Goal: Task Accomplishment & Management: Manage account settings

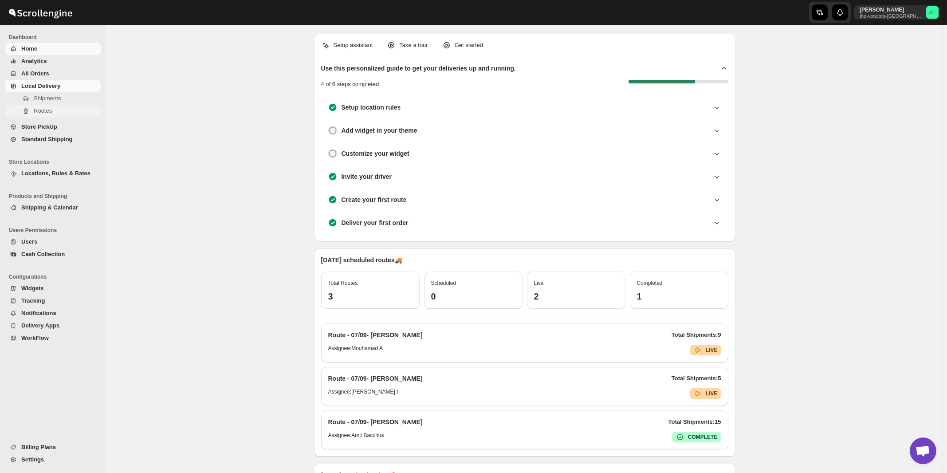
click at [45, 109] on span "Routes" at bounding box center [43, 110] width 18 height 7
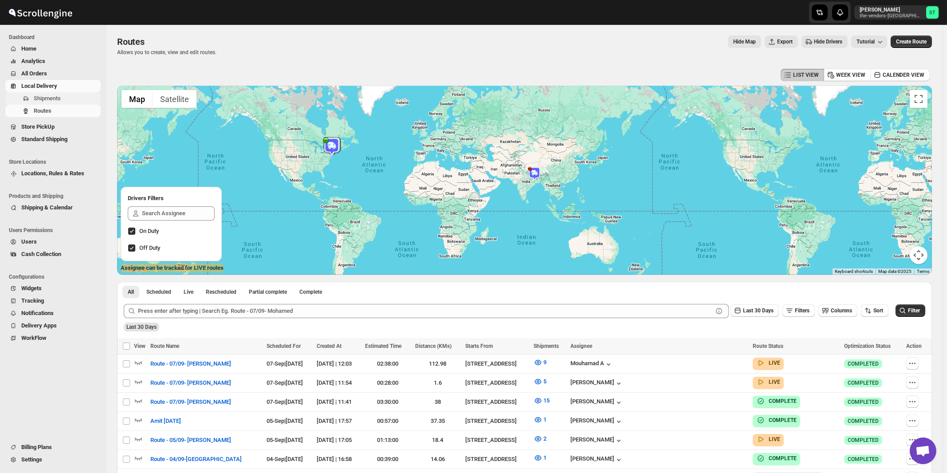
click at [49, 101] on span "Shipments" at bounding box center [47, 98] width 27 height 7
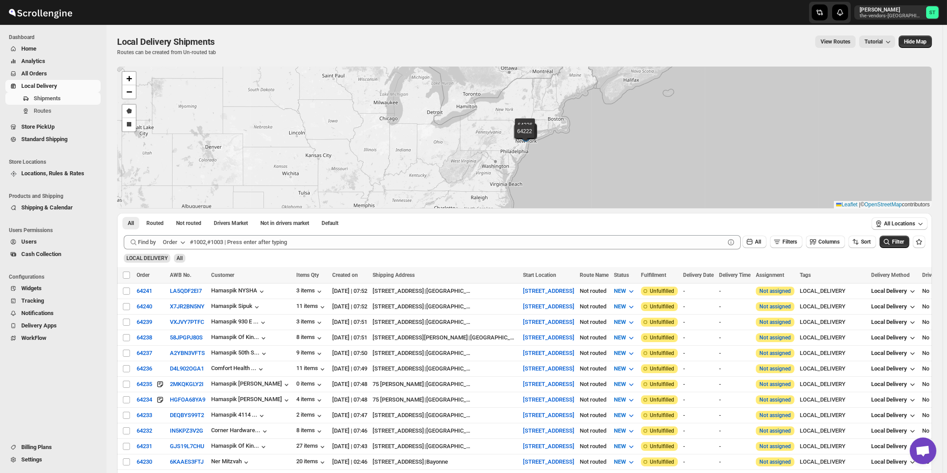
click at [177, 243] on div "Order" at bounding box center [170, 242] width 15 height 9
click at [165, 306] on div "Customer Name" at bounding box center [175, 308] width 41 height 9
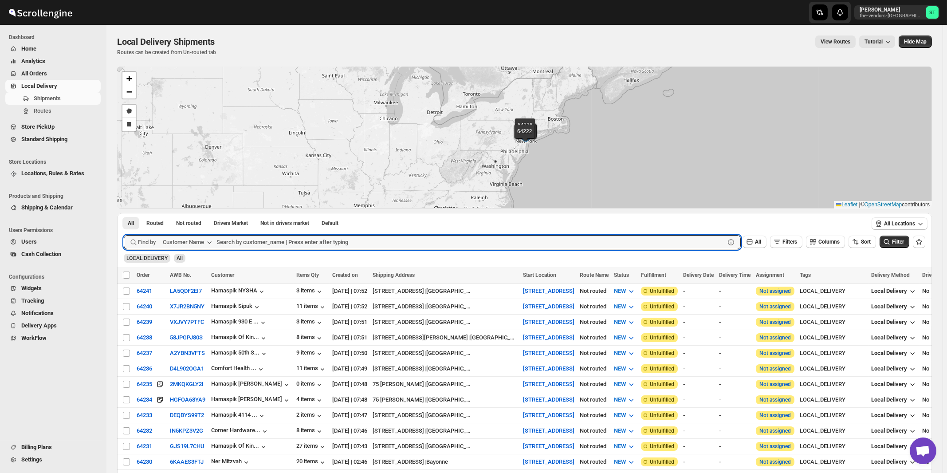
paste input "Agrisac"
type input "Agrisac"
click at [124, 213] on button "Submit" at bounding box center [136, 217] width 25 height 9
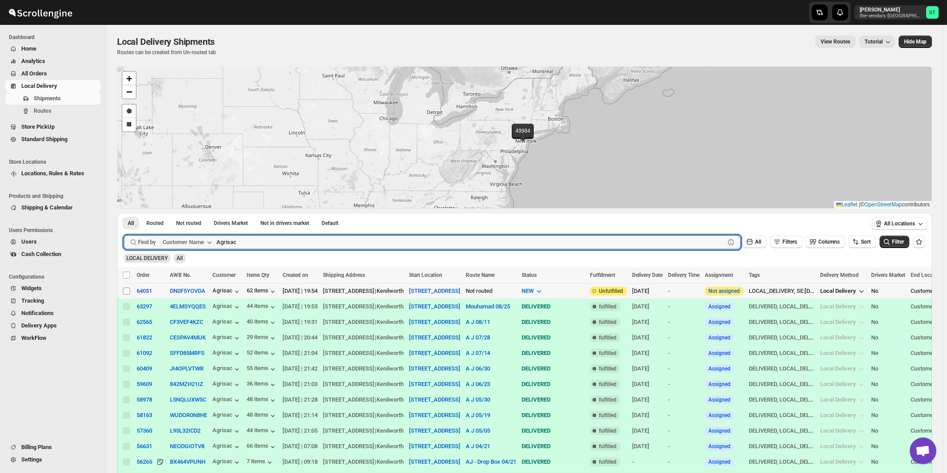
click at [128, 290] on input "Select shipment" at bounding box center [126, 290] width 7 height 7
checkbox input "true"
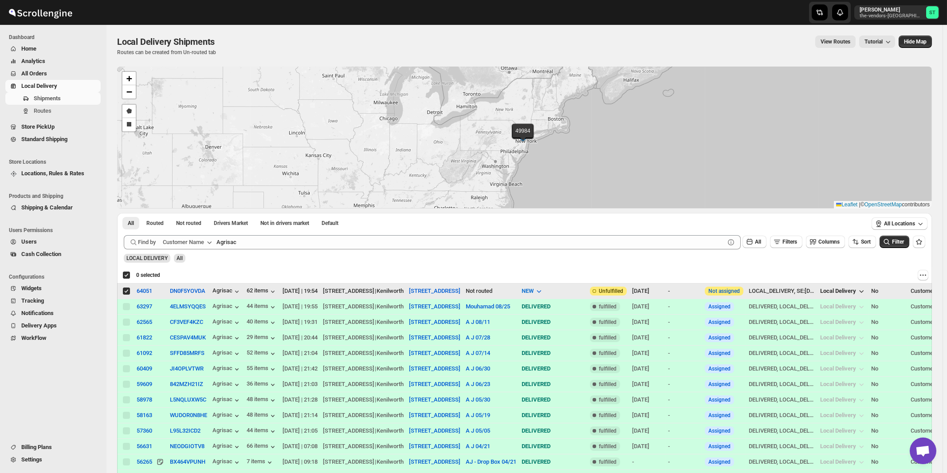
checkbox input "true"
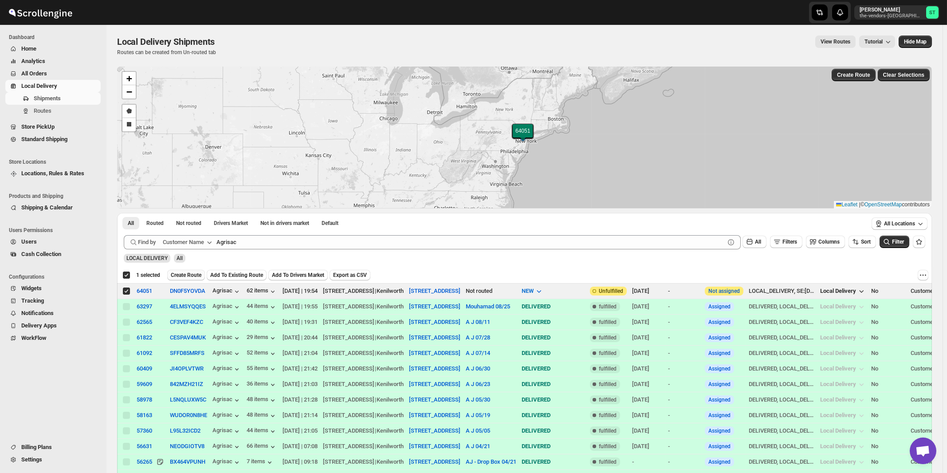
click at [182, 276] on span "Create Route" at bounding box center [186, 274] width 31 height 7
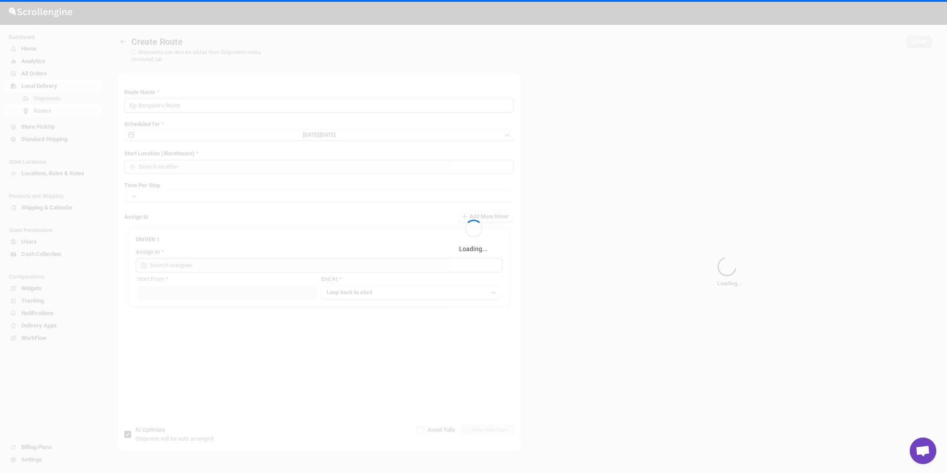
type input "Route - 08/09-1051"
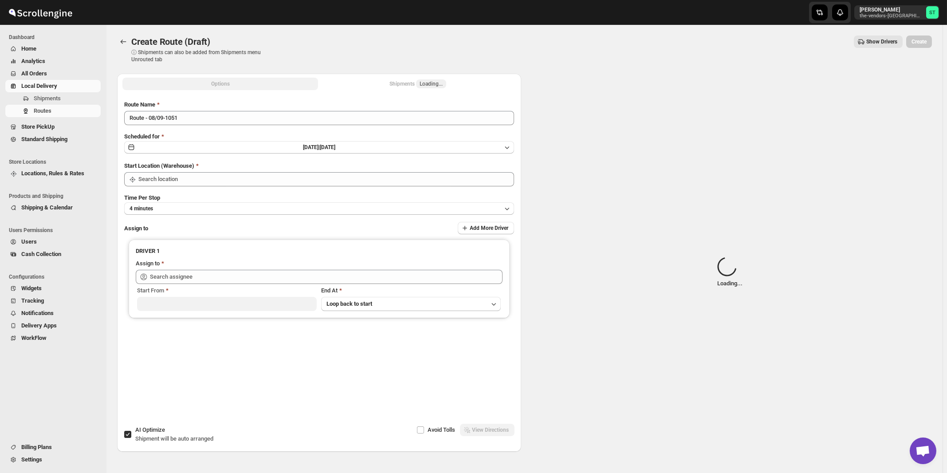
type input "[STREET_ADDRESS]"
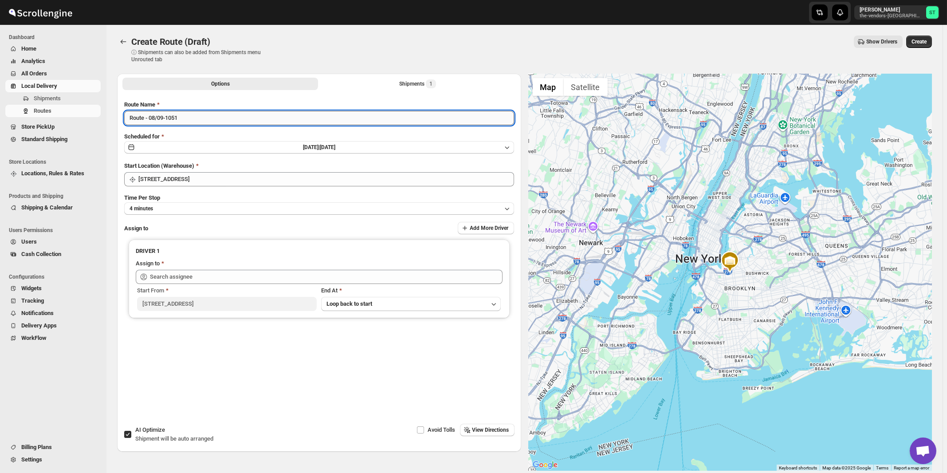
click at [196, 120] on input "Route - 08/09-1051" at bounding box center [319, 118] width 390 height 14
paste input "A J"
type input "A J 09/05"
type input "A J 09/08"
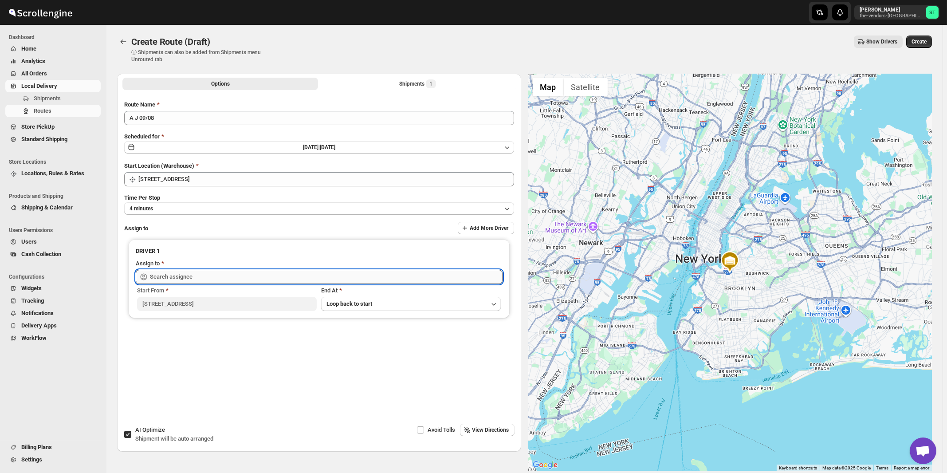
click at [188, 277] on input "text" at bounding box center [326, 277] width 353 height 14
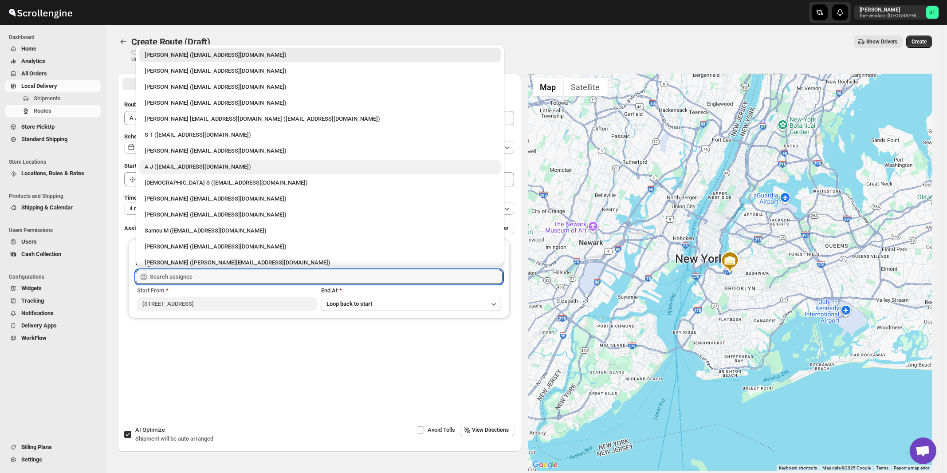
click at [166, 164] on div "A J ([EMAIL_ADDRESS][DOMAIN_NAME])" at bounding box center [320, 166] width 351 height 9
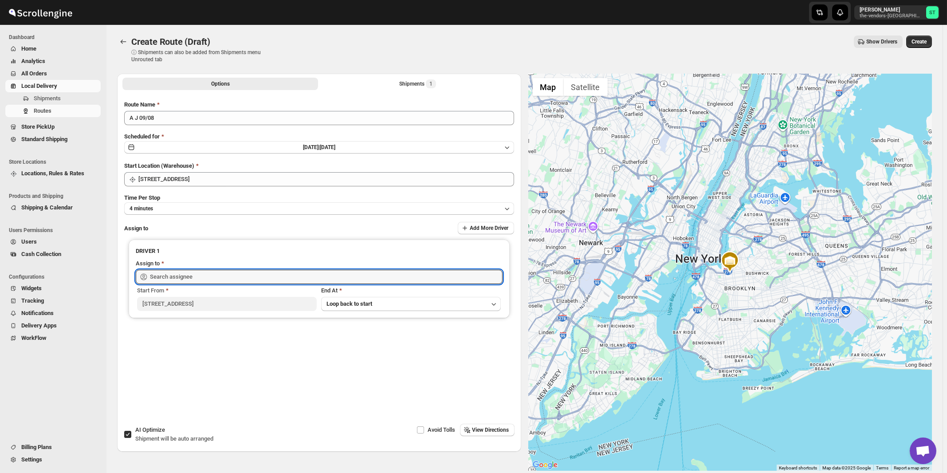
type input "A J ([EMAIL_ADDRESS][DOMAIN_NAME])"
click at [491, 432] on span "View Directions" at bounding box center [490, 429] width 37 height 7
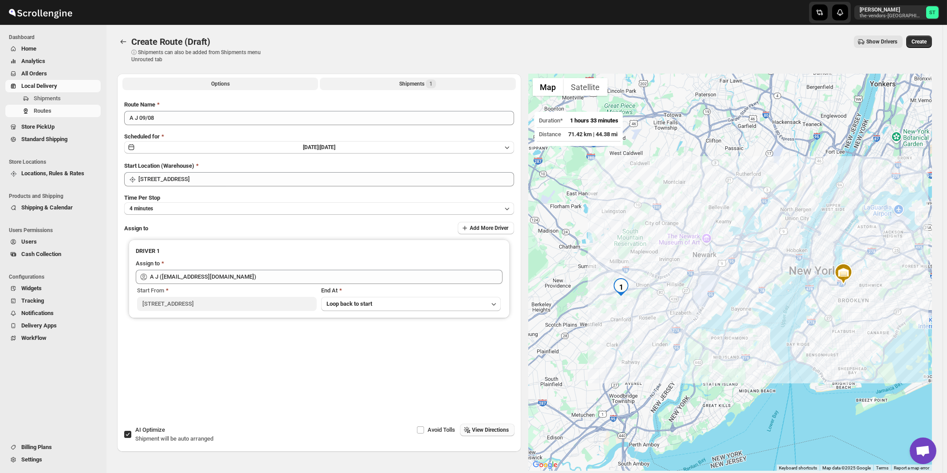
click at [409, 84] on div "Shipments 1" at bounding box center [417, 83] width 37 height 9
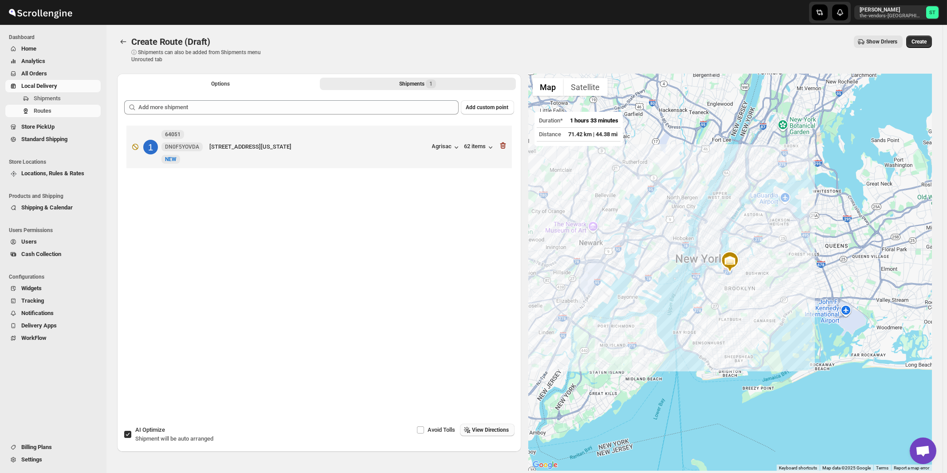
click at [148, 436] on span "Shipment will be auto arranged" at bounding box center [174, 438] width 78 height 7
click at [131, 436] on input "AI Optimize Shipment will be auto arranged" at bounding box center [127, 434] width 7 height 7
checkbox input "false"
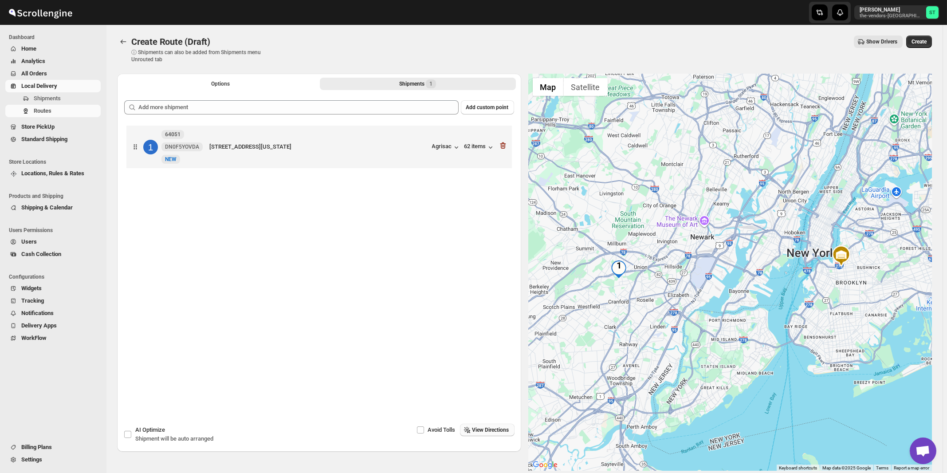
click at [492, 429] on span "View Directions" at bounding box center [490, 429] width 37 height 7
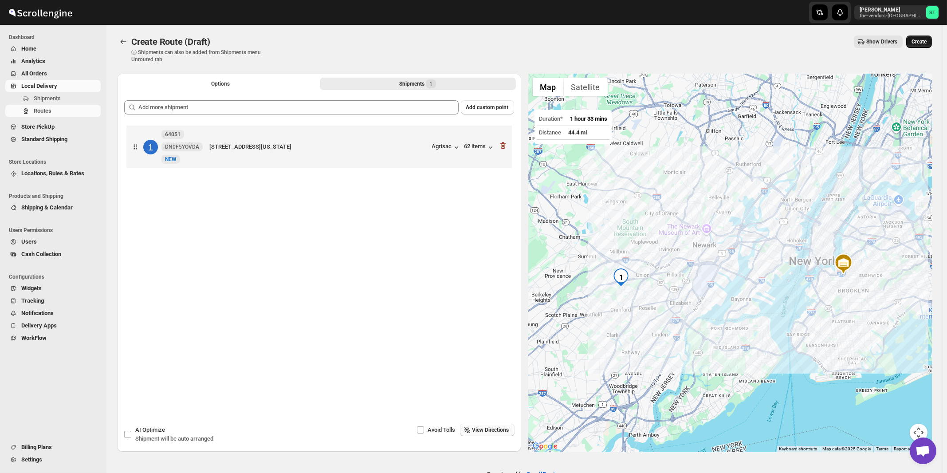
click at [924, 42] on span "Create" at bounding box center [918, 41] width 15 height 7
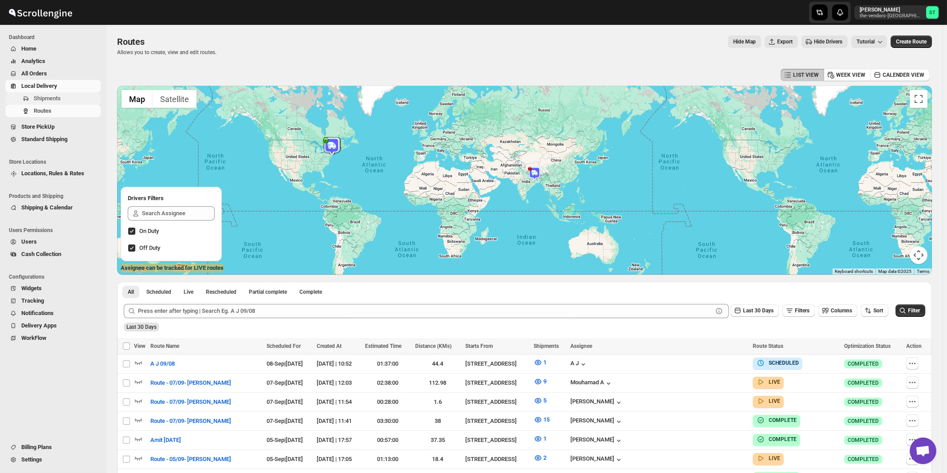
click at [38, 99] on span "Shipments" at bounding box center [47, 98] width 27 height 7
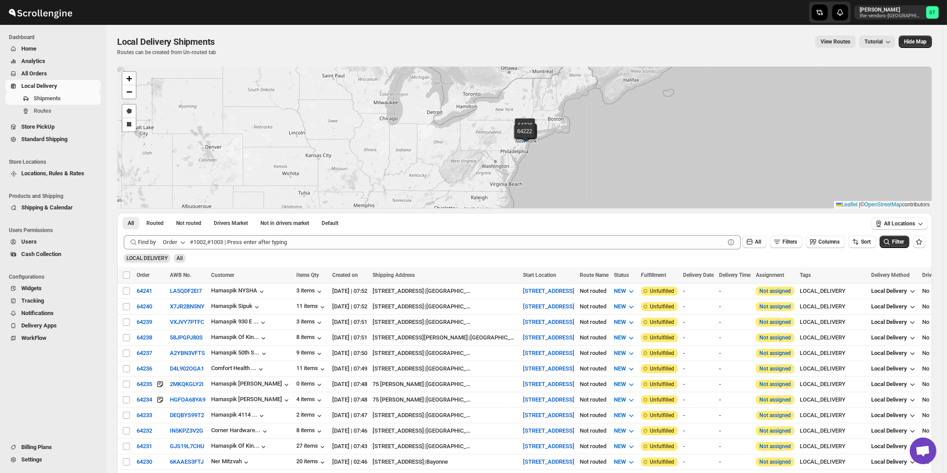
click at [174, 242] on div "Order" at bounding box center [170, 242] width 15 height 9
click at [177, 317] on ul "Order AWB Order Tag Customer Name Customer Email" at bounding box center [176, 292] width 46 height 78
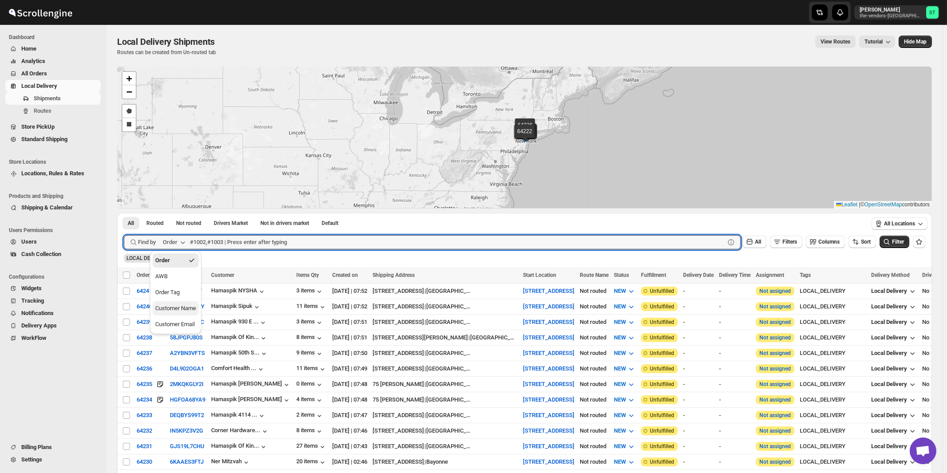
click at [178, 310] on div "Customer Name" at bounding box center [175, 308] width 41 height 9
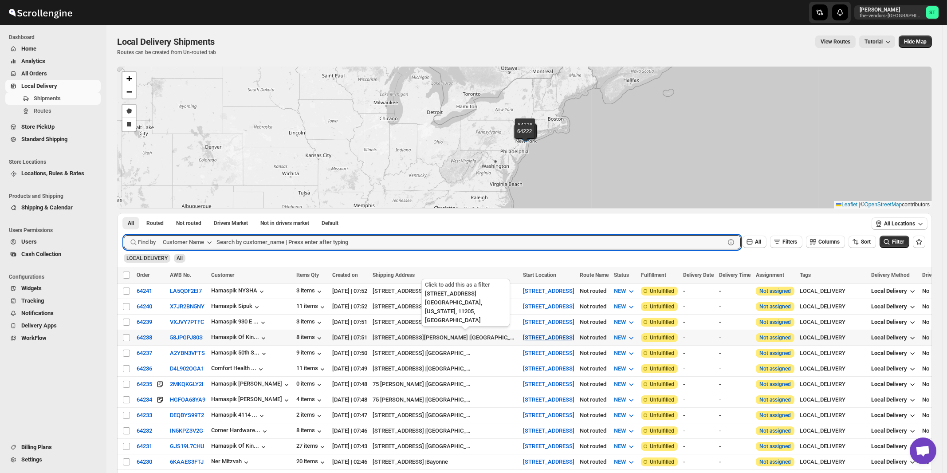
paste input "ODA Warehouse"
click at [124, 213] on button "Submit" at bounding box center [136, 217] width 25 height 9
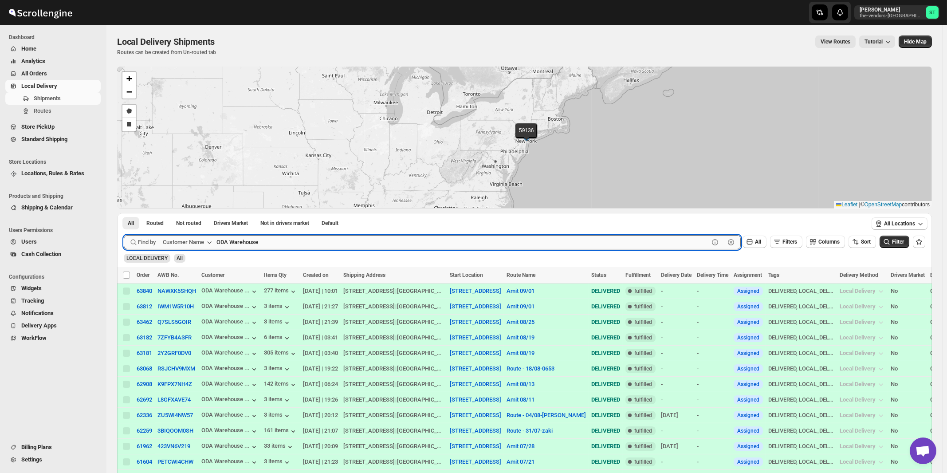
paste input "light it up"
type input "light it up"
click at [124, 213] on button "Submit" at bounding box center [136, 217] width 25 height 9
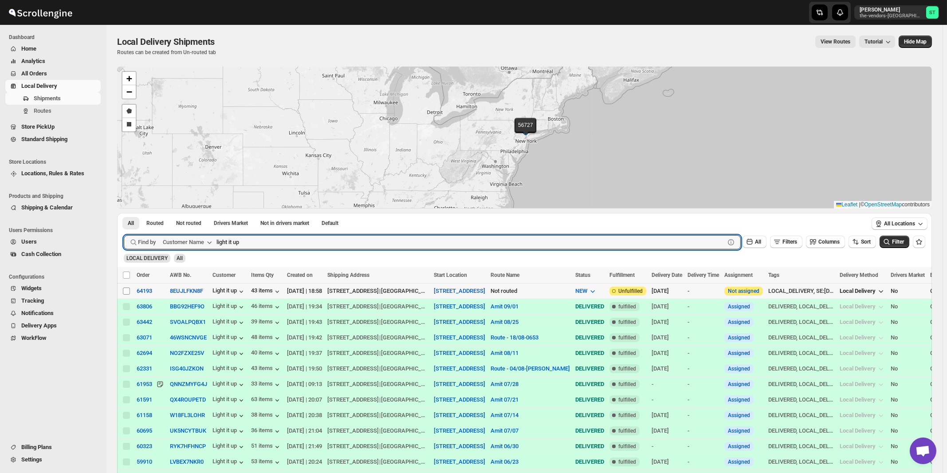
click at [126, 291] on input "Select shipment" at bounding box center [126, 290] width 7 height 7
checkbox input "true"
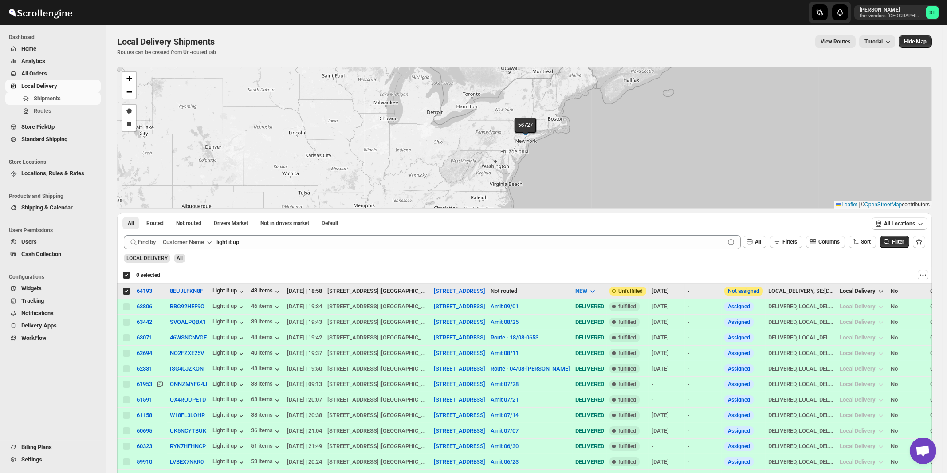
checkbox input "true"
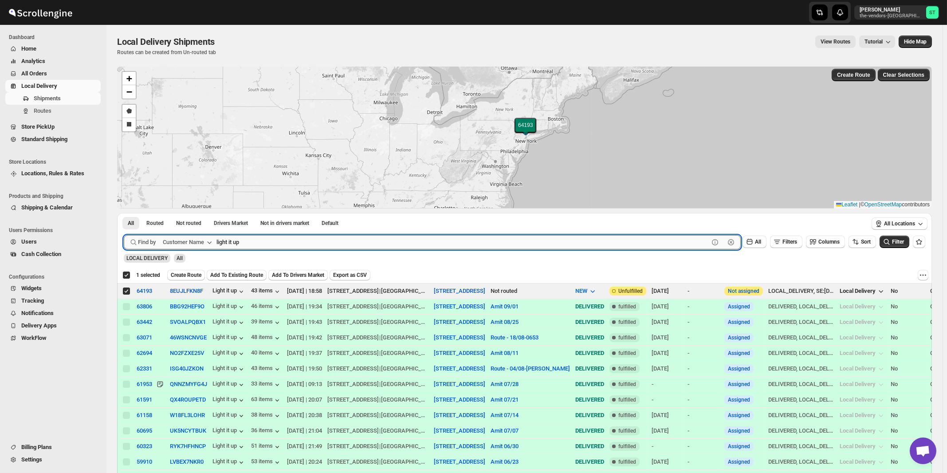
click at [328, 239] on input "light it up" at bounding box center [462, 242] width 492 height 14
paste input "Advanced Management"
type input "Advanced Management"
click at [124, 213] on button "Submit" at bounding box center [136, 217] width 25 height 9
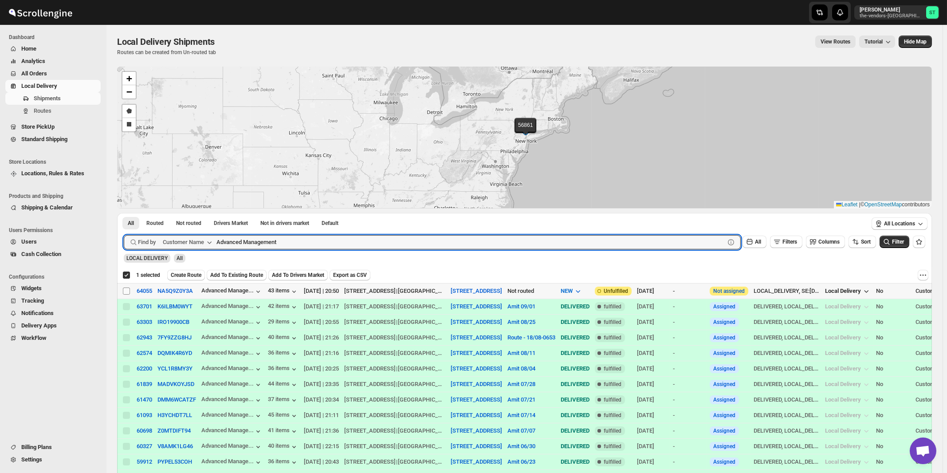
click at [128, 291] on input "Select shipment" at bounding box center [126, 290] width 7 height 7
checkbox input "true"
checkbox input "false"
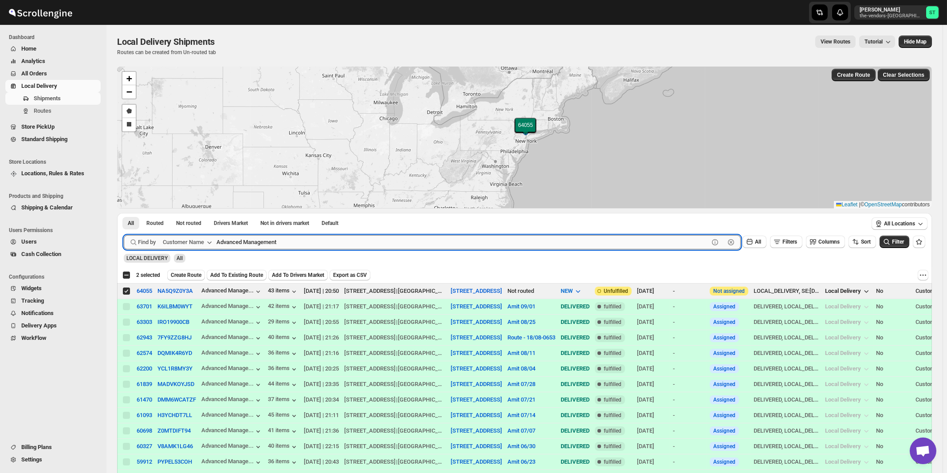
click at [292, 235] on input "Advanced Management" at bounding box center [462, 242] width 492 height 14
paste input "boro park insurance monsey"
type input "boro park insurance"
click at [124, 213] on button "Submit" at bounding box center [136, 217] width 25 height 9
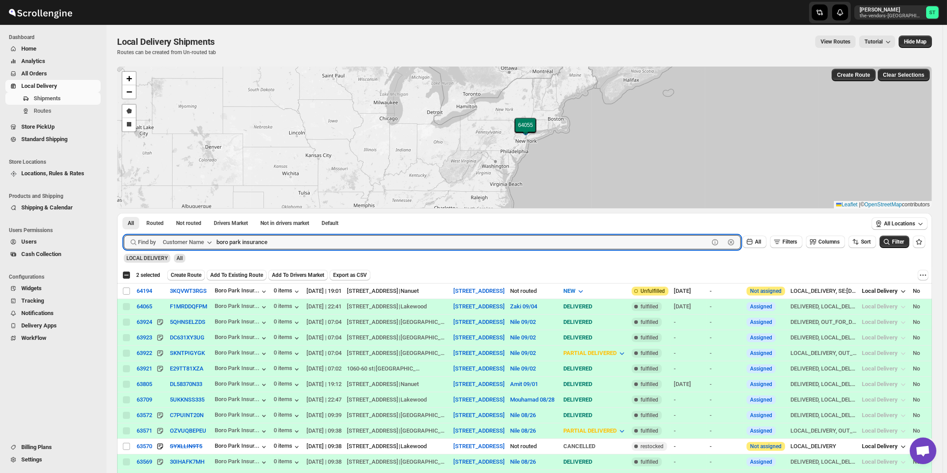
checkbox input "true"
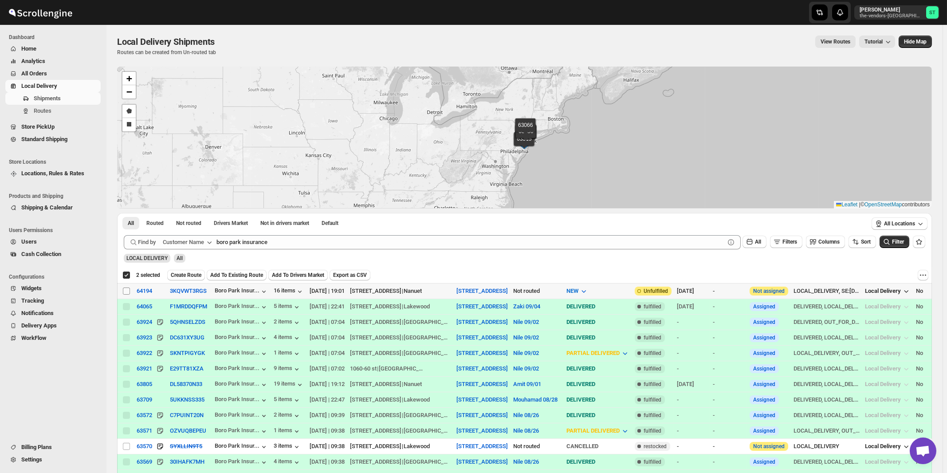
click at [127, 291] on input "Select shipment" at bounding box center [126, 290] width 7 height 7
checkbox input "true"
checkbox input "false"
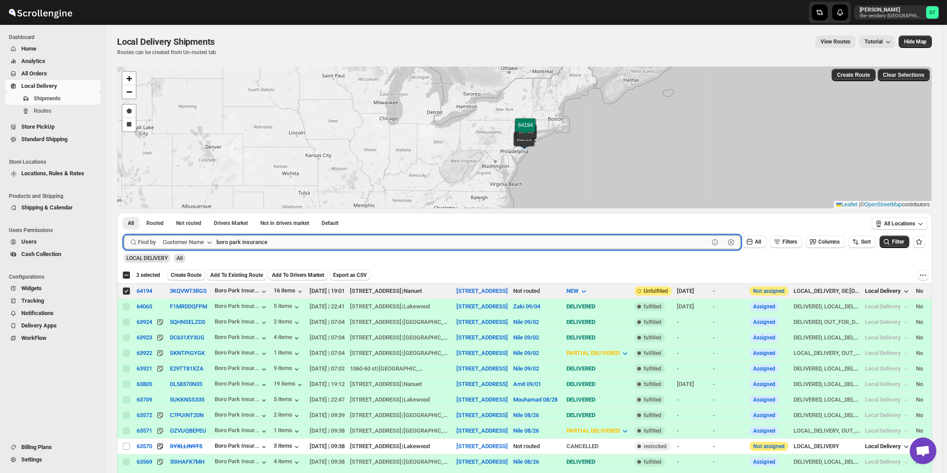
click at [293, 243] on input "boro park insurance" at bounding box center [462, 242] width 492 height 14
paste input "Certified Lumber monsey"
type input "Certified Lumber monsey"
click at [124, 213] on button "Submit" at bounding box center [136, 217] width 25 height 9
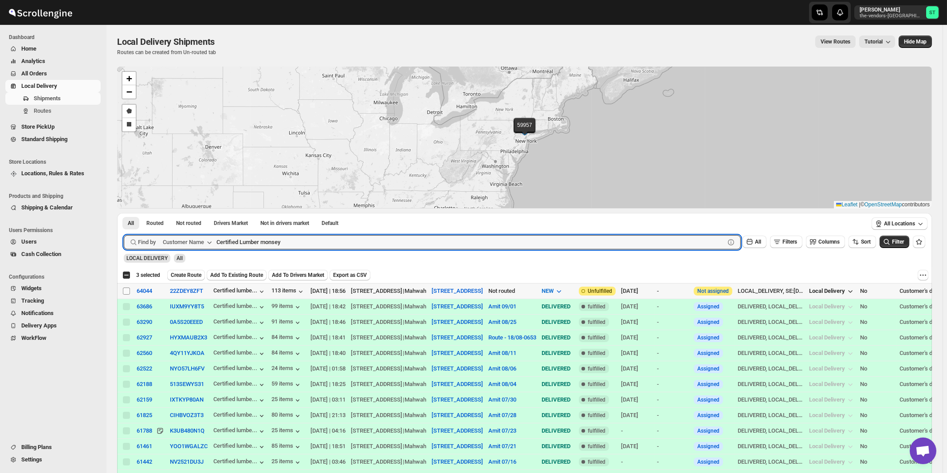
click at [126, 290] on input "Select shipment" at bounding box center [126, 290] width 7 height 7
checkbox input "true"
click at [307, 239] on input "Certified Lumber monsey" at bounding box center [462, 242] width 492 height 14
paste input "Hatzoloh Ems Inc"
type input "Hatzoloh Ems Inc"
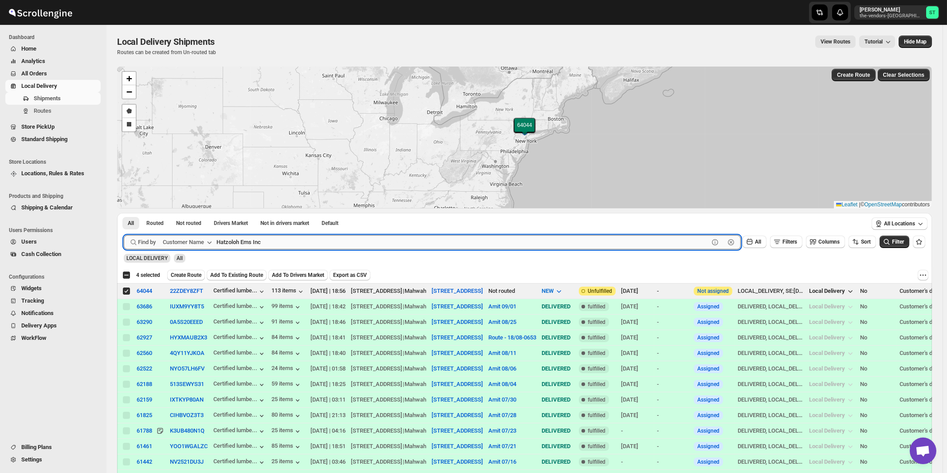
click at [124, 213] on button "Submit" at bounding box center [136, 217] width 25 height 9
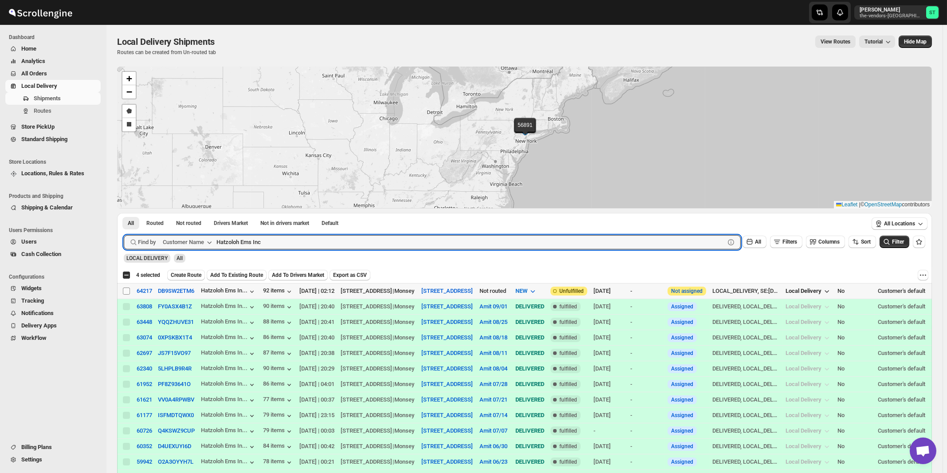
click at [127, 292] on input "Select shipment" at bounding box center [126, 290] width 7 height 7
checkbox input "true"
click at [259, 243] on input "Hatzoloh Ems Inc" at bounding box center [462, 242] width 492 height 14
paste input "CS 308"
type input "HCS 308"
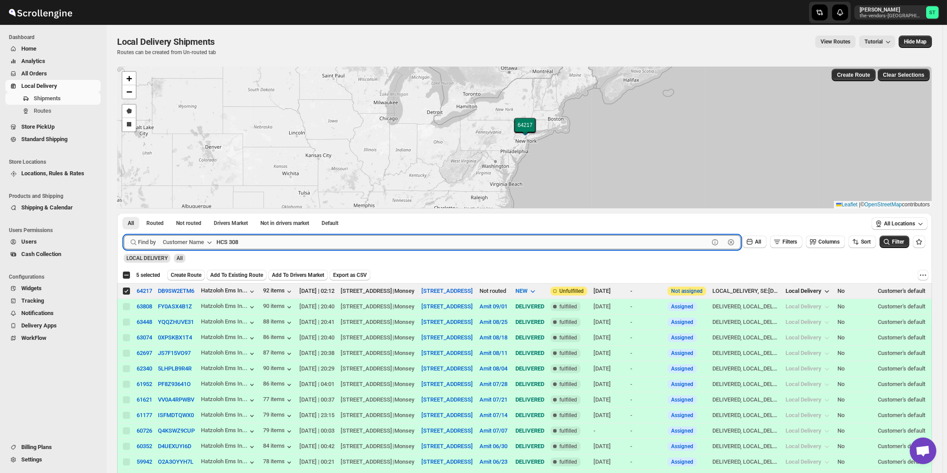
click at [124, 213] on button "Submit" at bounding box center [136, 217] width 25 height 9
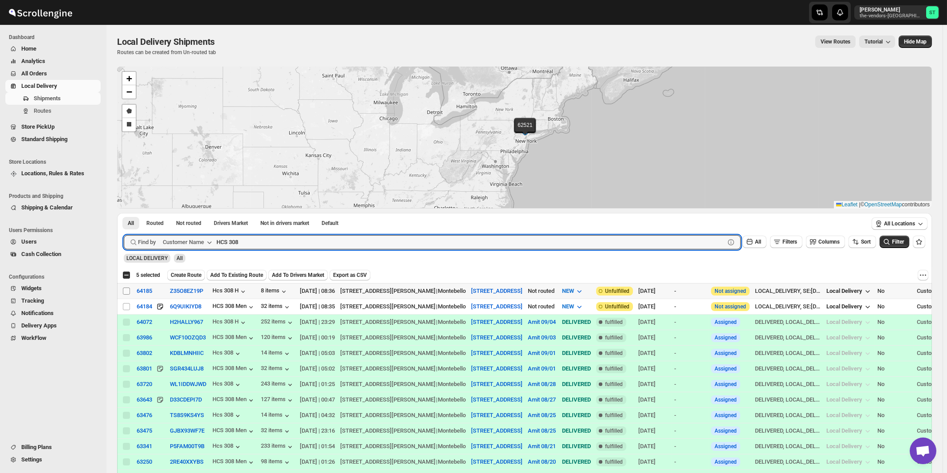
click at [127, 291] on input "Select shipment" at bounding box center [126, 290] width 7 height 7
checkbox input "true"
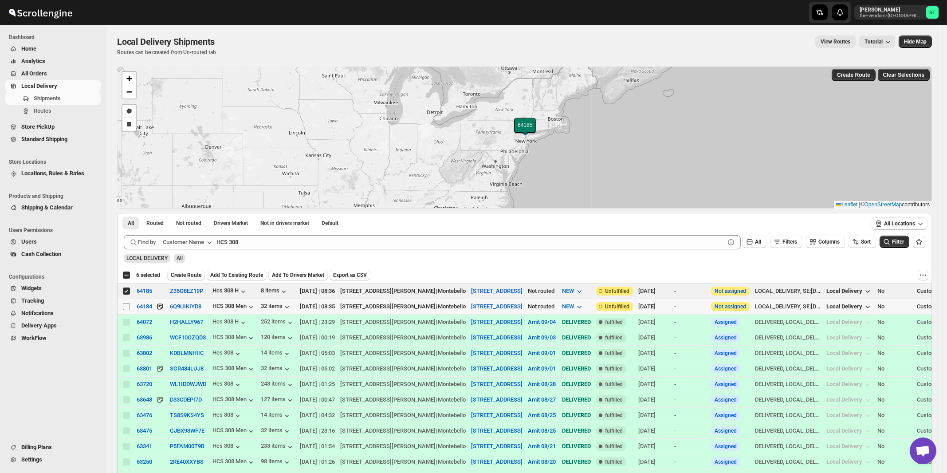
click at [123, 306] on span at bounding box center [126, 306] width 8 height 8
click at [123, 306] on input "Select shipment" at bounding box center [126, 306] width 7 height 7
click at [128, 305] on input "Select shipment" at bounding box center [126, 306] width 7 height 7
checkbox input "true"
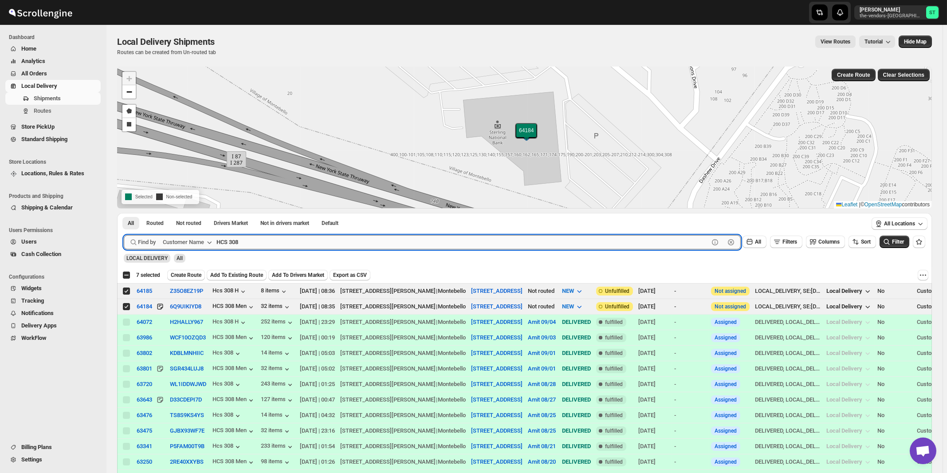
click at [360, 245] on input "HCS 308" at bounding box center [462, 242] width 492 height 14
paste input "cs 160"
type input "Hcs 160"
click at [124, 213] on button "Submit" at bounding box center [136, 217] width 25 height 9
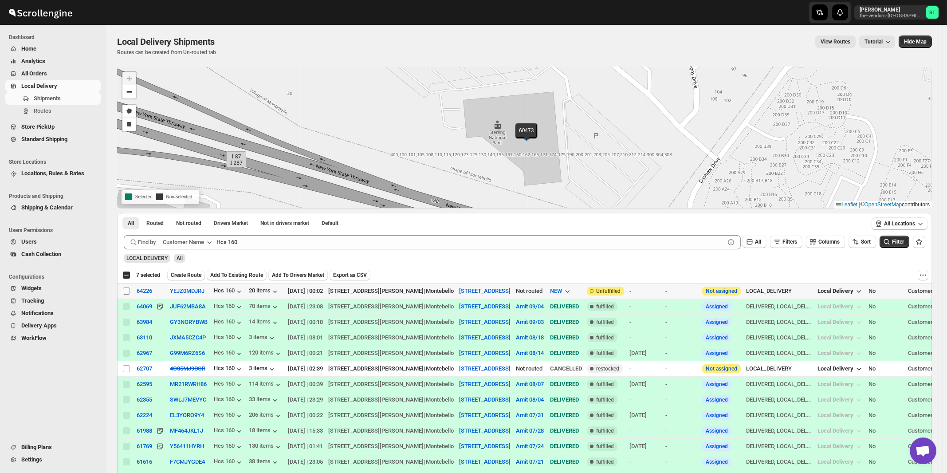
click at [127, 292] on input "Select shipment" at bounding box center [126, 290] width 7 height 7
checkbox input "true"
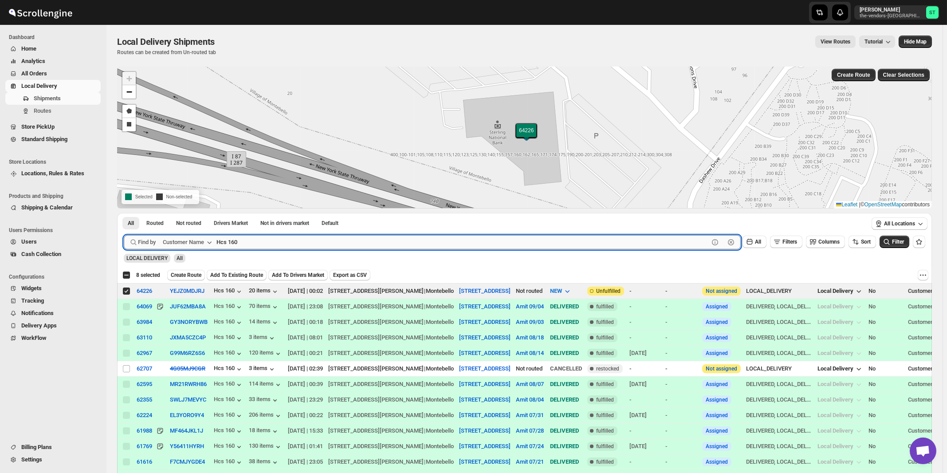
click at [268, 242] on input "Hcs 160" at bounding box center [462, 242] width 492 height 14
paste input "Style Edit"
type input "Style Edit"
click at [124, 213] on button "Submit" at bounding box center [136, 217] width 25 height 9
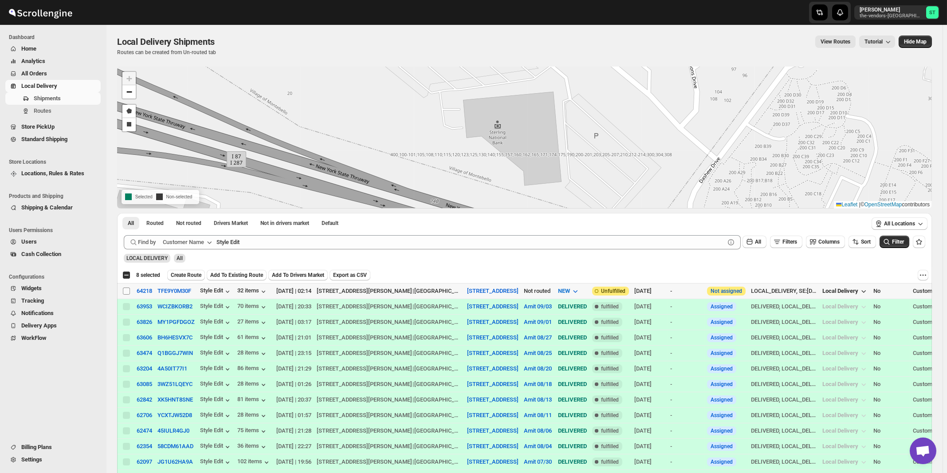
click at [126, 291] on input "Select shipment" at bounding box center [126, 290] width 7 height 7
checkbox input "true"
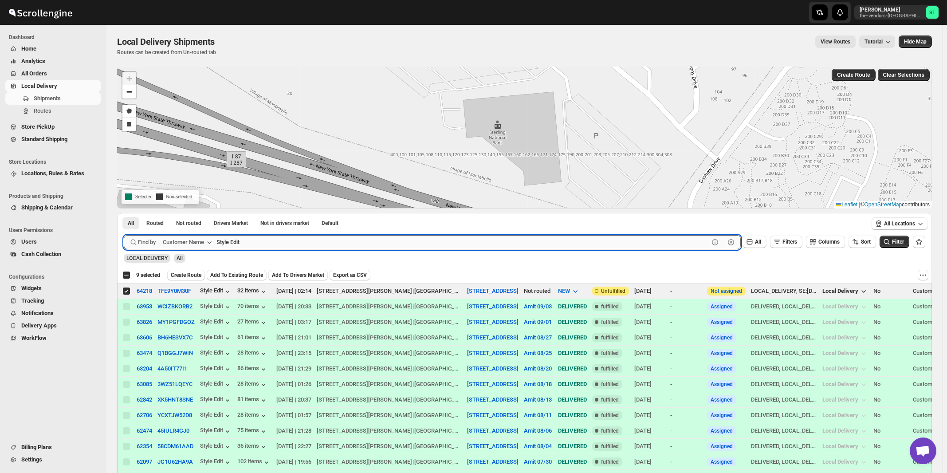
click at [287, 241] on input "Style Edit" at bounding box center [462, 242] width 492 height 14
paste input "Tier II landscape design"
click at [124, 213] on button "Submit" at bounding box center [136, 217] width 25 height 9
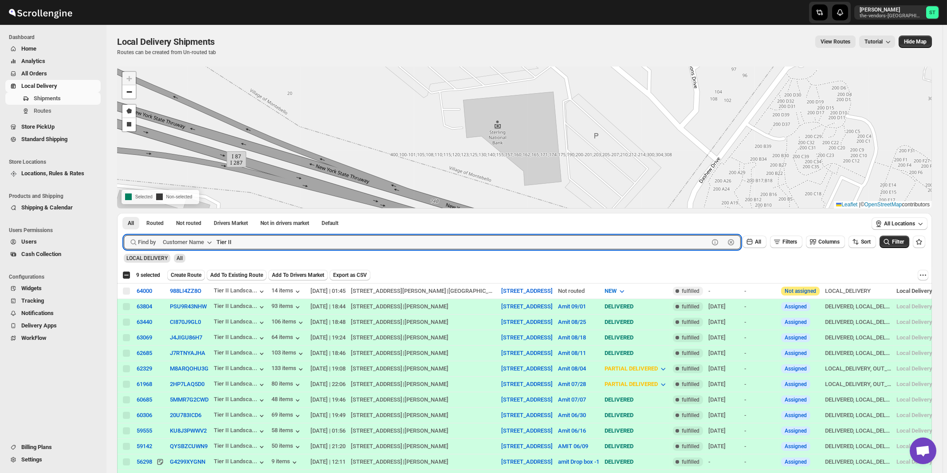
click at [124, 213] on button "Submit" at bounding box center [136, 217] width 25 height 9
type input "Tier"
click at [124, 213] on button "Submit" at bounding box center [136, 217] width 25 height 9
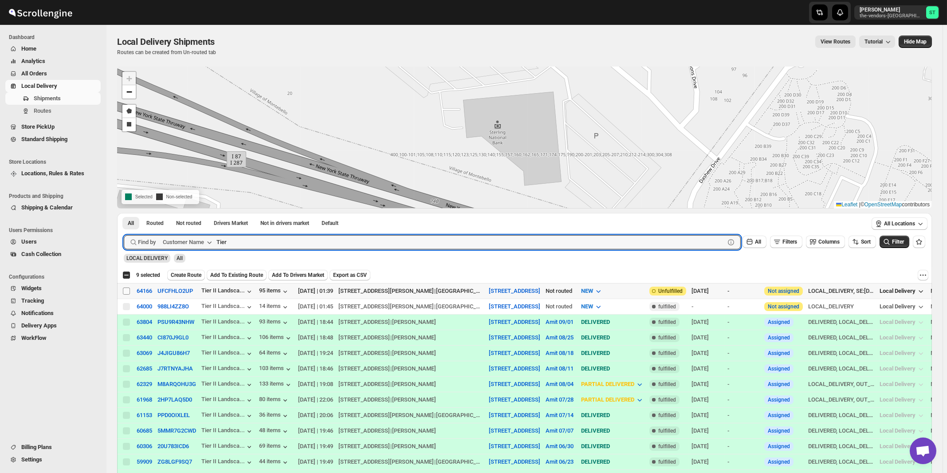
click at [128, 290] on input "Select shipment" at bounding box center [126, 290] width 7 height 7
checkbox input "true"
click at [258, 246] on input "Tier" at bounding box center [462, 242] width 492 height 14
paste input "[PERSON_NAME]"
type input "[PERSON_NAME]"
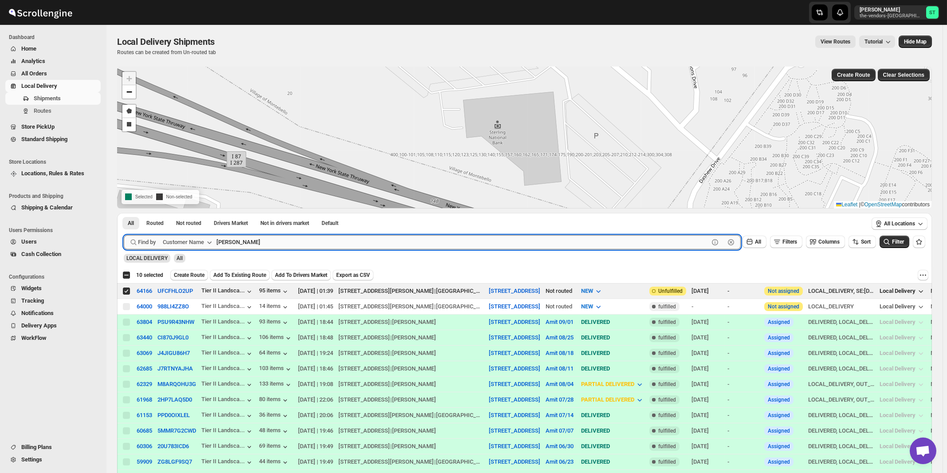
click at [124, 213] on button "Submit" at bounding box center [136, 217] width 25 height 9
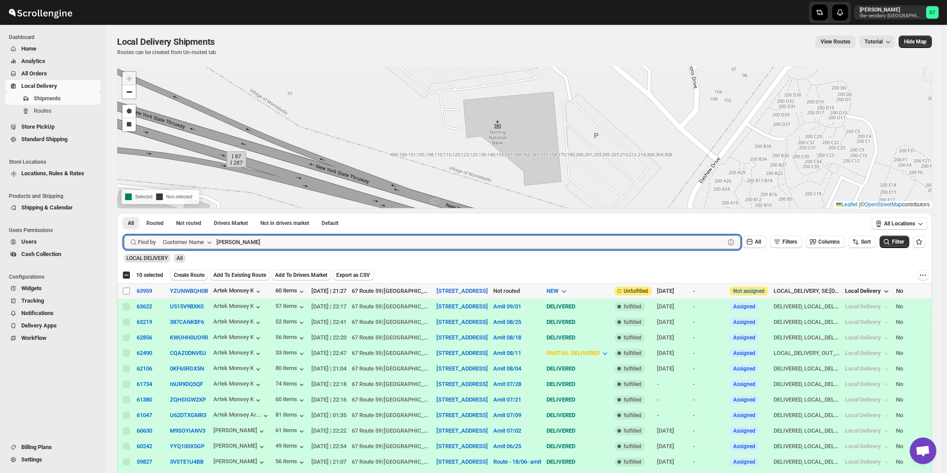
click at [124, 290] on input "Select shipment" at bounding box center [126, 290] width 7 height 7
checkbox input "true"
click at [324, 244] on input "[PERSON_NAME]" at bounding box center [462, 242] width 492 height 14
paste input "Nineyard"
type input "Nineyard"
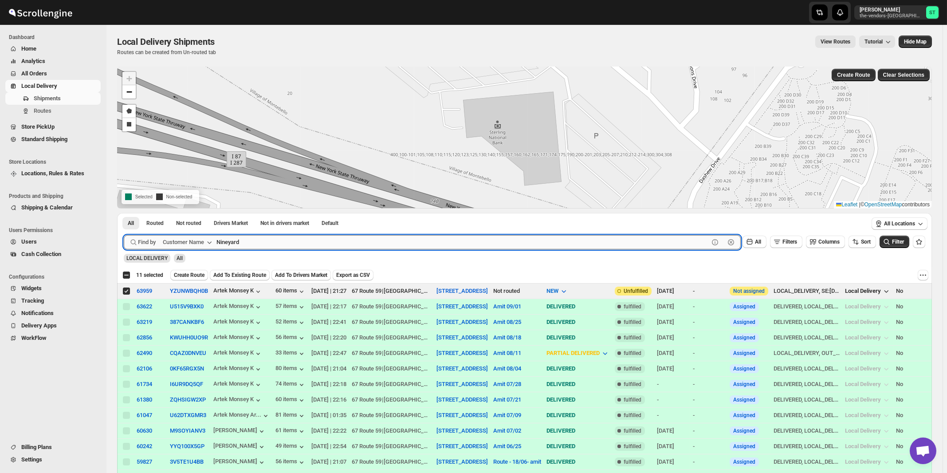
click at [124, 213] on button "Submit" at bounding box center [136, 217] width 25 height 9
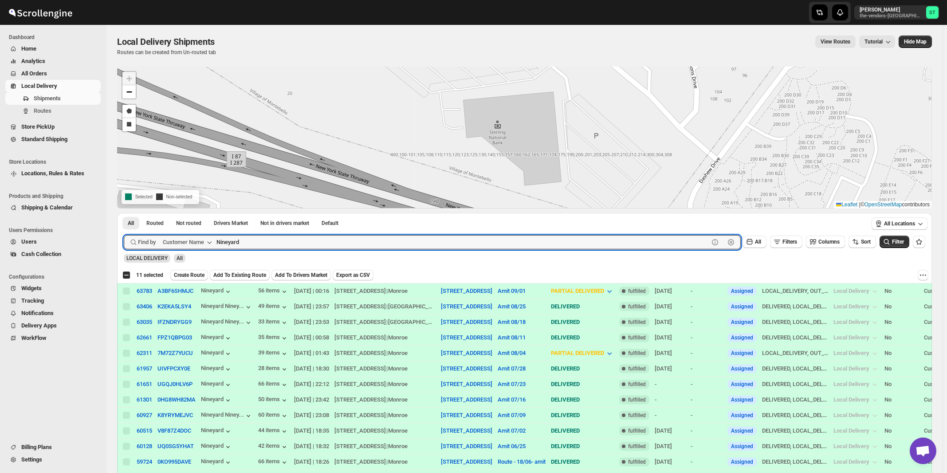
click at [124, 213] on button "Submit" at bounding box center [136, 217] width 25 height 9
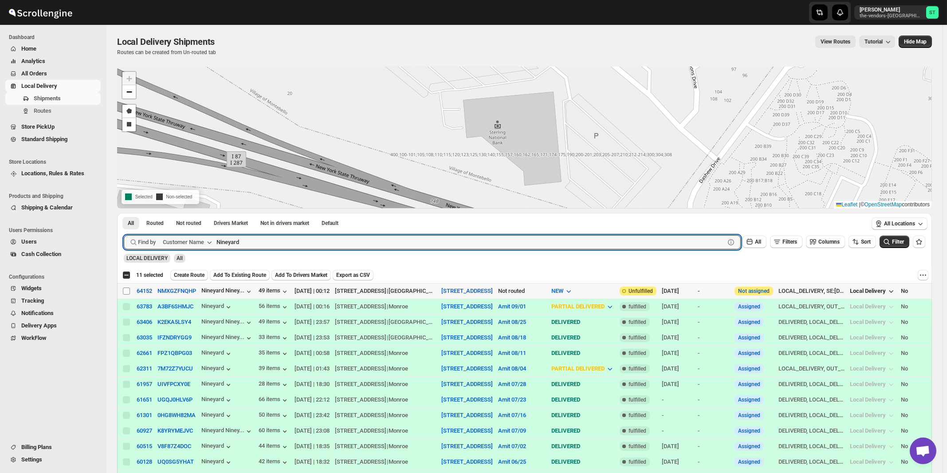
click at [126, 290] on input "Select shipment" at bounding box center [126, 290] width 7 height 7
checkbox input "true"
click at [304, 242] on input "Nineyard" at bounding box center [462, 242] width 492 height 14
paste input "Quality Air Heating and Cooling"
type input "Quality Air Heating and Cooling"
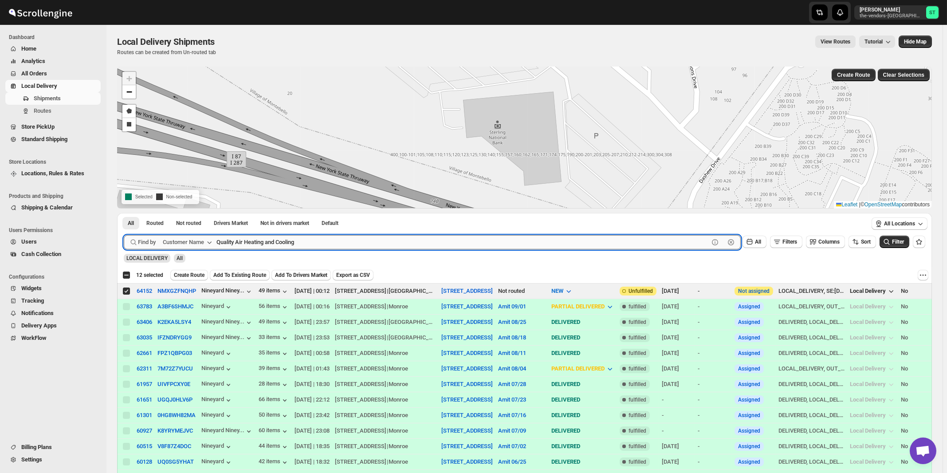
click at [124, 213] on button "Submit" at bounding box center [136, 217] width 25 height 9
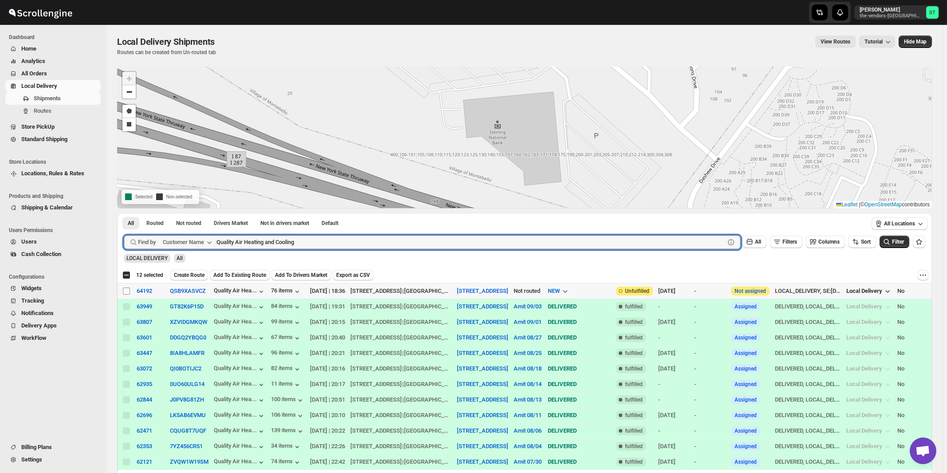
click at [126, 290] on input "Select shipment" at bounding box center [126, 290] width 7 height 7
checkbox input "true"
click at [304, 242] on input "Quality Air Heating and Cooling" at bounding box center [462, 242] width 492 height 14
paste input "ELG Corp."
type input "ELG Corp."
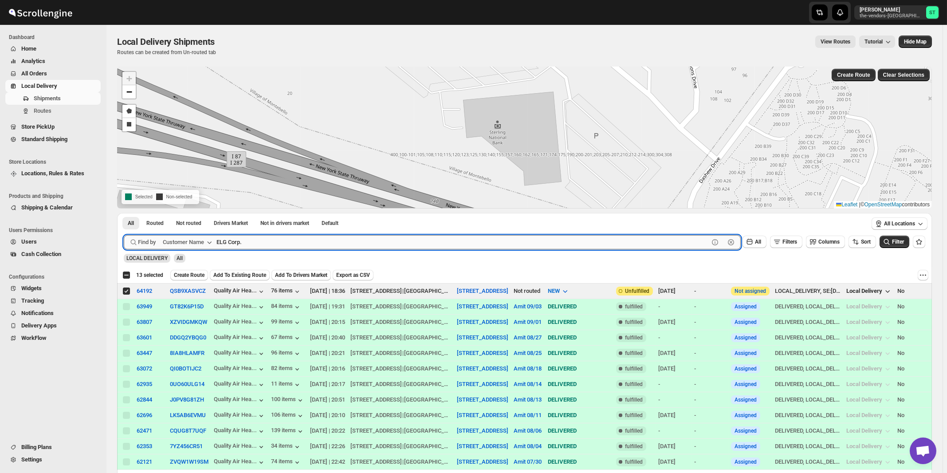
click at [124, 213] on button "Submit" at bounding box center [136, 217] width 25 height 9
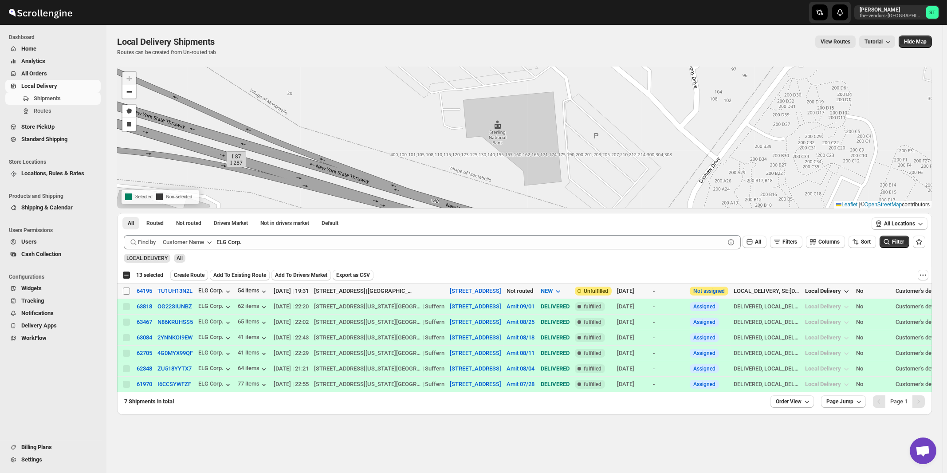
click at [126, 291] on input "Select shipment" at bounding box center [126, 290] width 7 height 7
checkbox input "true"
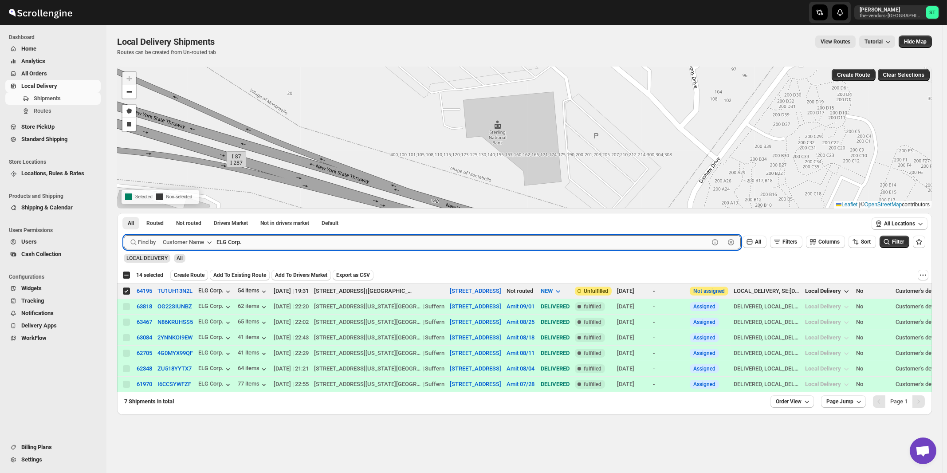
click at [348, 243] on input "ELG Corp." at bounding box center [462, 242] width 492 height 14
paste input "Artistic Tiles"
type input "Artistic Tiles"
click at [124, 213] on button "Submit" at bounding box center [136, 217] width 25 height 9
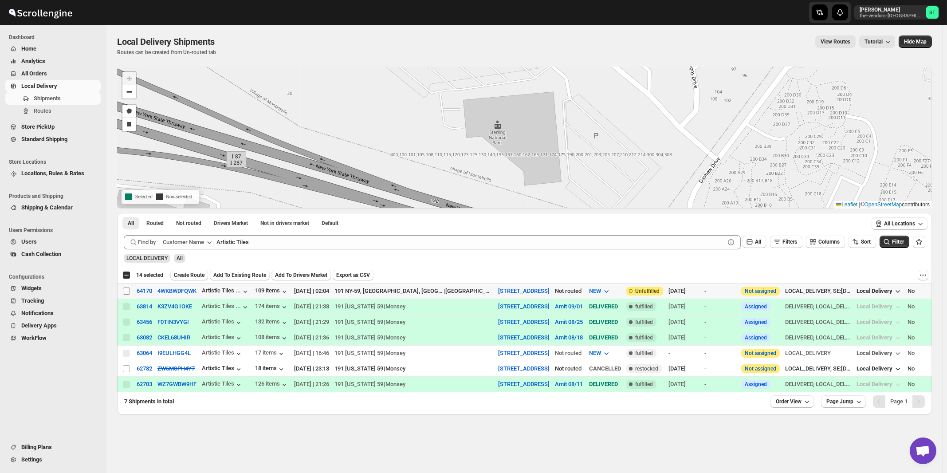
click at [125, 289] on input "Select shipment" at bounding box center [126, 290] width 7 height 7
checkbox input "true"
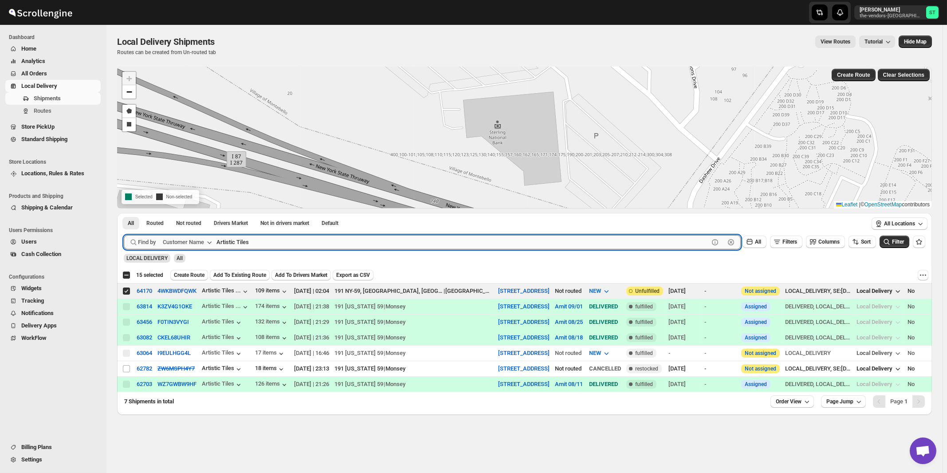
click at [423, 247] on input "Artistic Tiles" at bounding box center [462, 242] width 492 height 14
paste input "Sunrise Developers Corp."
type input "Sunrise Developers Corp."
click at [124, 213] on button "Submit" at bounding box center [136, 217] width 25 height 9
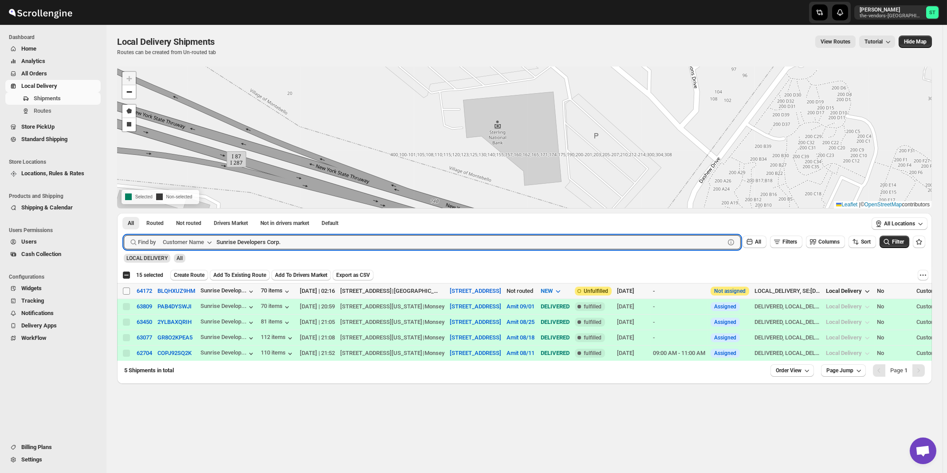
click at [127, 291] on input "Select shipment" at bounding box center [126, 290] width 7 height 7
checkbox input "true"
click at [330, 239] on input "Sunrise Developers Corp." at bounding box center [462, 242] width 492 height 14
paste input "Tag it"
type input "Tag it"
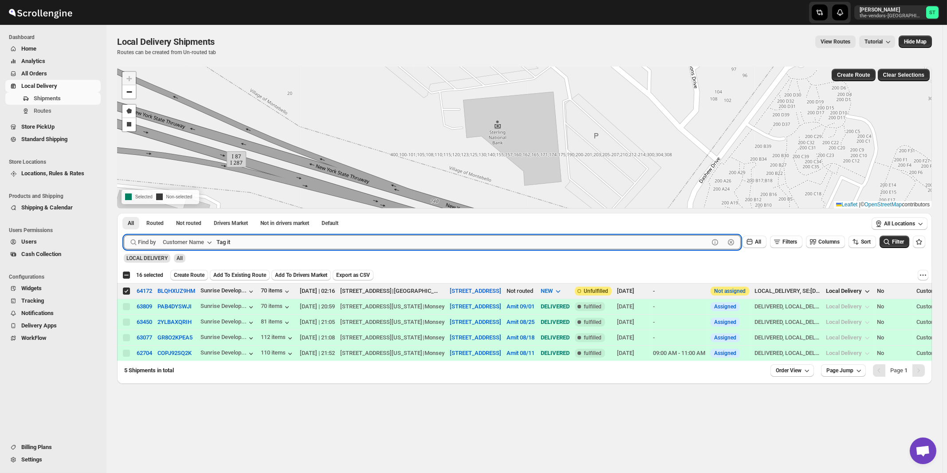
click at [124, 213] on button "Submit" at bounding box center [136, 217] width 25 height 9
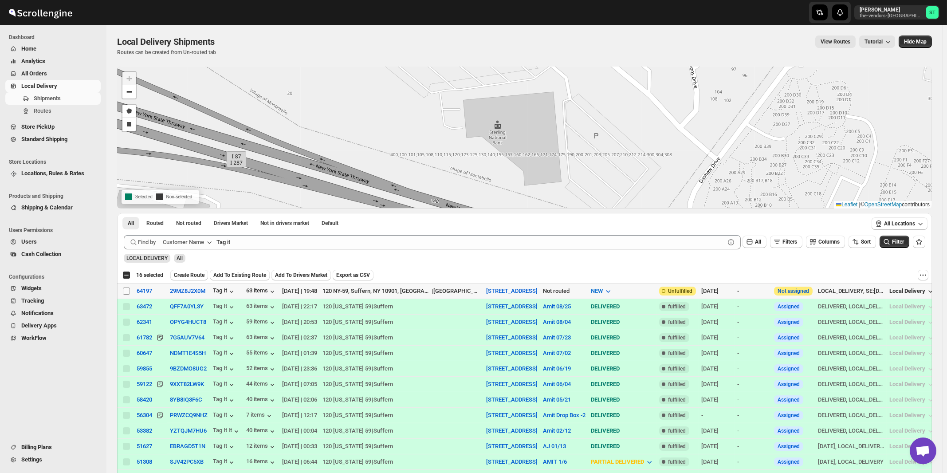
click at [126, 290] on input "Select shipment" at bounding box center [126, 290] width 7 height 7
checkbox input "true"
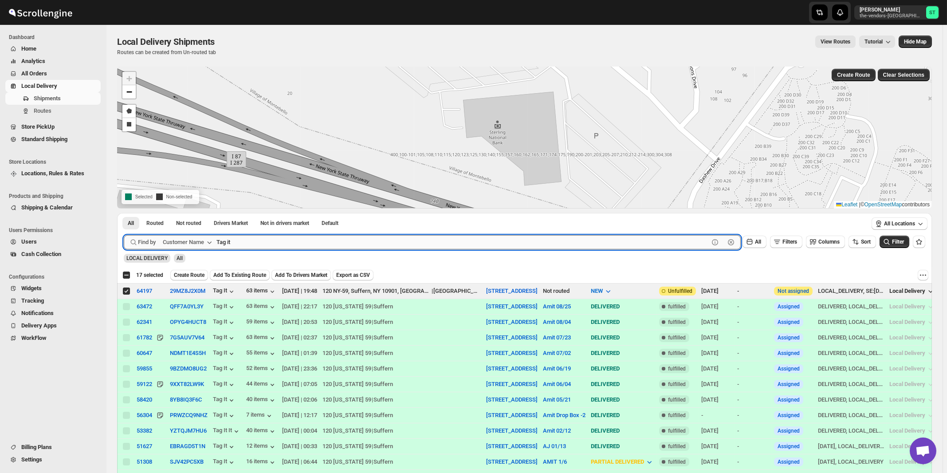
click at [314, 244] on input "Tag it" at bounding box center [462, 242] width 492 height 14
paste input "Integrated Therapy"
type input "Integrated Therapy"
click at [124, 213] on button "Submit" at bounding box center [136, 217] width 25 height 9
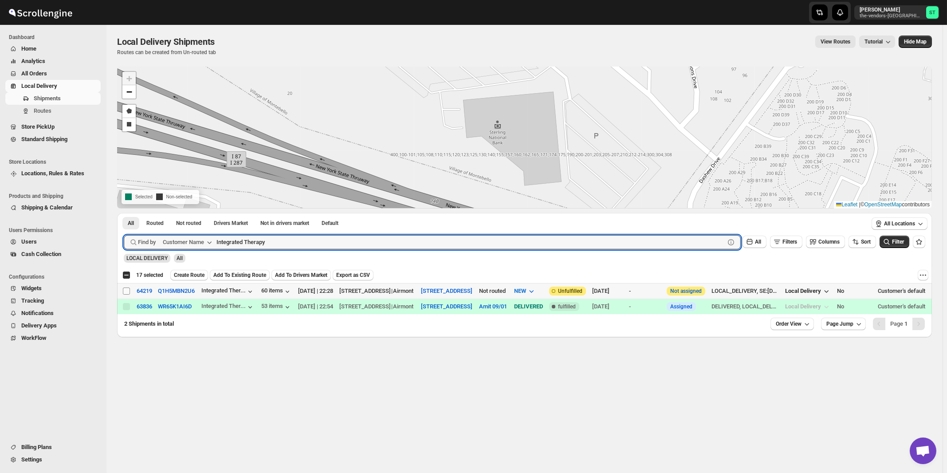
click at [125, 290] on input "Select shipment" at bounding box center [126, 290] width 7 height 7
checkbox input "true"
click at [335, 241] on input "Integrated Therapy" at bounding box center [462, 242] width 492 height 14
paste input "B Visible Signs & Printing"
click at [124, 213] on button "Submit" at bounding box center [136, 217] width 25 height 9
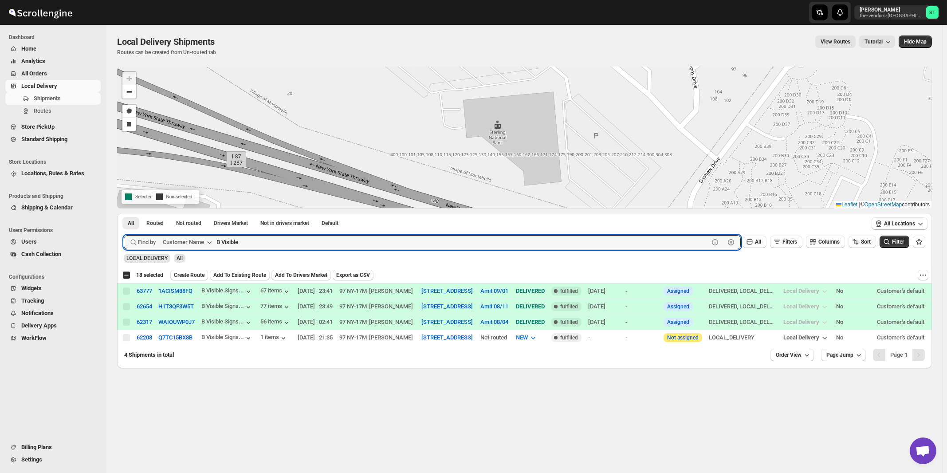
click at [124, 213] on button "Submit" at bounding box center [136, 217] width 25 height 9
type input "Visible"
click at [124, 213] on button "Submit" at bounding box center [136, 217] width 25 height 9
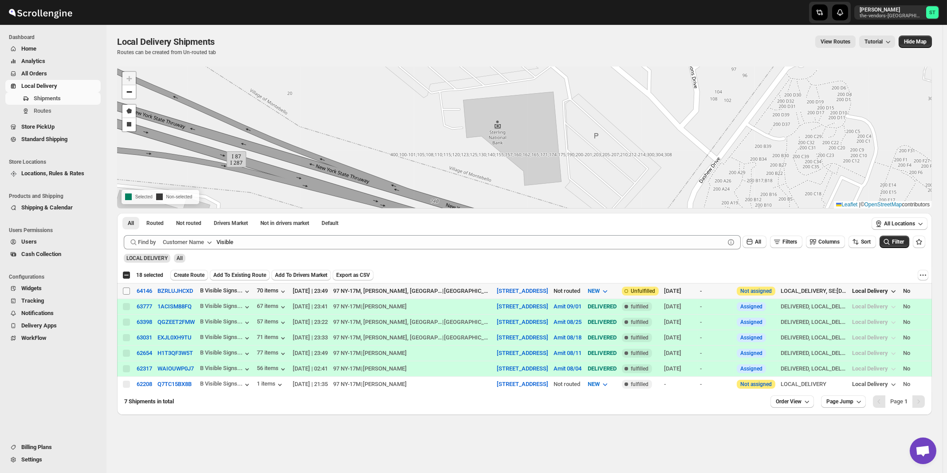
click at [126, 289] on input "Select shipment" at bounding box center [126, 290] width 7 height 7
checkbox input "true"
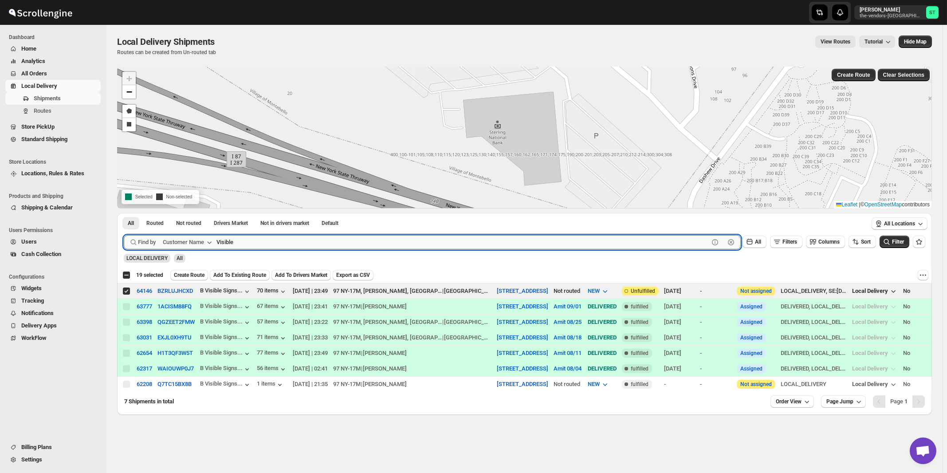
click at [280, 242] on input "Visible" at bounding box center [462, 242] width 492 height 14
paste input "BNL Appraisal"
click at [124, 213] on button "Submit" at bounding box center [136, 217] width 25 height 9
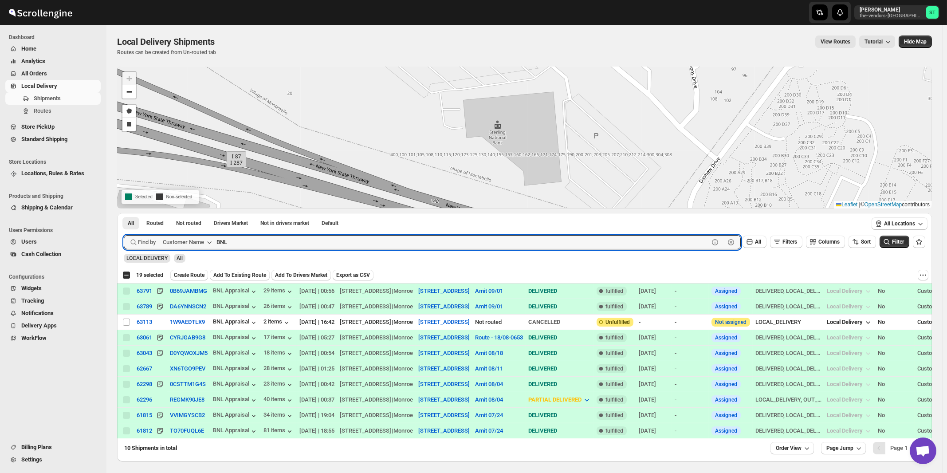
type input "BNL"
click at [124, 213] on button "Submit" at bounding box center [136, 217] width 25 height 9
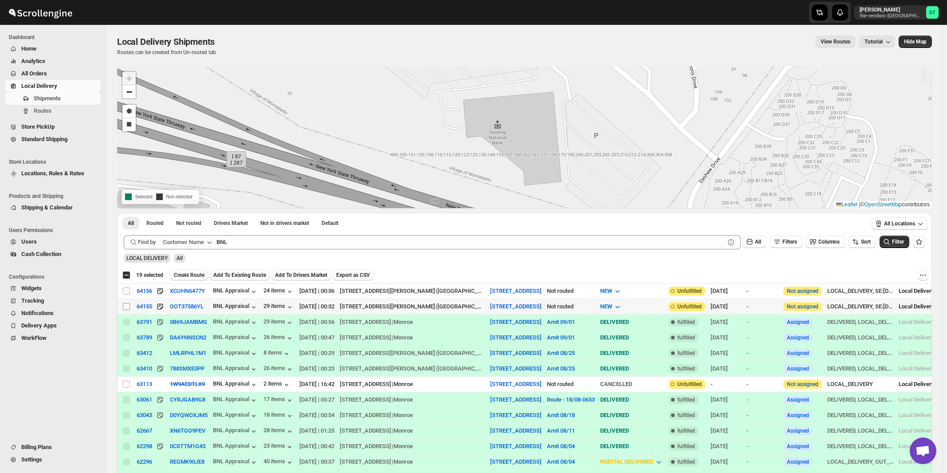
click at [126, 306] on input "Select shipment" at bounding box center [126, 306] width 7 height 7
checkbox input "true"
click at [126, 290] on input "Select shipment" at bounding box center [126, 290] width 7 height 7
checkbox input "true"
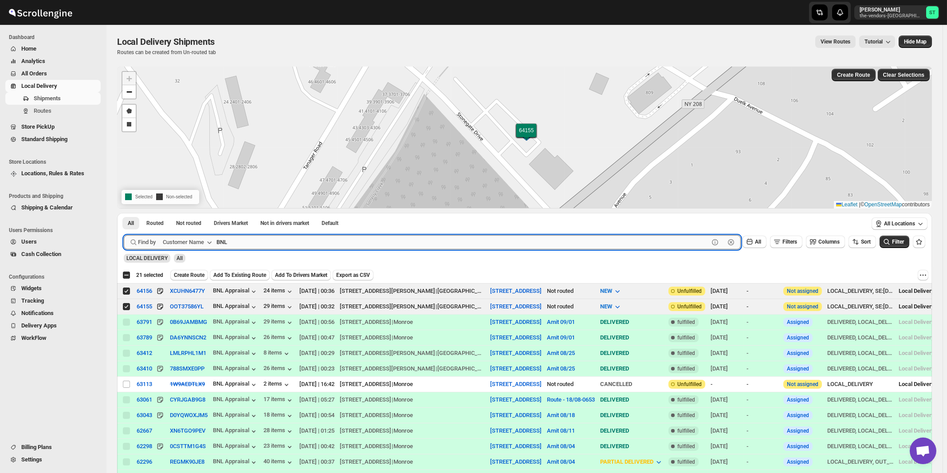
click at [251, 246] on input "BNL" at bounding box center [462, 242] width 492 height 14
paste input "Reliable Air"
click at [124, 213] on button "Submit" at bounding box center [136, 217] width 25 height 9
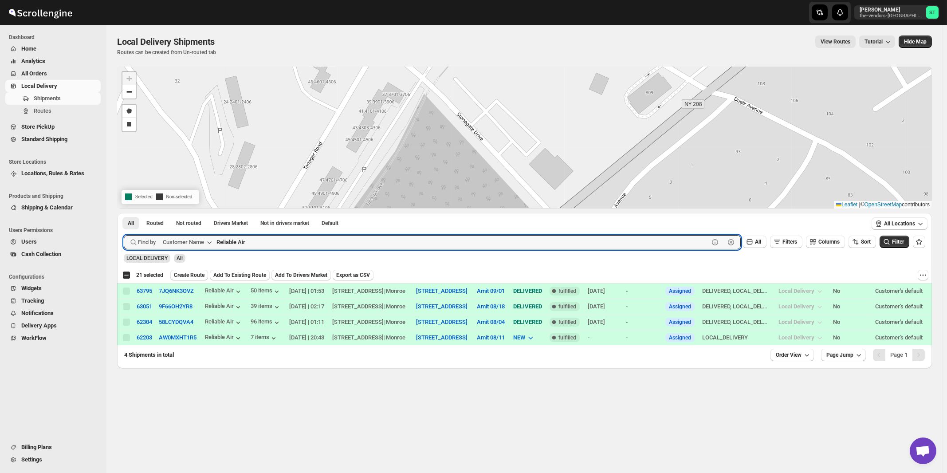
paste input "Balebusta"
click at [124, 213] on button "Submit" at bounding box center [136, 217] width 25 height 9
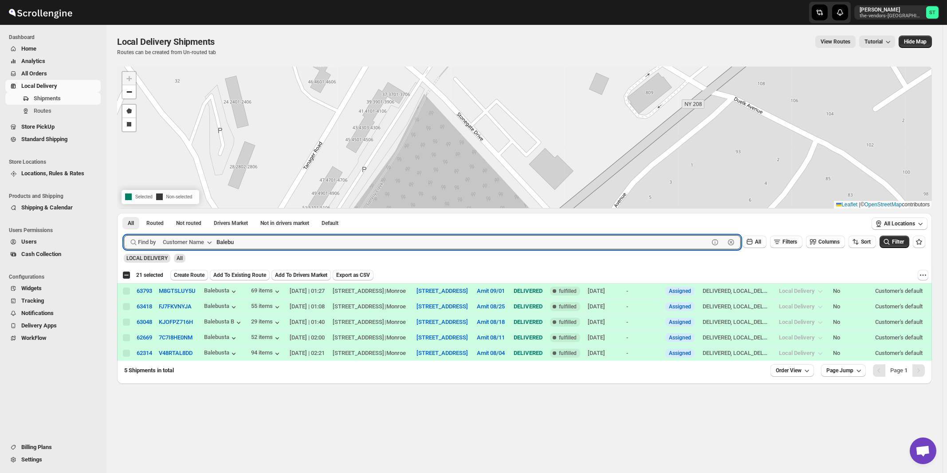
type input "Balebu"
click at [124, 213] on button "Submit" at bounding box center [136, 217] width 25 height 9
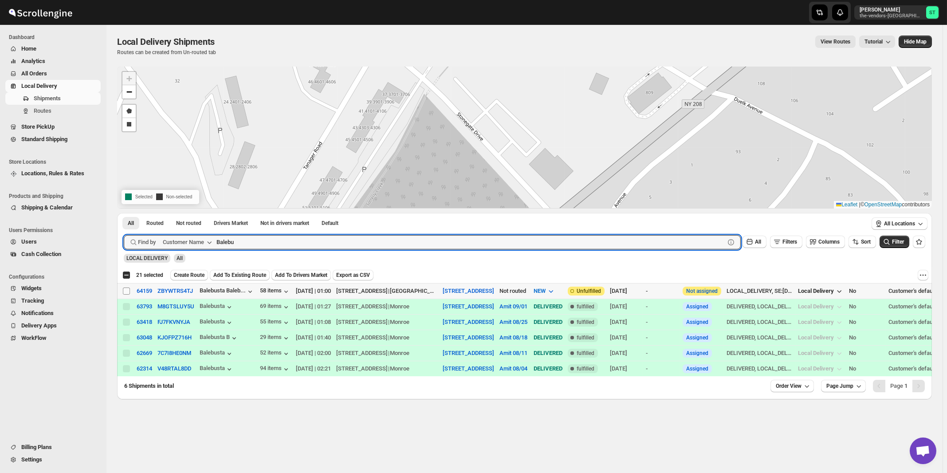
click at [127, 290] on input "Select shipment" at bounding box center [126, 290] width 7 height 7
checkbox input "true"
click at [310, 242] on input "Balebu" at bounding box center [462, 242] width 492 height 14
paste input "Green & Co"
click at [124, 213] on button "Submit" at bounding box center [136, 217] width 25 height 9
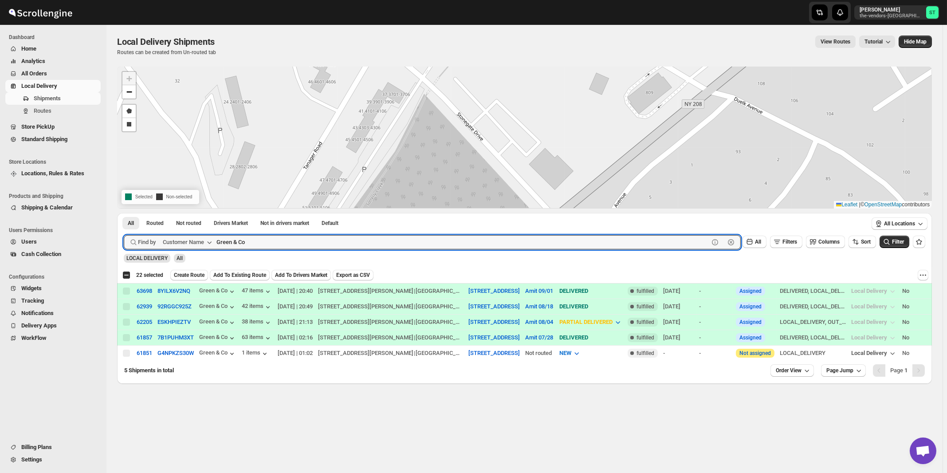
paste input "Whisper Laser MO LLC (Monsey)"
click at [124, 213] on button "Submit" at bounding box center [136, 217] width 25 height 9
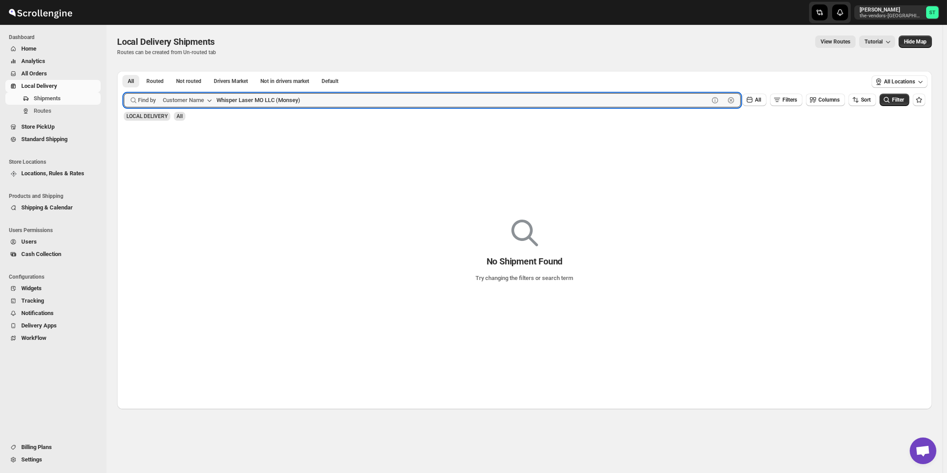
paste input "First Choice Property Management"
type input "First Choice Property Management"
click at [124, 71] on button "Submit" at bounding box center [136, 75] width 25 height 9
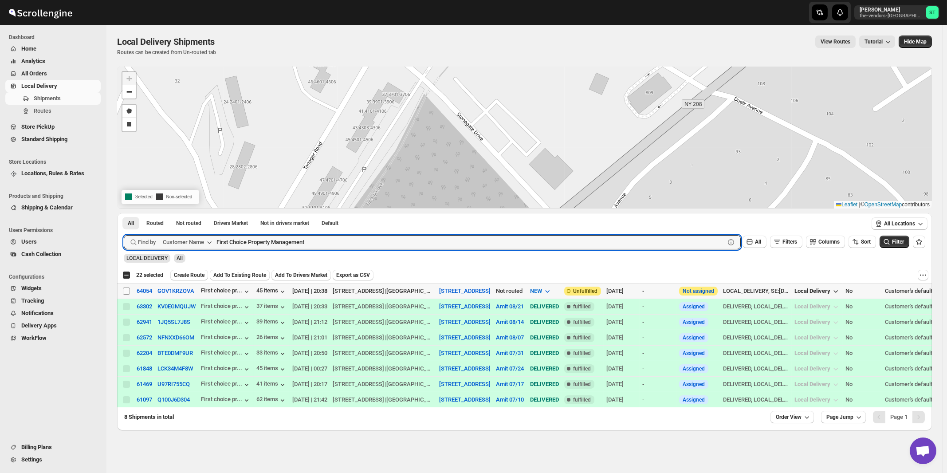
click at [127, 292] on input "Select shipment" at bounding box center [126, 290] width 7 height 7
checkbox input "true"
click at [324, 241] on input "First Choice Property Management" at bounding box center [462, 242] width 492 height 14
paste input "[PERSON_NAME] production"
type input "[PERSON_NAME] production"
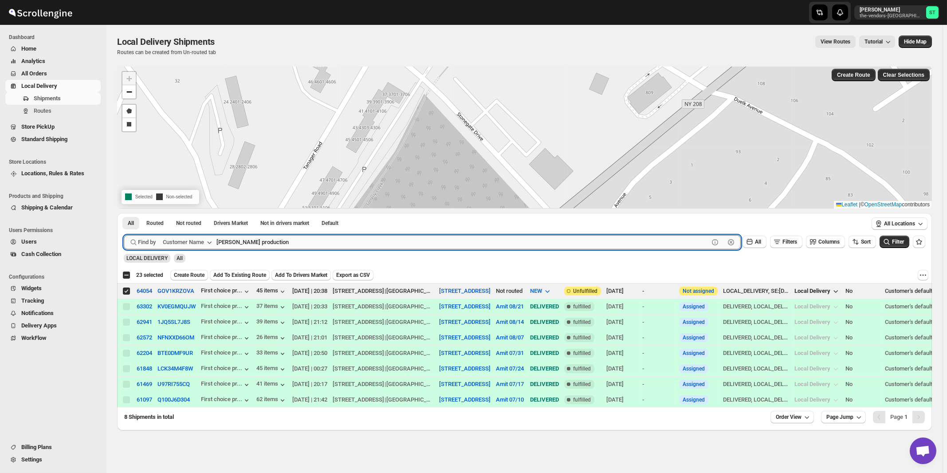
click at [124, 213] on button "Submit" at bounding box center [136, 217] width 25 height 9
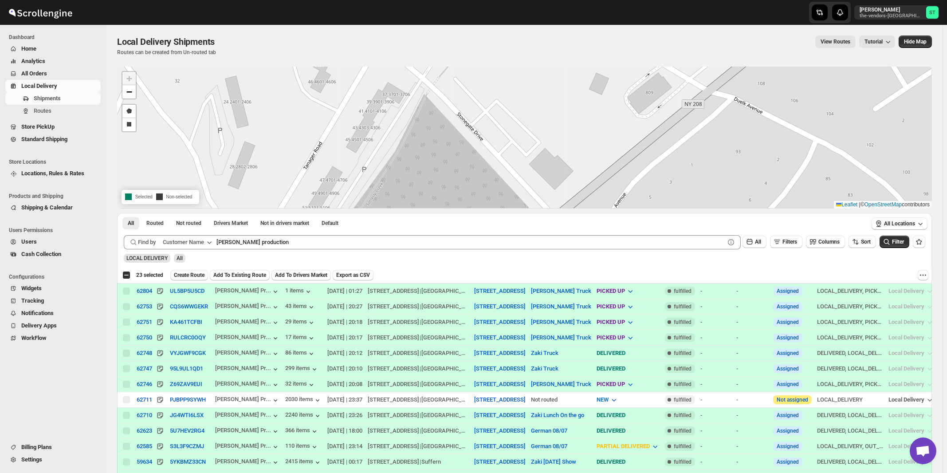
click at [201, 272] on span "Create Route" at bounding box center [189, 274] width 31 height 7
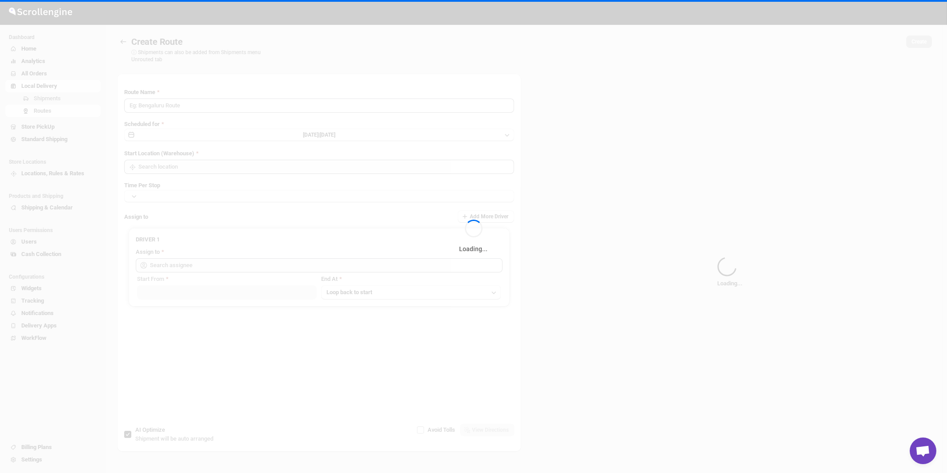
type input "Route - 08/09-1110"
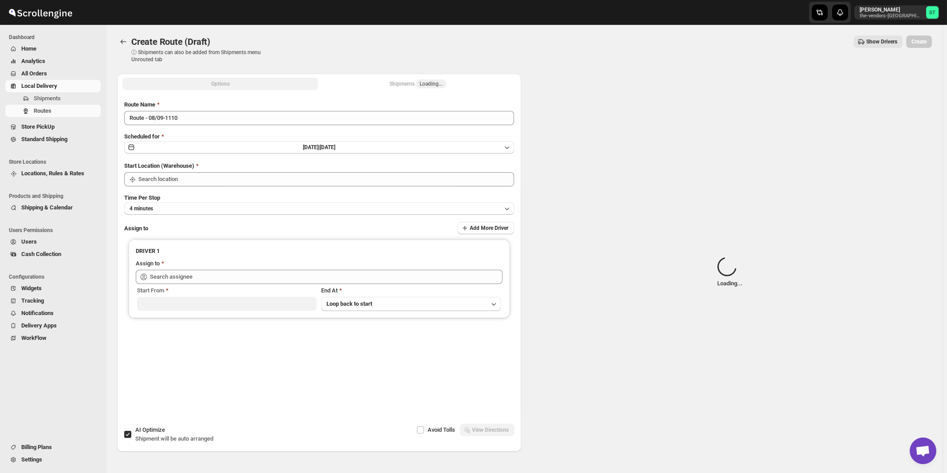
type input "[STREET_ADDRESS]"
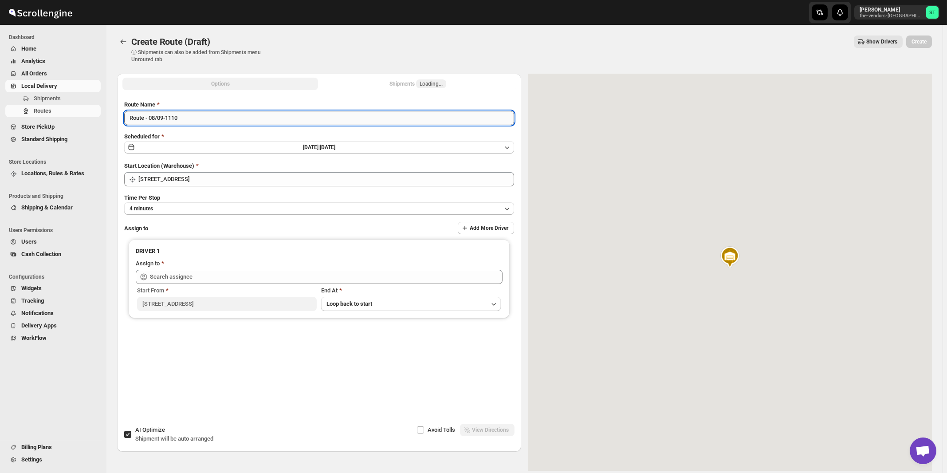
click at [213, 117] on input "Route - 08/09-1110" at bounding box center [319, 118] width 390 height 14
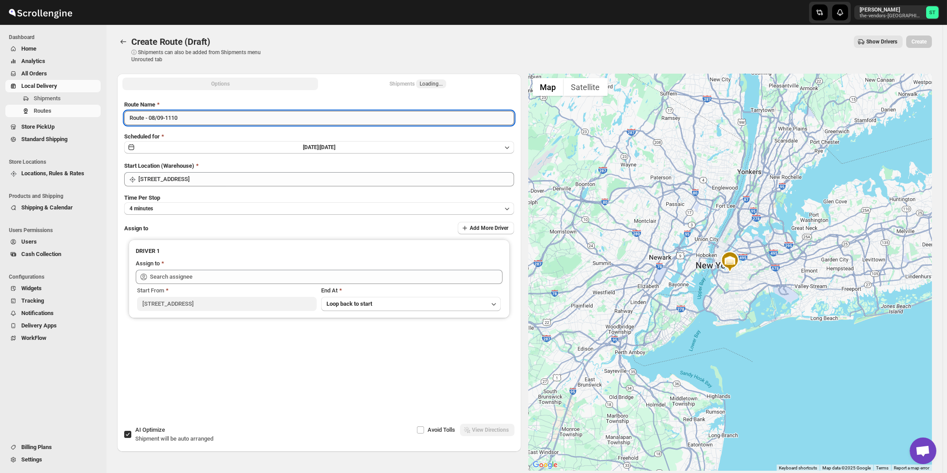
paste input "Amit"
type input "Amit 09/08"
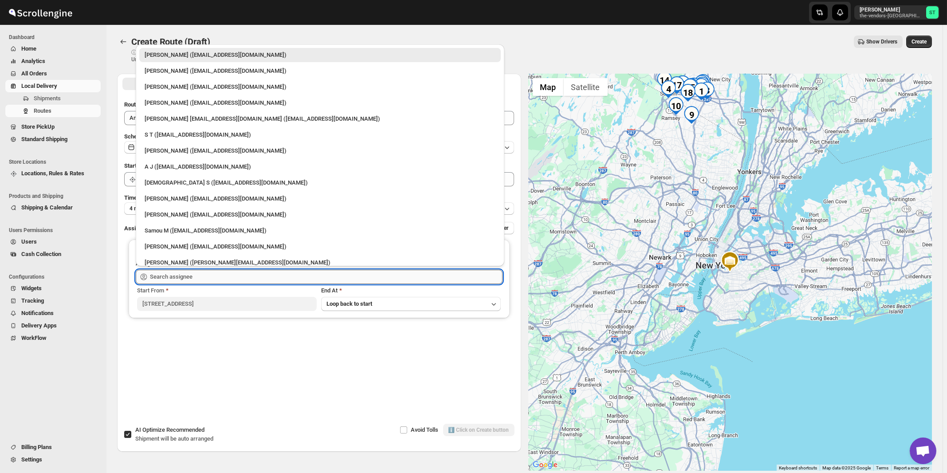
click at [183, 273] on input "text" at bounding box center [326, 277] width 353 height 14
click at [163, 104] on div "[PERSON_NAME] ([EMAIL_ADDRESS][DOMAIN_NAME])" at bounding box center [320, 102] width 351 height 9
type input "[PERSON_NAME] ([EMAIL_ADDRESS][DOMAIN_NAME])"
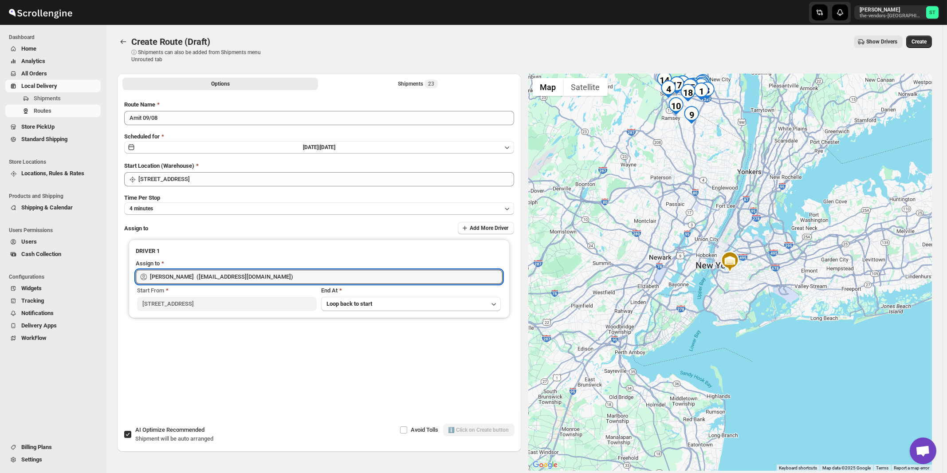
click at [199, 434] on div "AI Optimize Recommended Shipment will be auto arranged" at bounding box center [174, 434] width 78 height 18
click at [131, 434] on input "AI Optimize Recommended Shipment will be auto arranged" at bounding box center [127, 434] width 7 height 7
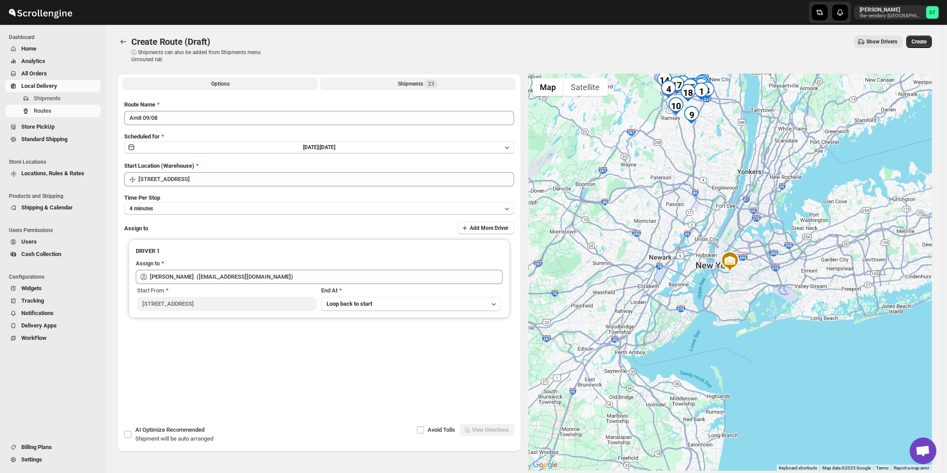
click at [416, 84] on div "Shipments 23" at bounding box center [418, 83] width 40 height 9
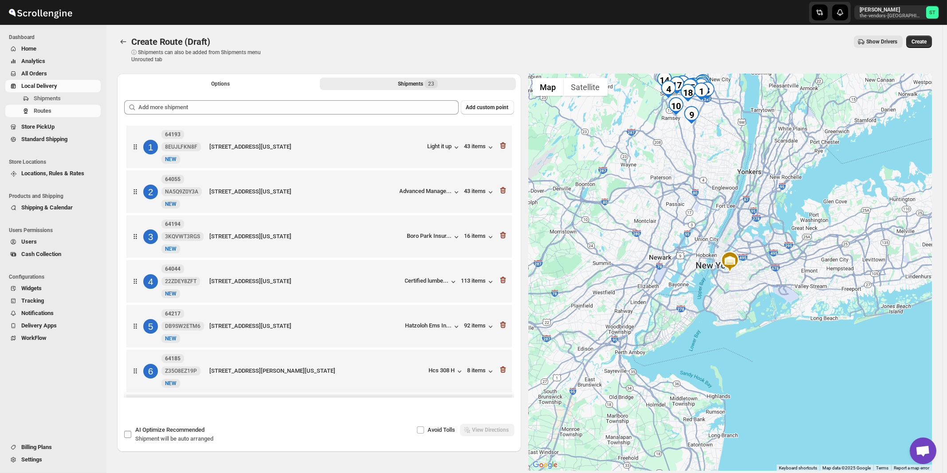
click at [166, 442] on span "Shipment will be auto arranged" at bounding box center [174, 438] width 78 height 7
click at [131, 438] on input "AI Optimize Recommended Shipment will be auto arranged" at bounding box center [127, 434] width 7 height 7
click at [166, 437] on span "Shipment will be auto arranged" at bounding box center [174, 438] width 78 height 7
click at [131, 437] on input "AI Optimize Recommended Shipment will be auto arranged" at bounding box center [127, 434] width 7 height 7
click at [160, 441] on span "Shipment will be auto arranged" at bounding box center [174, 438] width 78 height 7
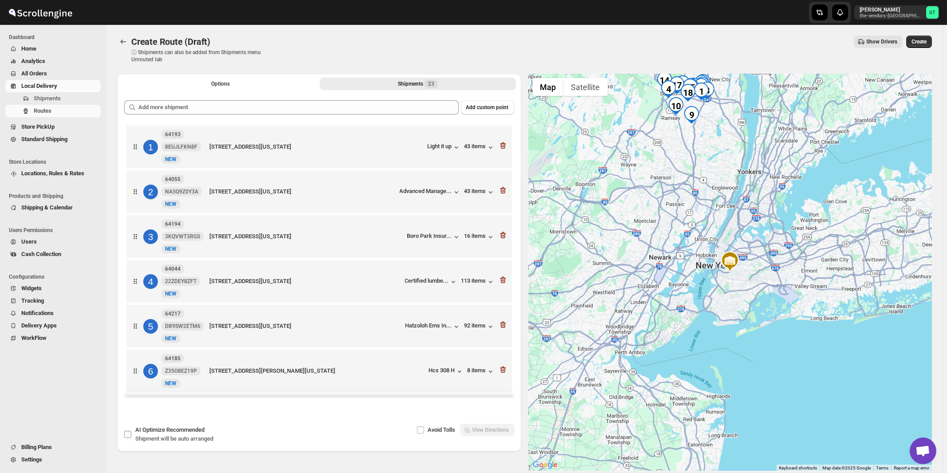
click at [131, 438] on input "AI Optimize Recommended Shipment will be auto arranged" at bounding box center [127, 434] width 7 height 7
click at [162, 436] on span "Shipment will be auto arranged" at bounding box center [174, 438] width 78 height 7
click at [131, 436] on input "AI Optimize Recommended Shipment will be auto arranged" at bounding box center [127, 434] width 7 height 7
checkbox input "false"
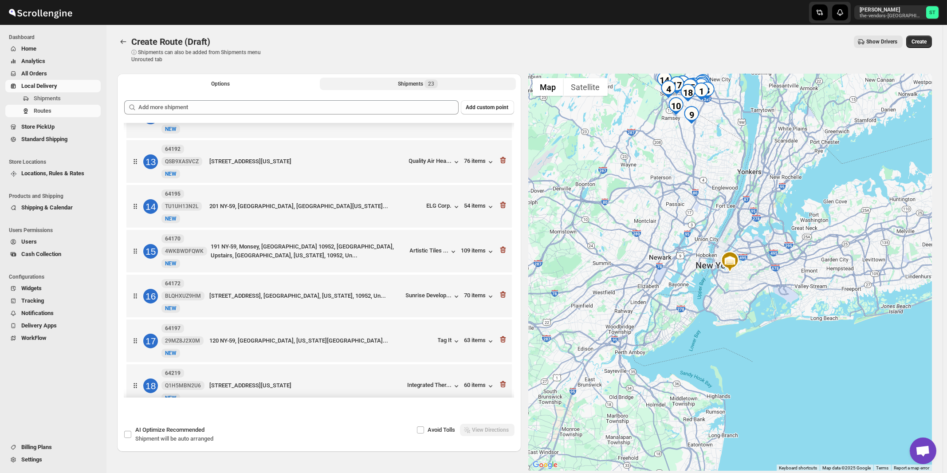
scroll to position [761, 0]
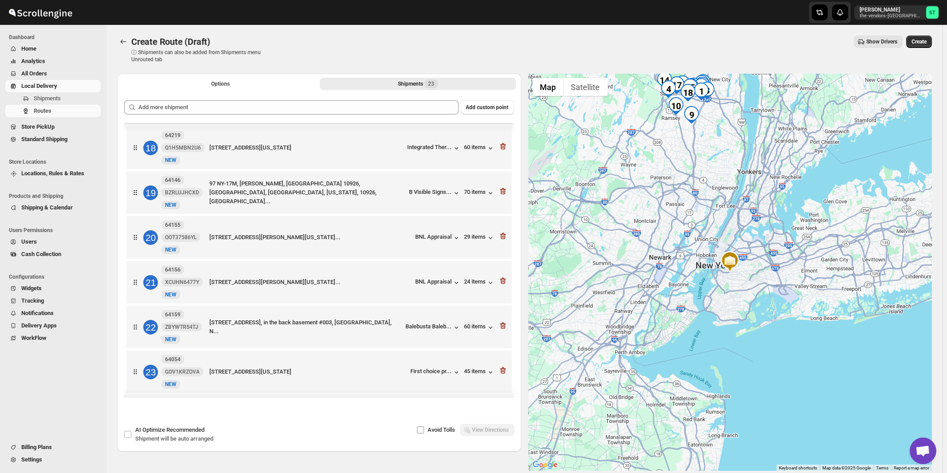
click at [445, 432] on span "Avoid Tolls" at bounding box center [441, 429] width 27 height 7
click at [424, 432] on input "Avoid Tolls" at bounding box center [420, 429] width 7 height 7
click at [445, 432] on span "Avoid Tolls" at bounding box center [441, 429] width 27 height 7
click at [424, 432] on input "Avoid Tolls" at bounding box center [420, 429] width 7 height 7
checkbox input "false"
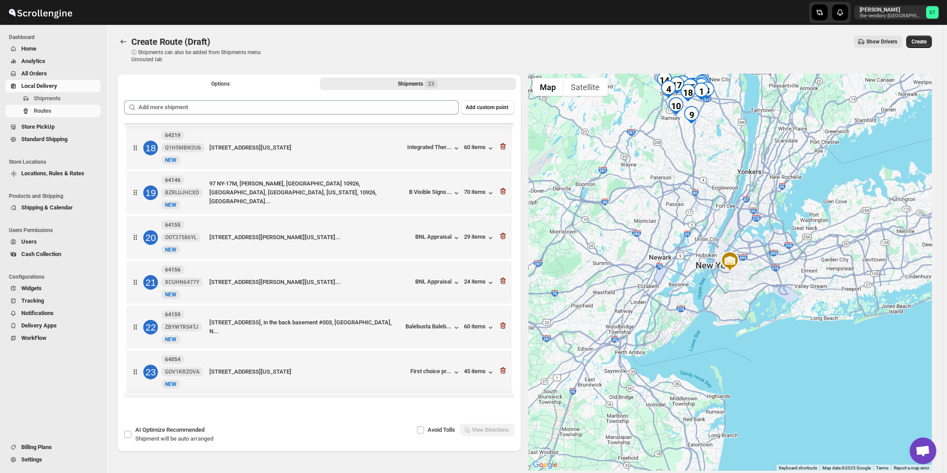
click at [491, 433] on div "Avoid Tolls View Directions" at bounding box center [415, 430] width 200 height 12
click at [168, 430] on span "Recommended" at bounding box center [185, 429] width 38 height 7
click at [131, 431] on input "AI Optimize Recommended Shipment will be auto arranged" at bounding box center [127, 434] width 7 height 7
click at [168, 429] on span "Recommended" at bounding box center [185, 429] width 38 height 7
click at [131, 431] on input "AI Optimize Recommended Shipment will be auto arranged" at bounding box center [127, 434] width 7 height 7
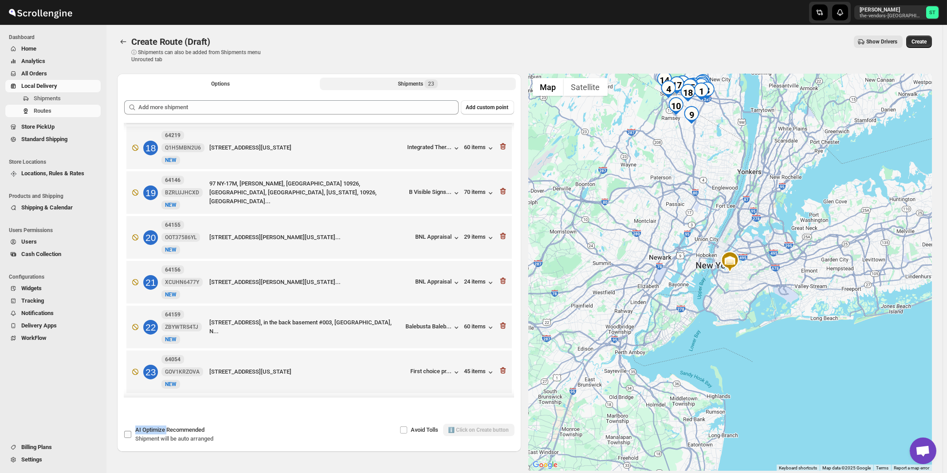
checkbox input "false"
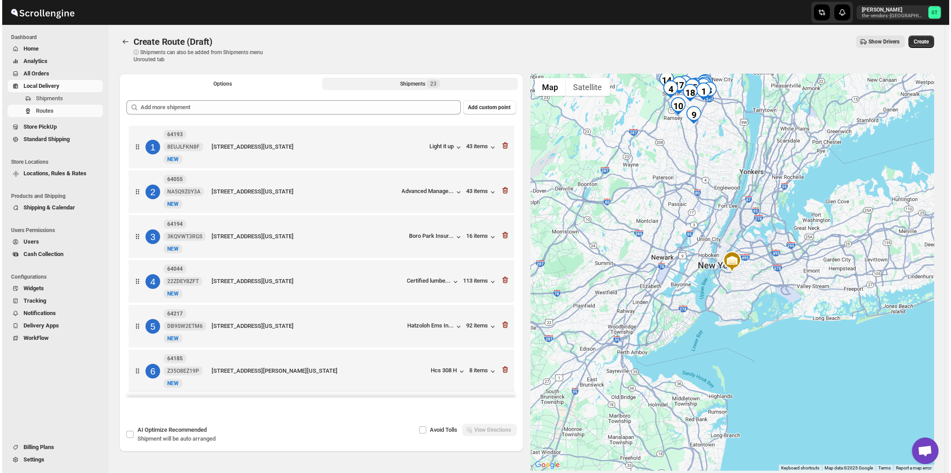
scroll to position [190, 0]
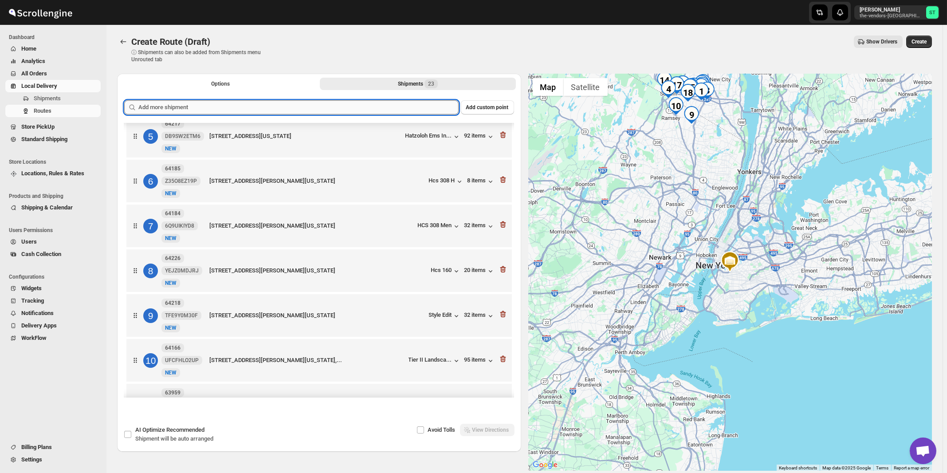
click at [305, 108] on input "text" at bounding box center [298, 107] width 320 height 14
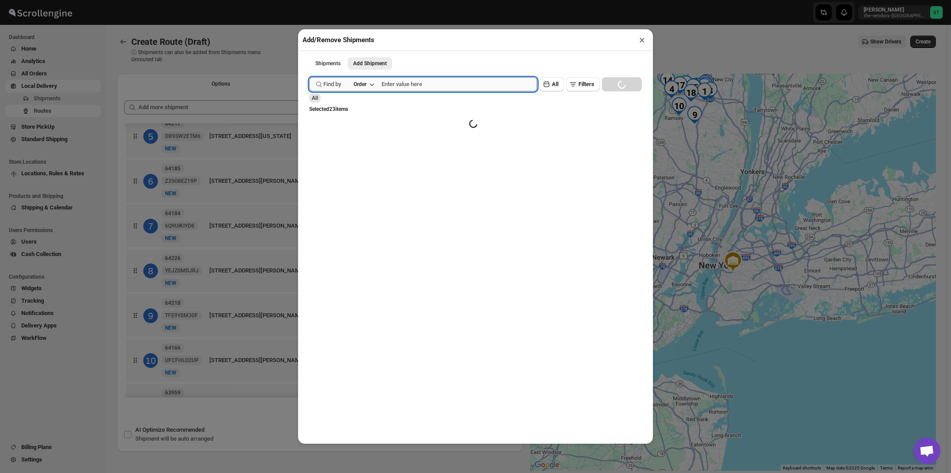
click at [406, 85] on input "text" at bounding box center [459, 84] width 156 height 14
paste input "64183"
type input "64183"
click at [309, 0] on button "Submit" at bounding box center [321, 4] width 25 height 9
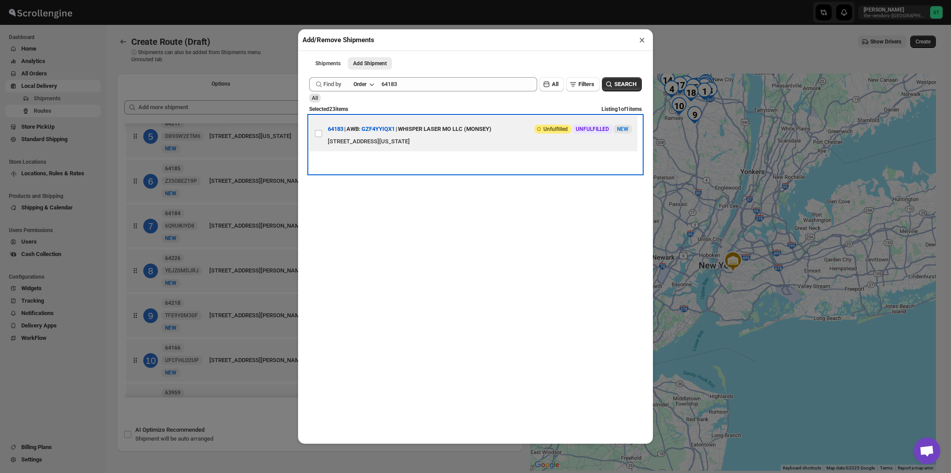
click at [472, 137] on div "WHISPER LASER MO LLC (MONSEY)" at bounding box center [445, 129] width 94 height 16
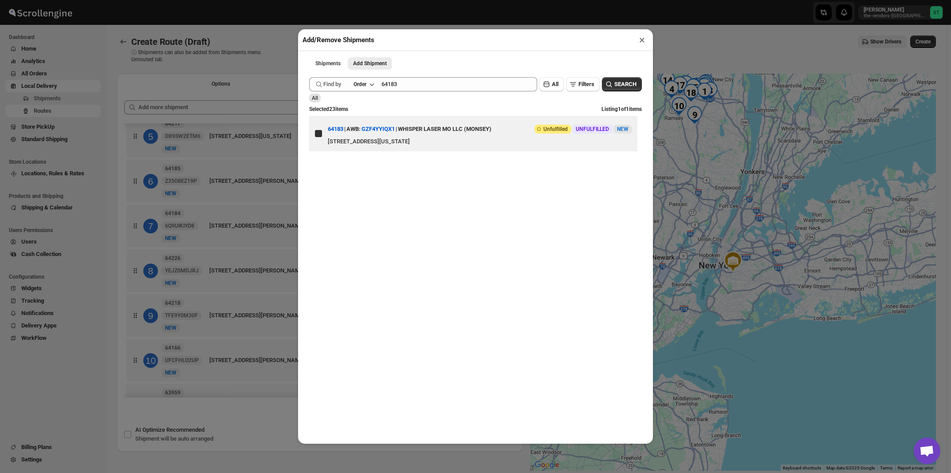
checkbox input "true"
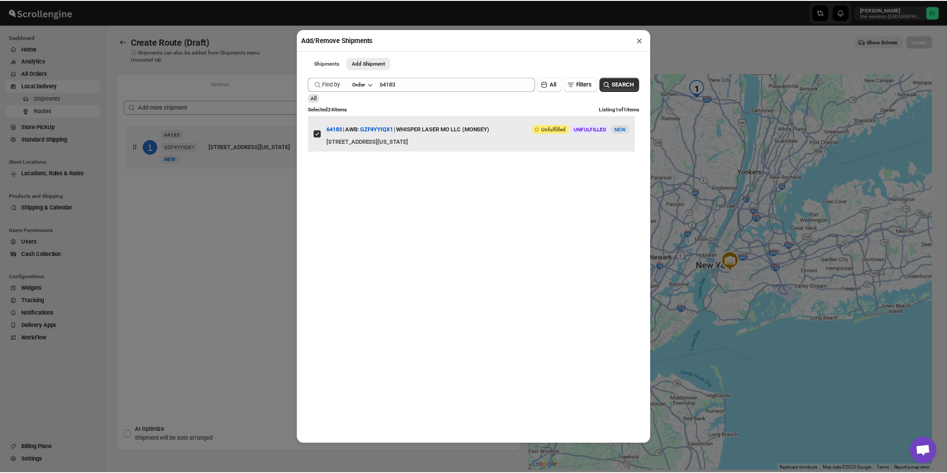
scroll to position [0, 0]
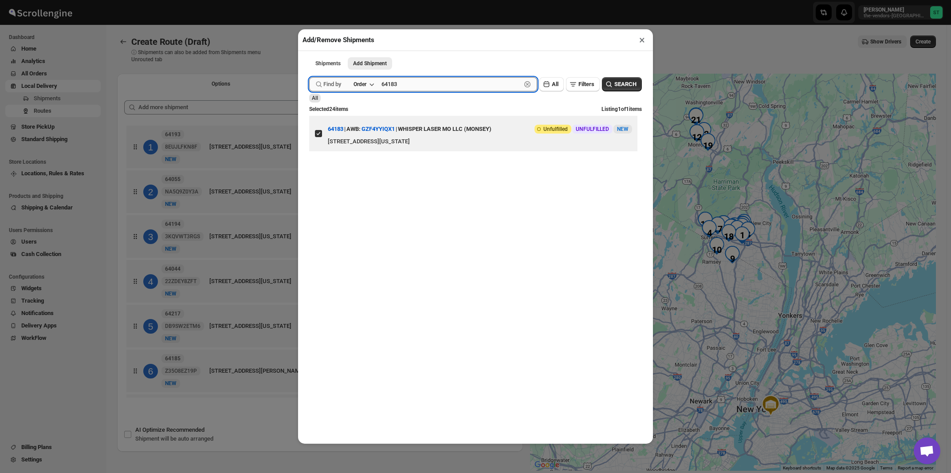
click at [442, 81] on input "64183" at bounding box center [451, 84] width 140 height 14
paste input "229"
type input "64229"
click at [309, 0] on button "Submit" at bounding box center [321, 4] width 25 height 9
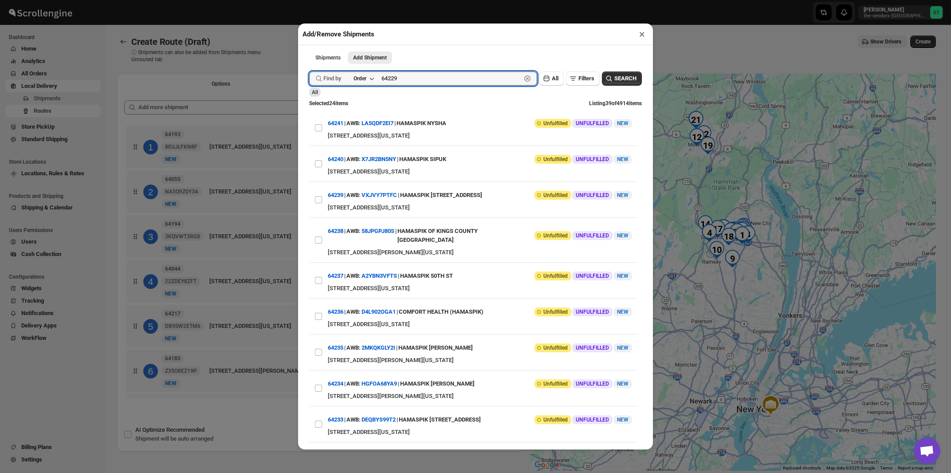
click at [309, 0] on button "Submit" at bounding box center [321, 4] width 25 height 9
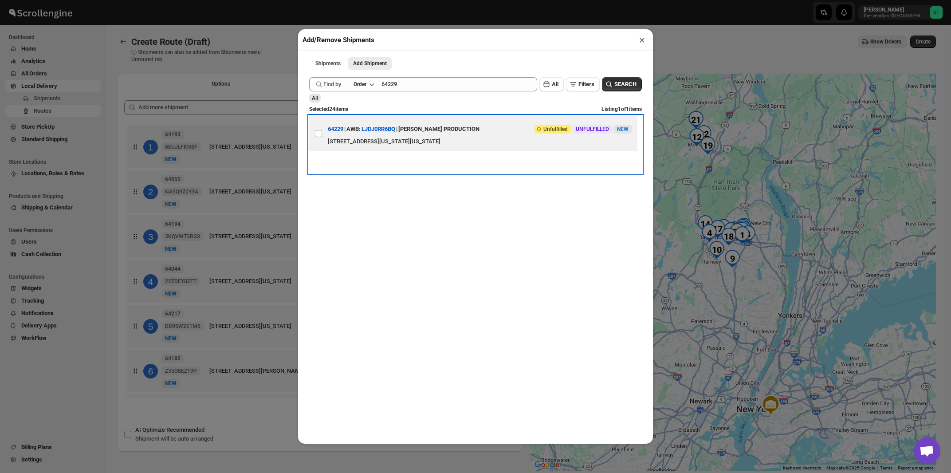
click at [436, 132] on div "[PERSON_NAME] PRODUCTION" at bounding box center [438, 129] width 81 height 16
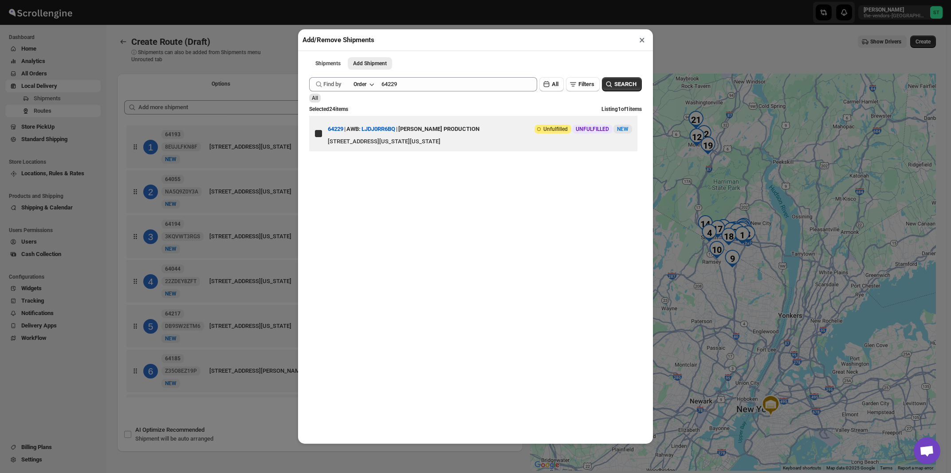
checkbox input "true"
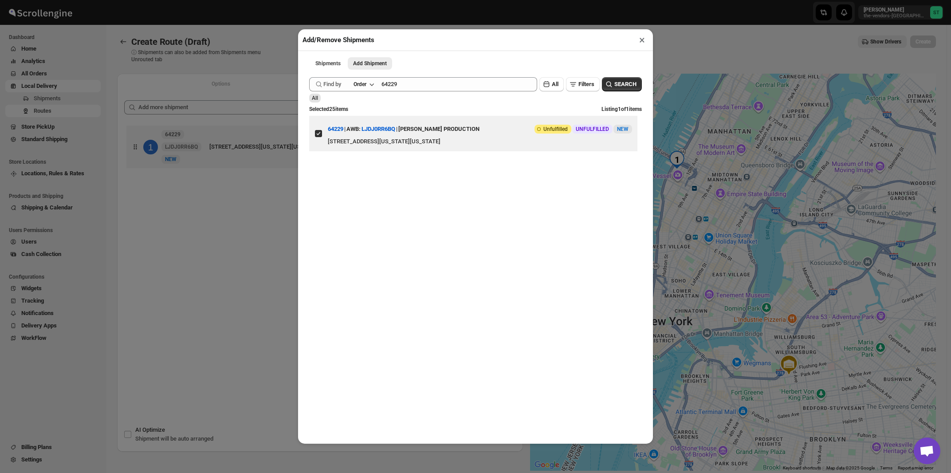
click at [641, 42] on button "×" at bounding box center [642, 40] width 13 height 12
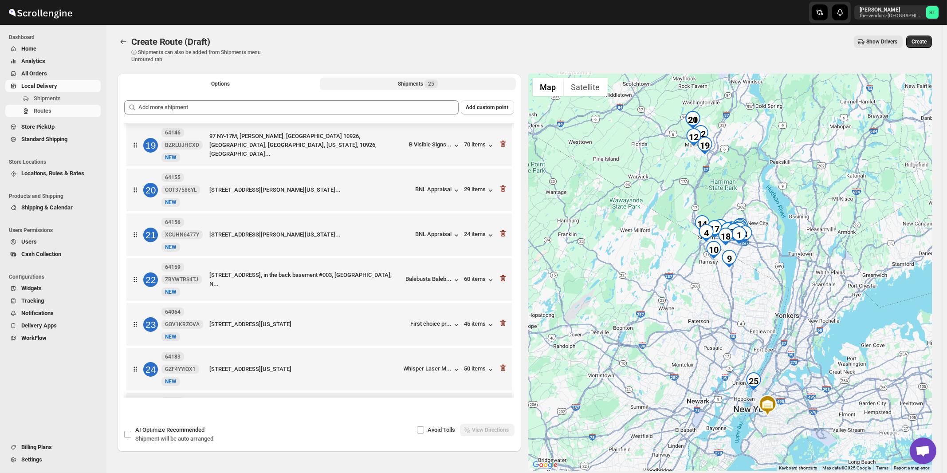
scroll to position [868, 0]
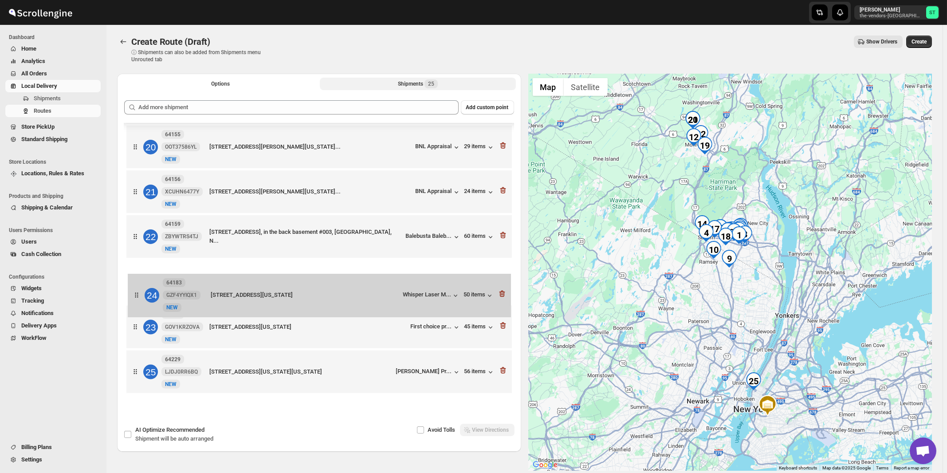
drag, startPoint x: 394, startPoint y: 330, endPoint x: 397, endPoint y: 297, distance: 32.9
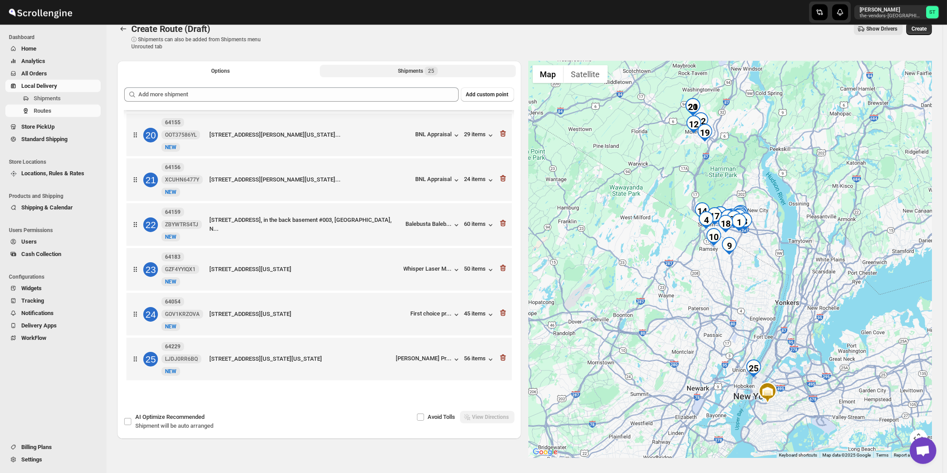
scroll to position [0, 0]
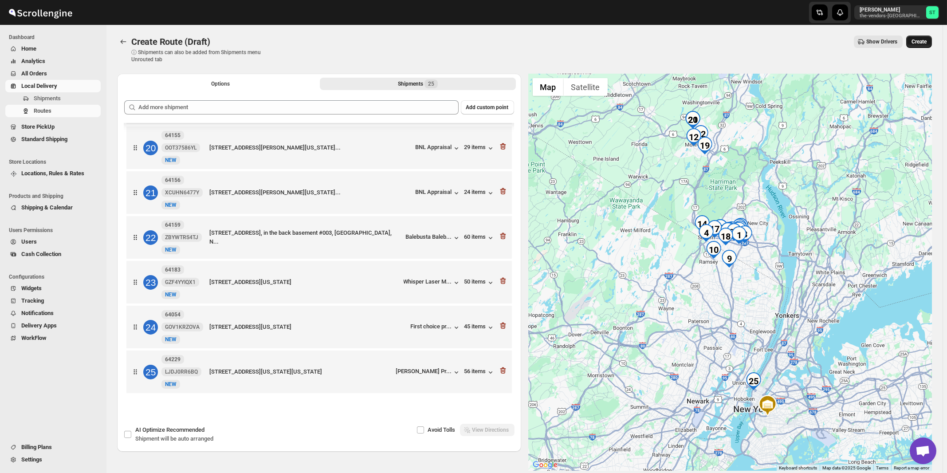
click at [921, 41] on span "Create" at bounding box center [918, 41] width 15 height 7
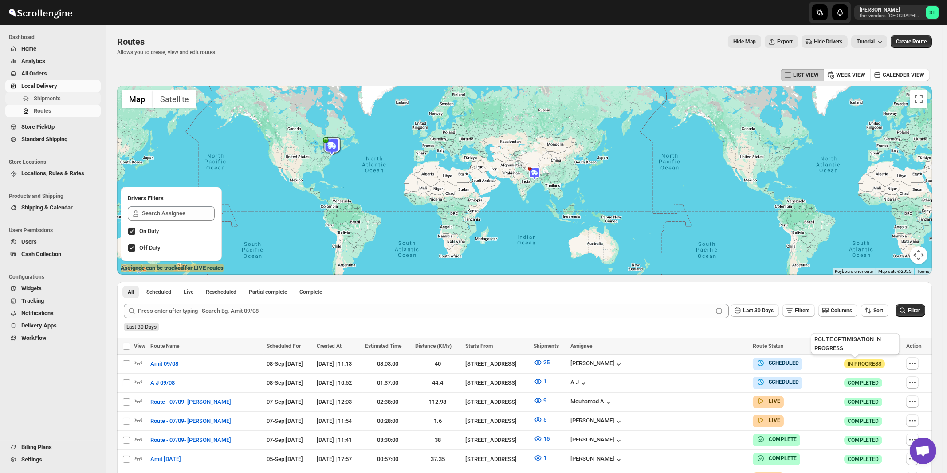
click at [54, 98] on span "Shipments" at bounding box center [47, 98] width 27 height 7
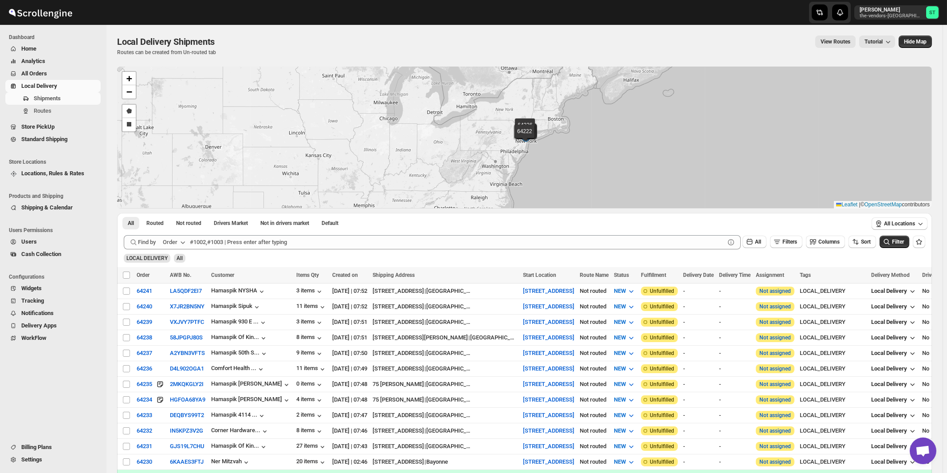
click at [177, 241] on div "Order" at bounding box center [170, 242] width 15 height 9
click at [175, 309] on div "Customer Name" at bounding box center [175, 308] width 41 height 9
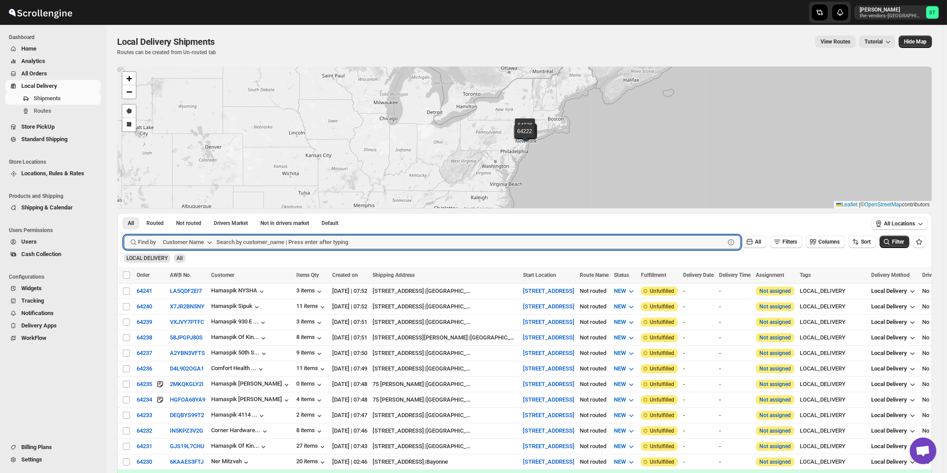
paste input "Bunker & Co"
type input "Bunker & Co"
click at [124, 213] on button "Submit" at bounding box center [136, 217] width 25 height 9
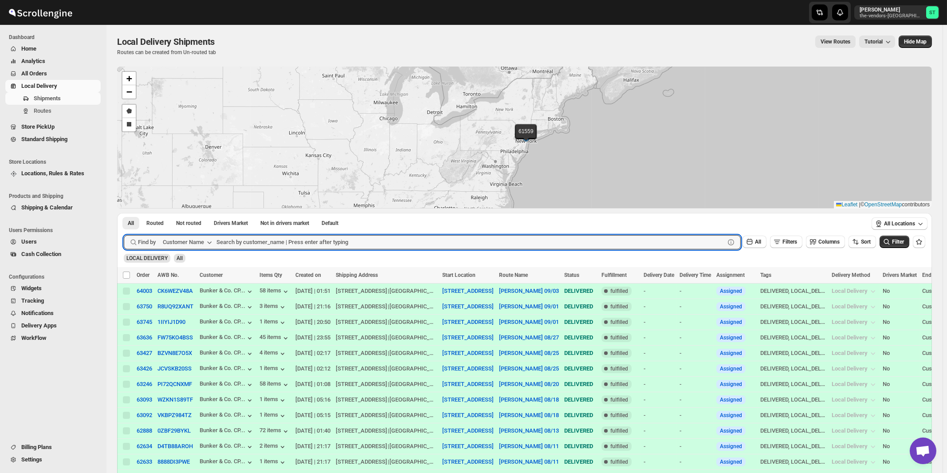
paste input "Bunker & Co"
type input "Bunker"
click at [124, 213] on button "Submit" at bounding box center [136, 217] width 25 height 9
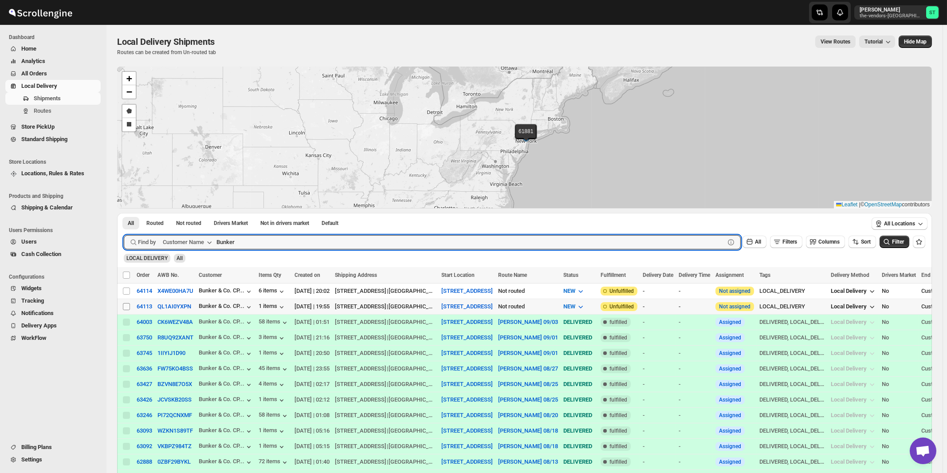
click at [128, 306] on input "Select shipment" at bounding box center [126, 306] width 7 height 7
checkbox input "true"
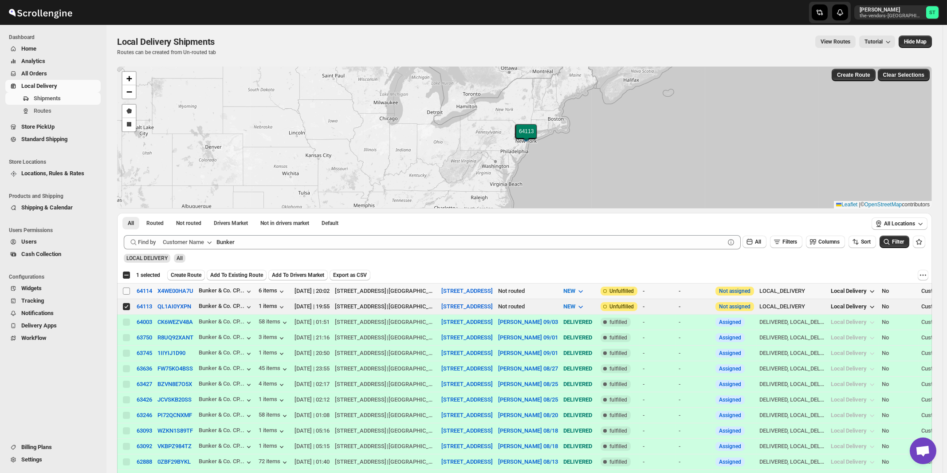
click at [129, 292] on input "Select shipment" at bounding box center [126, 290] width 7 height 7
checkbox input "true"
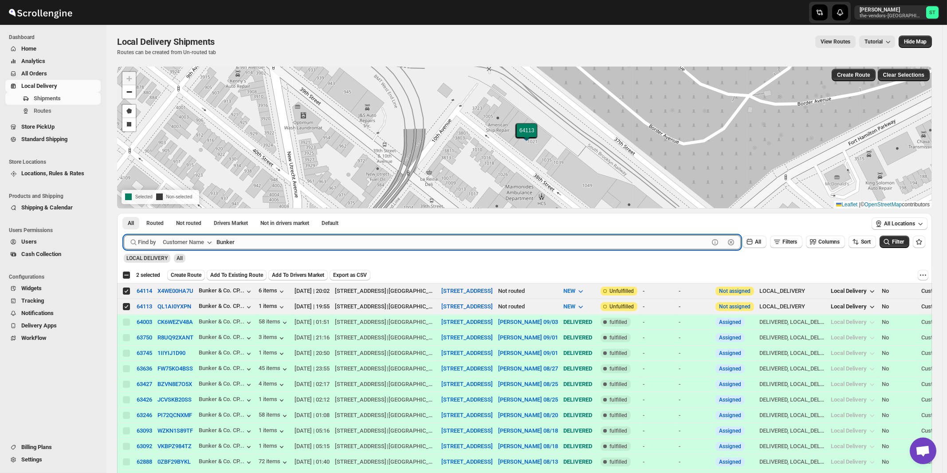
click at [348, 235] on input "Bunker" at bounding box center [462, 242] width 492 height 14
paste input "HCS [GEOGRAPHIC_DATA]"
type input "HCS [GEOGRAPHIC_DATA]"
click at [124, 213] on button "Submit" at bounding box center [136, 217] width 25 height 9
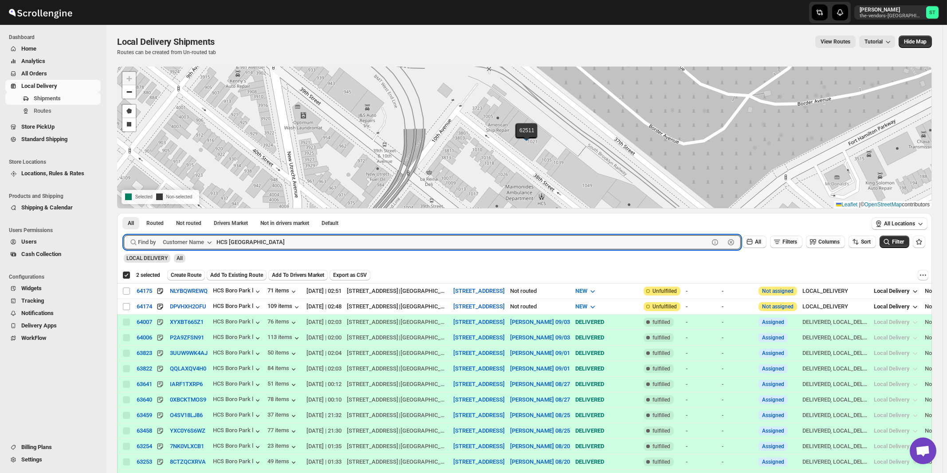
checkbox input "true"
click at [124, 306] on input "Select shipment" at bounding box center [126, 306] width 7 height 7
checkbox input "true"
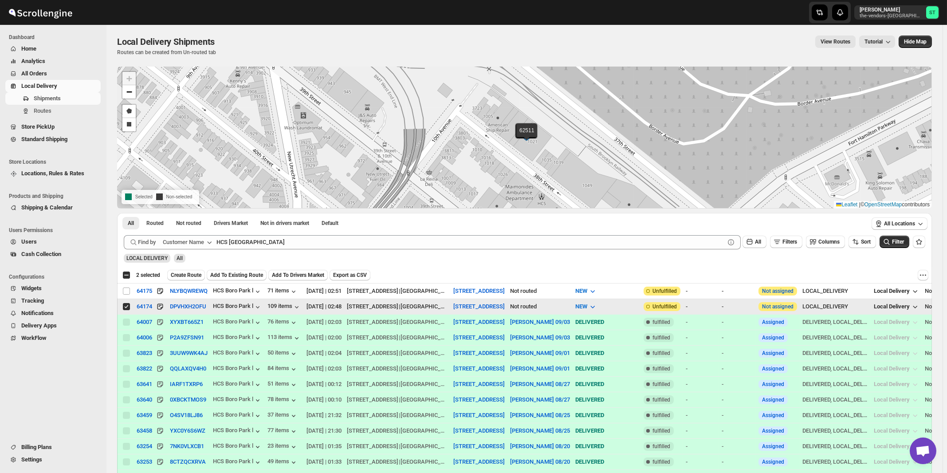
checkbox input "false"
click at [124, 290] on input "Select shipment" at bounding box center [126, 290] width 7 height 7
checkbox input "true"
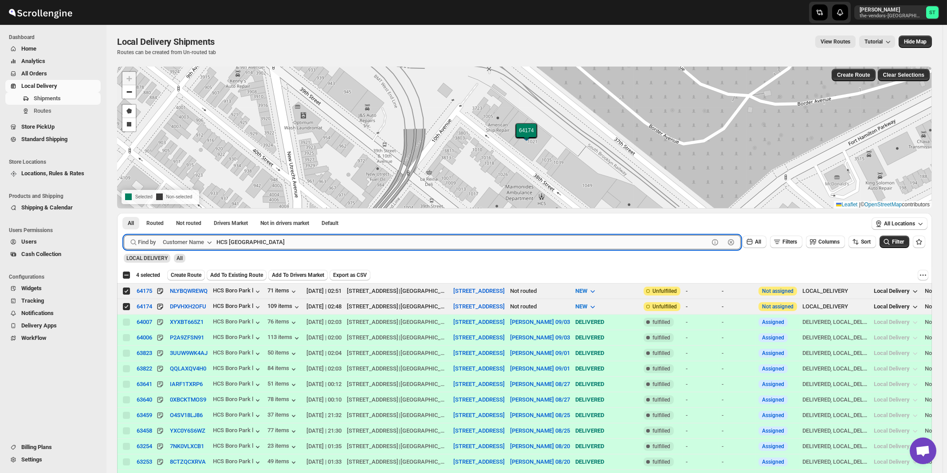
click at [305, 239] on input "HCS [GEOGRAPHIC_DATA]" at bounding box center [462, 242] width 492 height 14
paste input "Beitel"
type input "Beitel"
click at [124, 213] on button "Submit" at bounding box center [136, 217] width 25 height 9
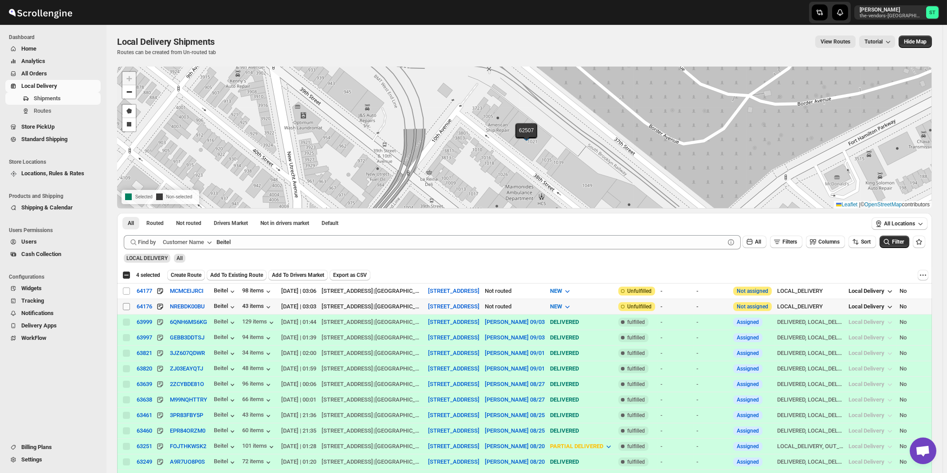
click at [126, 306] on input "Select shipment" at bounding box center [126, 306] width 7 height 7
checkbox input "true"
click at [126, 292] on input "Select shipment" at bounding box center [126, 290] width 7 height 7
checkbox input "true"
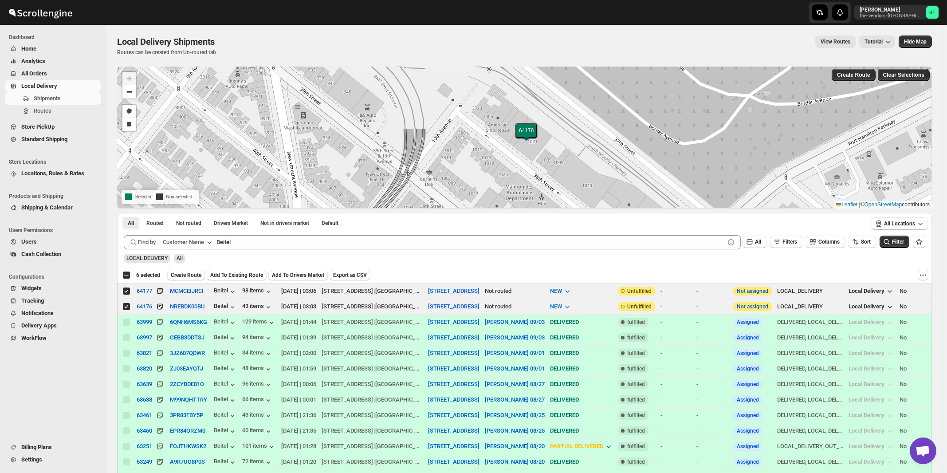
click at [318, 250] on div "LOCAL DELIVERY All" at bounding box center [522, 254] width 805 height 17
click at [318, 249] on div "LOCAL DELIVERY All" at bounding box center [522, 254] width 805 height 17
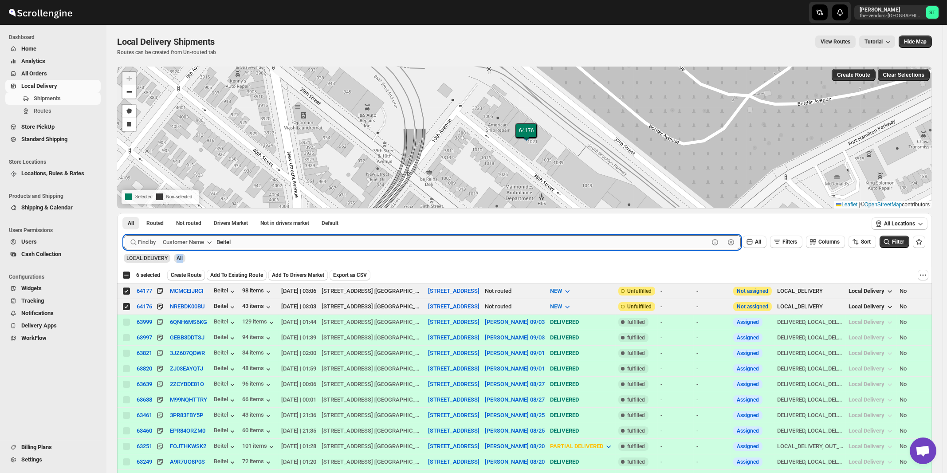
click at [318, 247] on input "Beitel" at bounding box center [462, 242] width 492 height 14
paste input "Condor Capita"
type input "Condor Capital"
click at [124, 213] on button "Submit" at bounding box center [136, 217] width 25 height 9
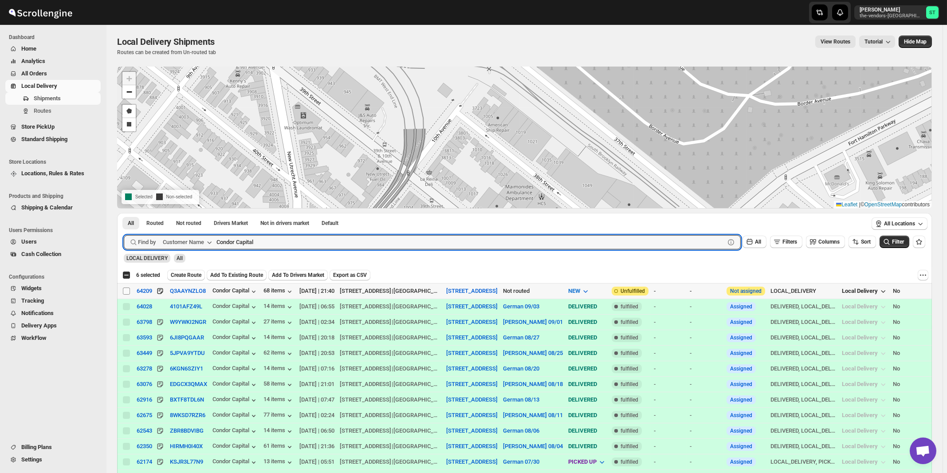
click at [128, 291] on input "Select shipment" at bounding box center [126, 290] width 7 height 7
checkbox input "true"
click at [324, 241] on input "Condor Capital" at bounding box center [462, 242] width 492 height 14
paste input "mfort Health (Hamaspik)"
click at [124, 213] on button "Submit" at bounding box center [136, 217] width 25 height 9
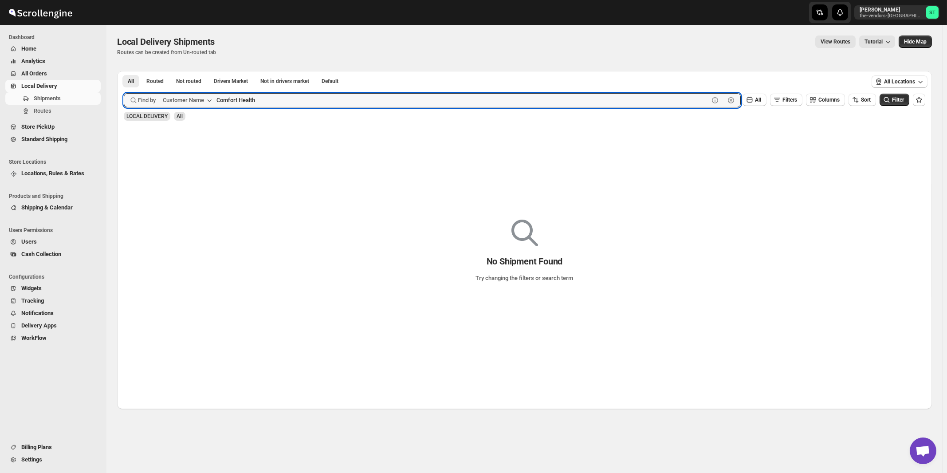
type input "Comfort Health"
click at [124, 71] on button "Submit" at bounding box center [136, 75] width 25 height 9
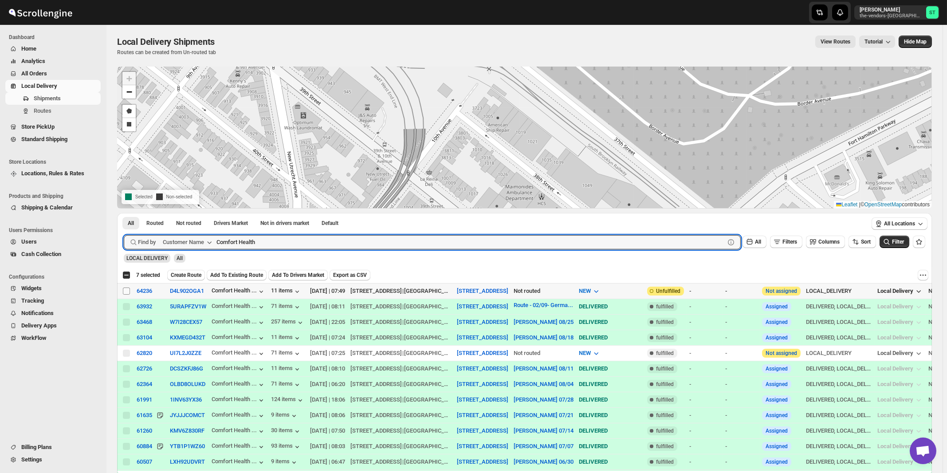
click at [126, 291] on input "Select shipment" at bounding box center [126, 290] width 7 height 7
checkbox input "true"
click at [330, 243] on input "Comfort Health" at bounding box center [462, 242] width 492 height 14
paste input "Hamaspik 50th St"
type input "Hamaspik 50th St"
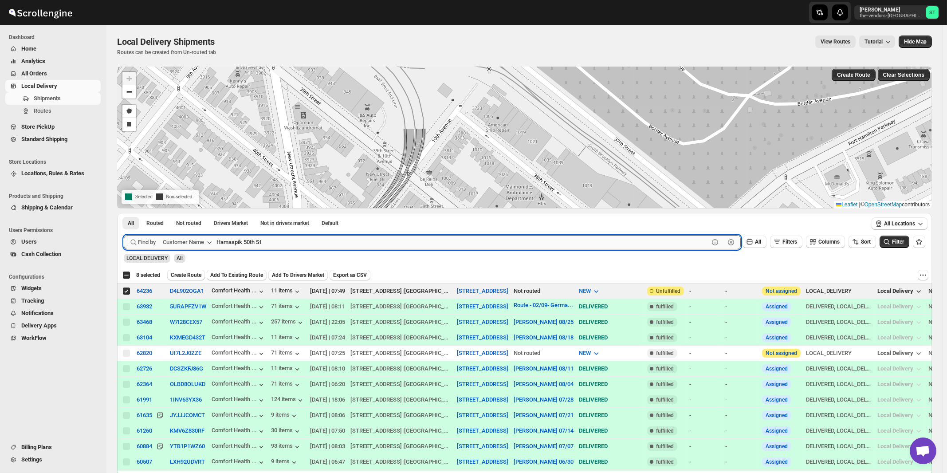
click at [124, 213] on button "Submit" at bounding box center [136, 217] width 25 height 9
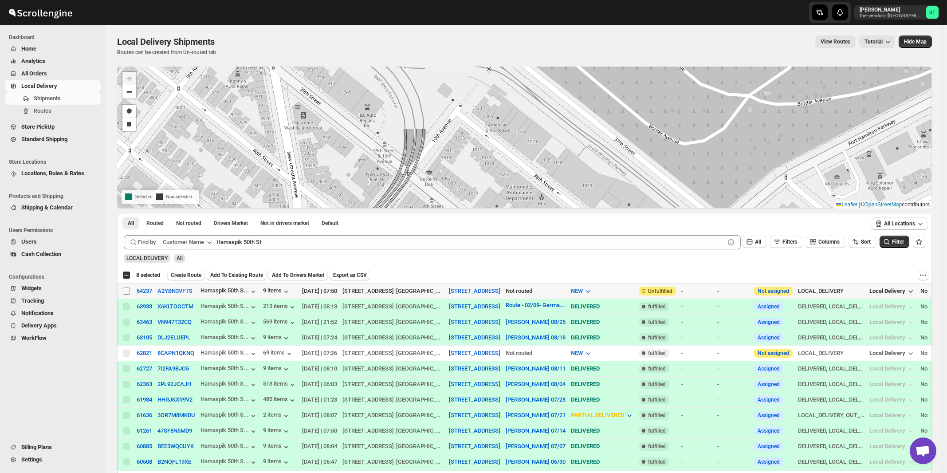
click at [125, 291] on input "Select shipment" at bounding box center [126, 290] width 7 height 7
checkbox input "true"
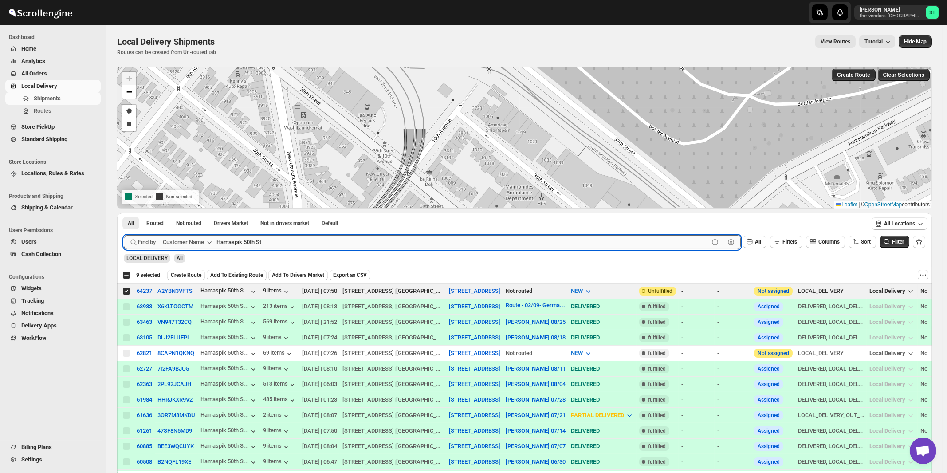
click at [340, 243] on input "Hamaspik 50th St" at bounding box center [462, 242] width 492 height 14
paste input "Glassify NY"
type input "Glassify NY"
click at [124, 213] on button "Submit" at bounding box center [136, 217] width 25 height 9
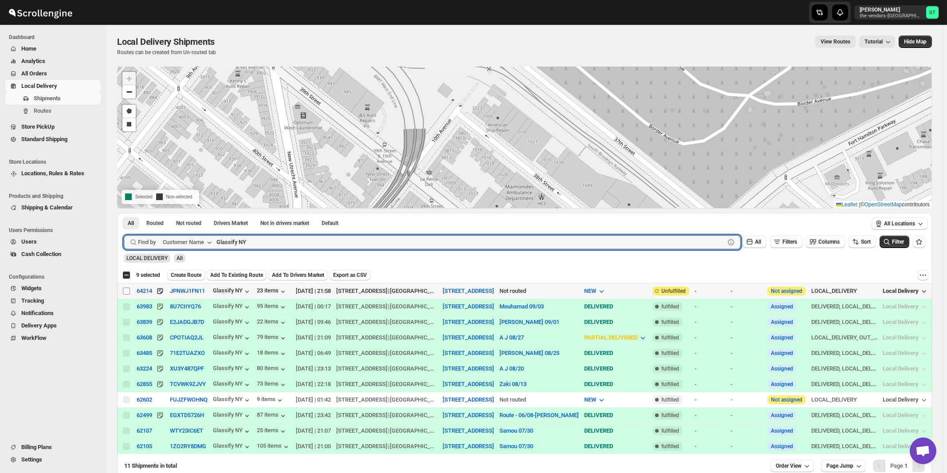
click at [127, 291] on input "Select shipment" at bounding box center [126, 290] width 7 height 7
checkbox input "true"
click at [292, 243] on input "Glassify NY" at bounding box center [462, 242] width 492 height 14
paste input "Icon Interior Design Inc"
type input "Icon Interior Design Inc"
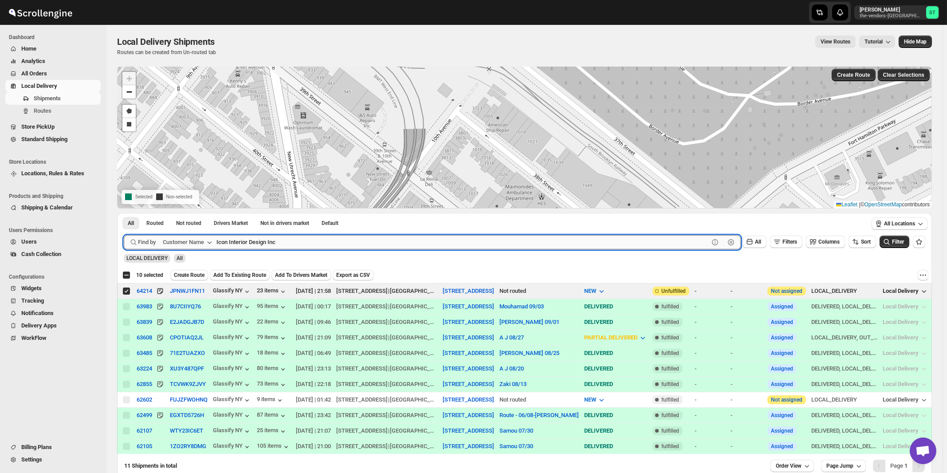
click at [124, 213] on button "Submit" at bounding box center [136, 217] width 25 height 9
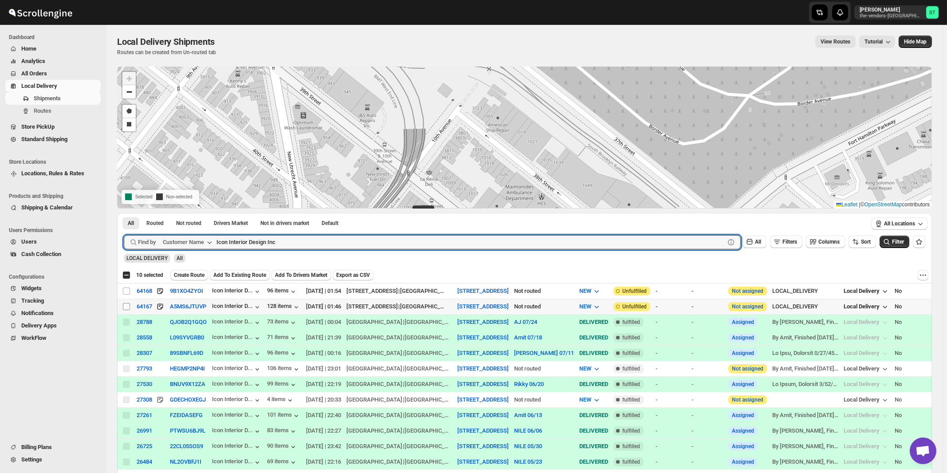
click at [125, 305] on input "Select shipment" at bounding box center [126, 306] width 7 height 7
checkbox input "true"
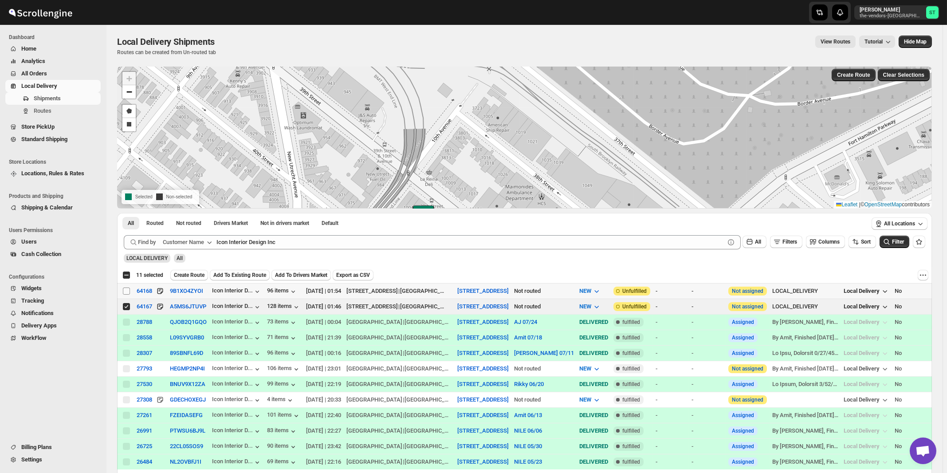
click at [123, 289] on input "Select shipment" at bounding box center [126, 290] width 7 height 7
checkbox input "true"
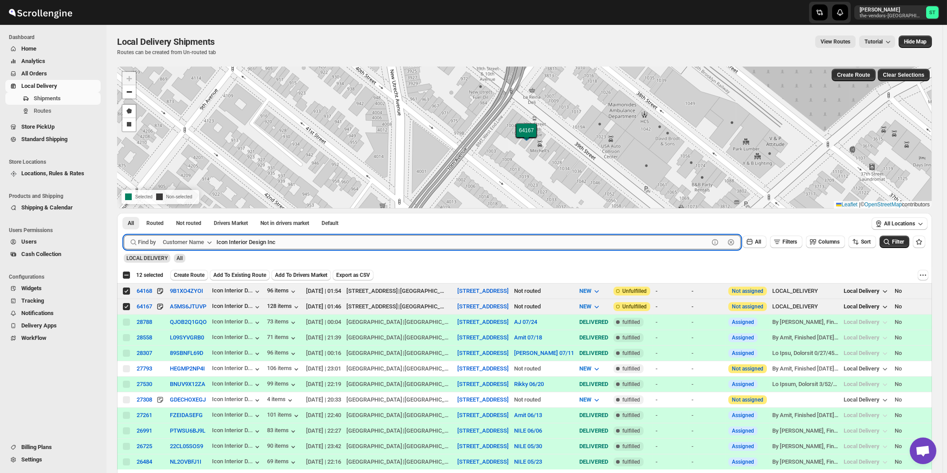
click at [340, 239] on input "Icon Interior Design Inc" at bounding box center [462, 242] width 492 height 14
paste input "[PERSON_NAME]"
click at [124, 213] on button "Submit" at bounding box center [136, 217] width 25 height 9
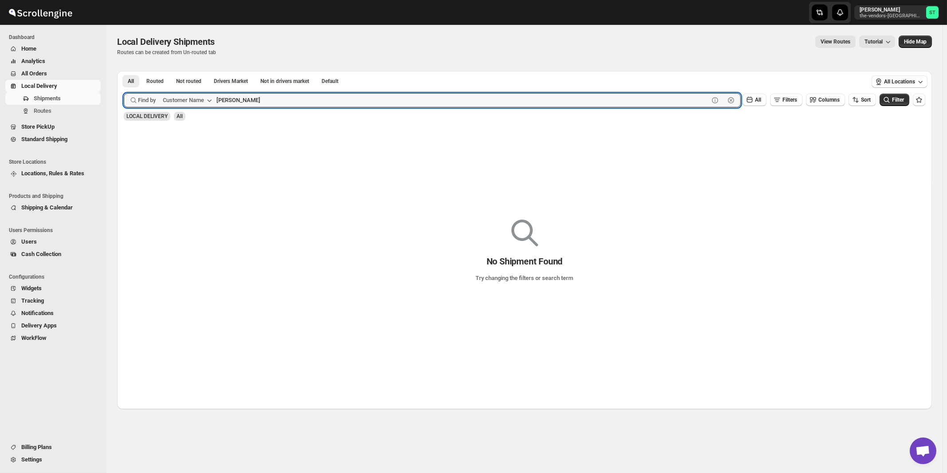
type input "[PERSON_NAME]"
click at [124, 71] on button "Submit" at bounding box center [136, 75] width 25 height 9
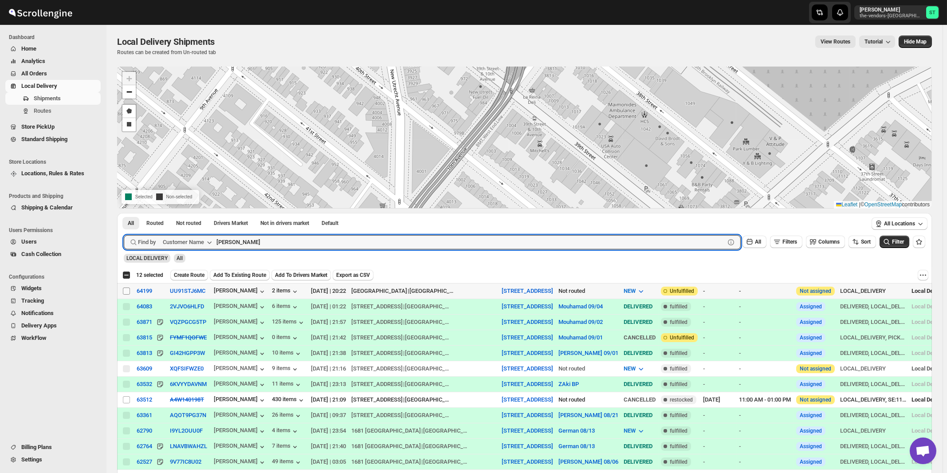
click at [127, 291] on input "Select shipment" at bounding box center [126, 290] width 7 height 7
checkbox input "true"
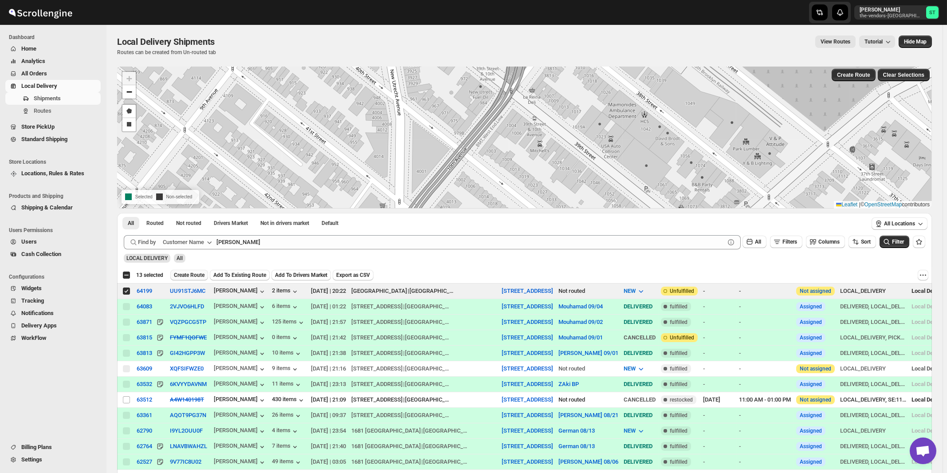
click at [193, 277] on span "Create Route" at bounding box center [189, 274] width 31 height 7
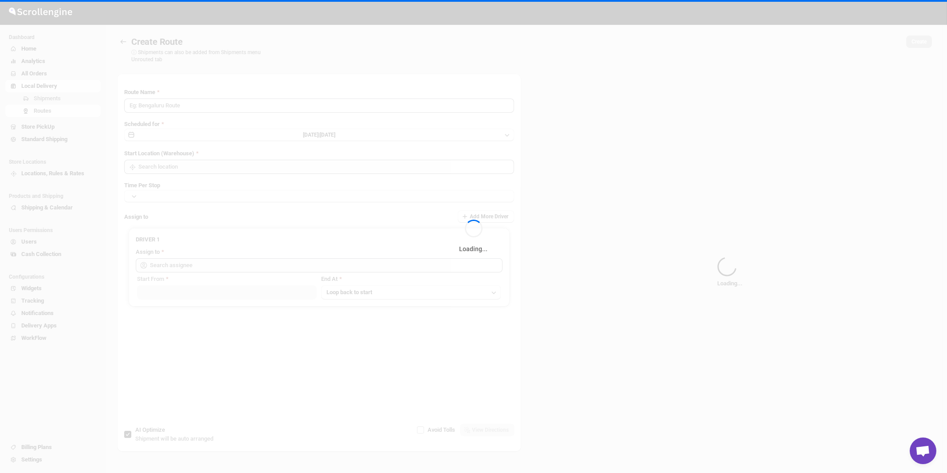
type input "Route - 08/09-1118"
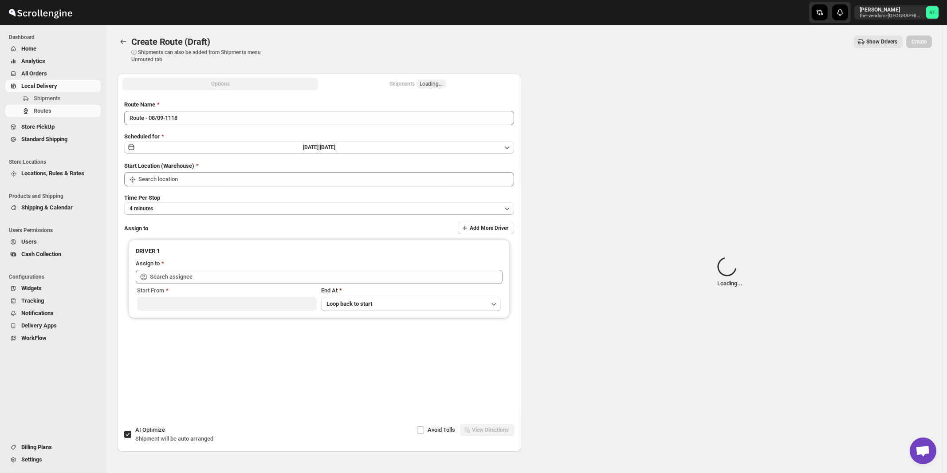
type input "[STREET_ADDRESS]"
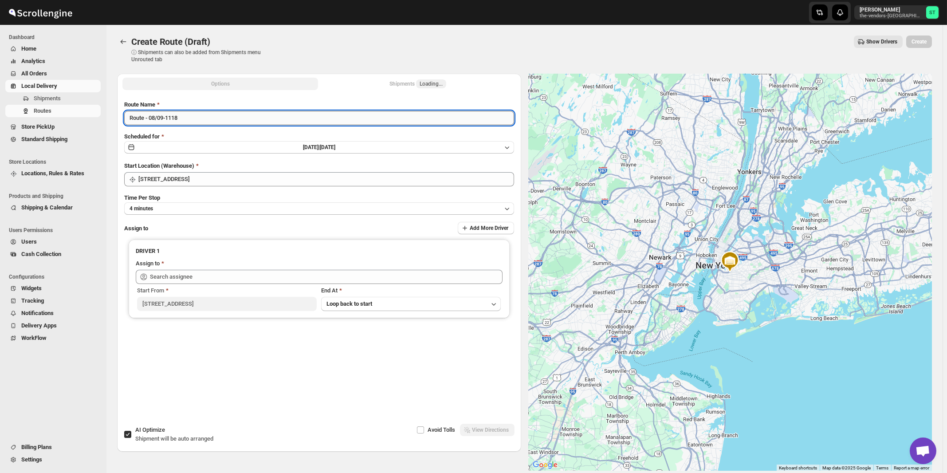
click at [342, 119] on input "Route - 08/09-1118" at bounding box center [319, 118] width 390 height 14
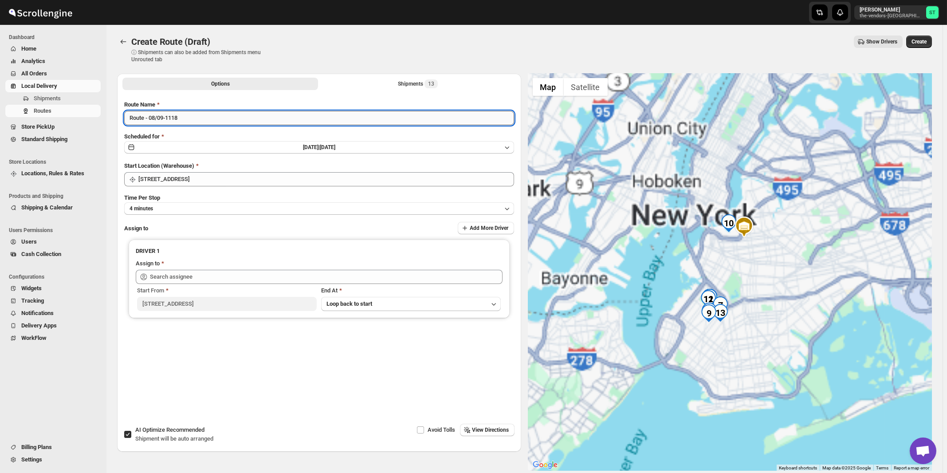
paste input "[PERSON_NAME]"
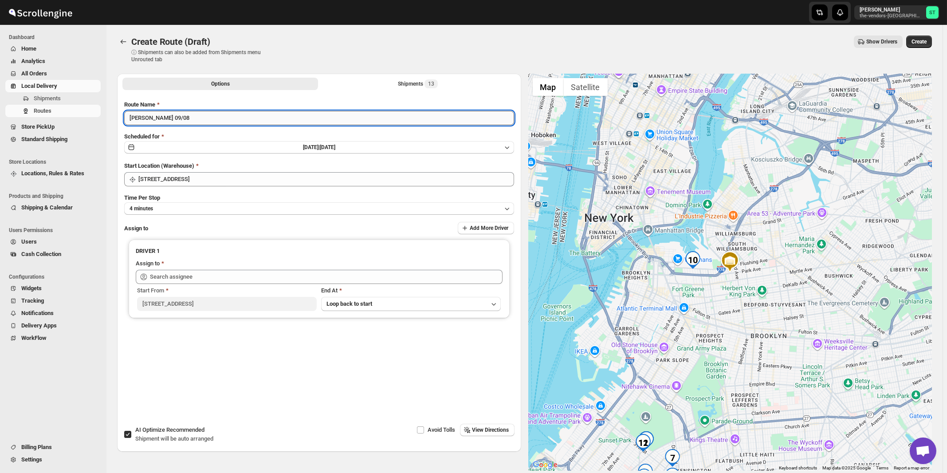
type input "[PERSON_NAME] 09/08"
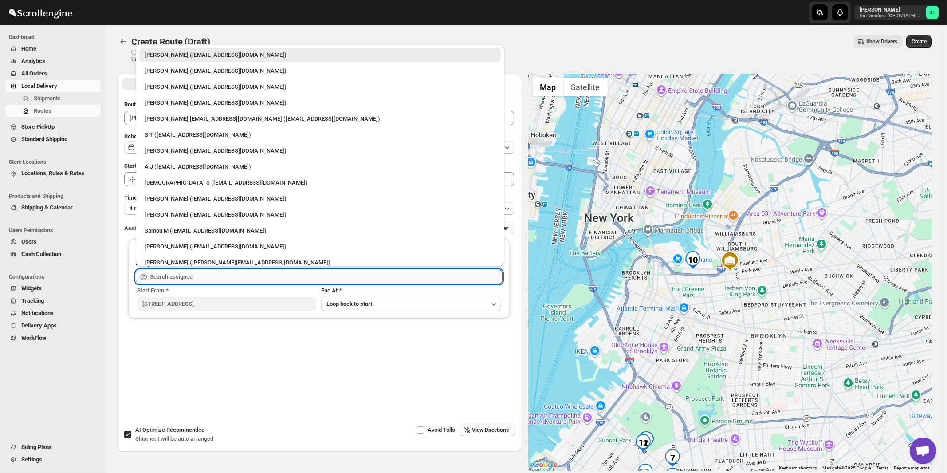
click at [269, 273] on input "text" at bounding box center [326, 277] width 353 height 14
click at [186, 196] on div "[PERSON_NAME] ([EMAIL_ADDRESS][DOMAIN_NAME])" at bounding box center [320, 198] width 351 height 9
type input "[PERSON_NAME] ([EMAIL_ADDRESS][DOMAIN_NAME])"
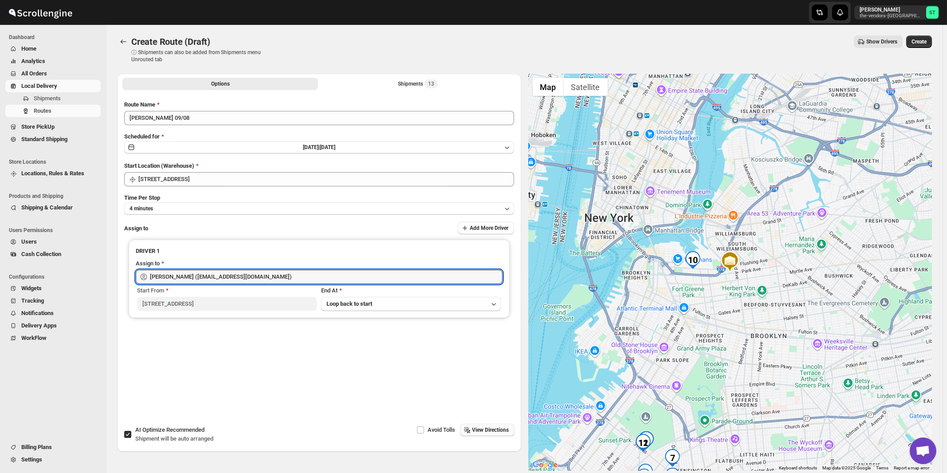
click at [493, 432] on span "View Directions" at bounding box center [490, 429] width 37 height 7
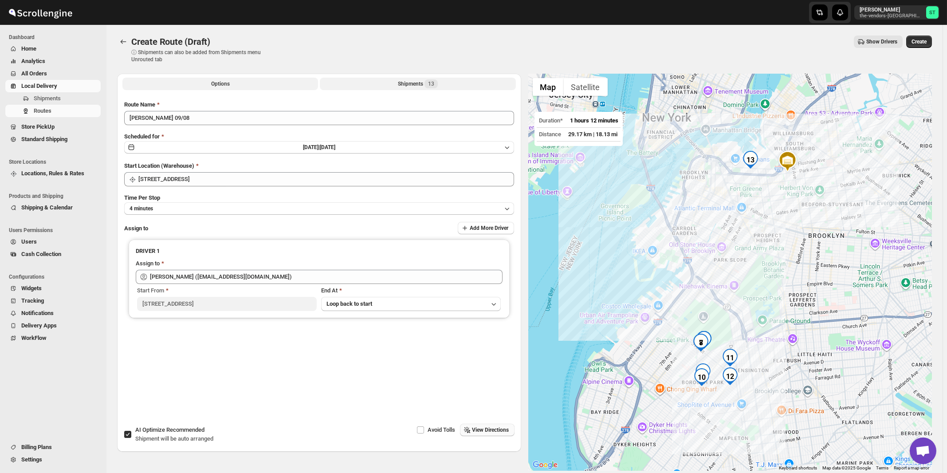
click at [422, 85] on div "Shipments 13" at bounding box center [418, 83] width 40 height 9
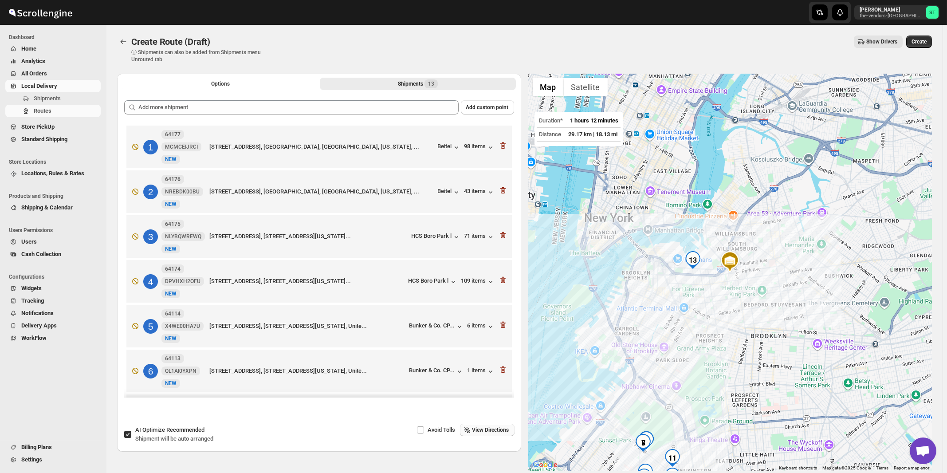
click at [202, 432] on span "Recommended" at bounding box center [185, 429] width 38 height 7
click at [131, 432] on input "AI Optimize Recommended Shipment will be auto arranged" at bounding box center [127, 434] width 7 height 7
checkbox input "false"
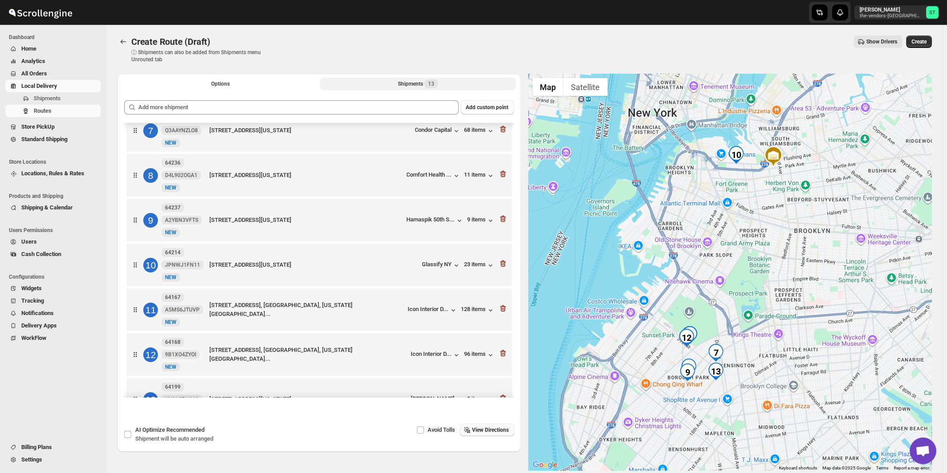
scroll to position [322, 0]
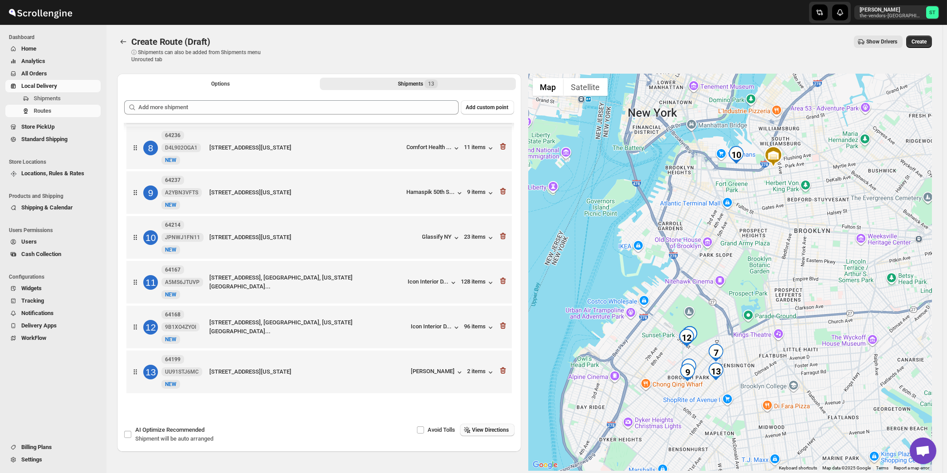
click at [500, 431] on span "View Directions" at bounding box center [490, 429] width 37 height 7
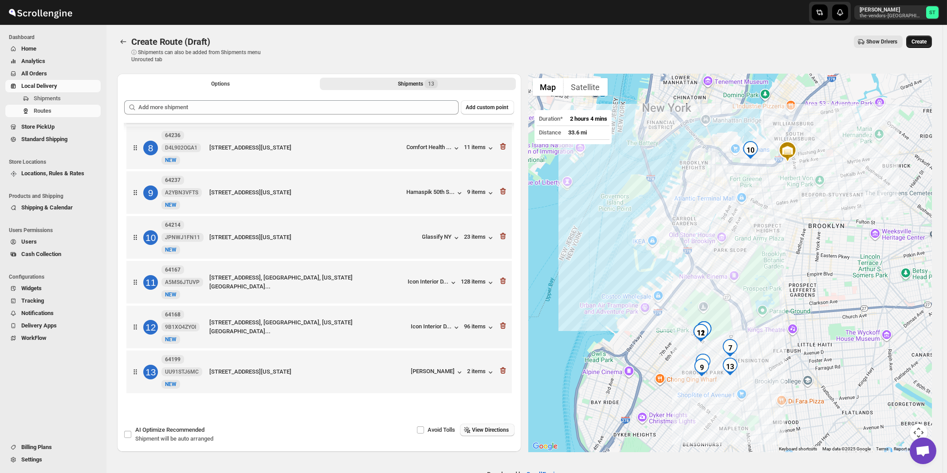
click at [924, 43] on span "Create" at bounding box center [918, 41] width 15 height 7
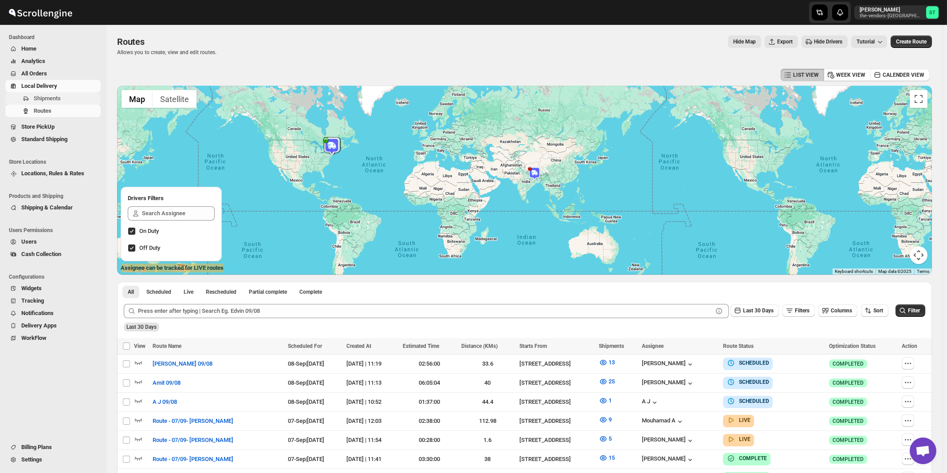
click at [42, 97] on span "Shipments" at bounding box center [47, 98] width 27 height 7
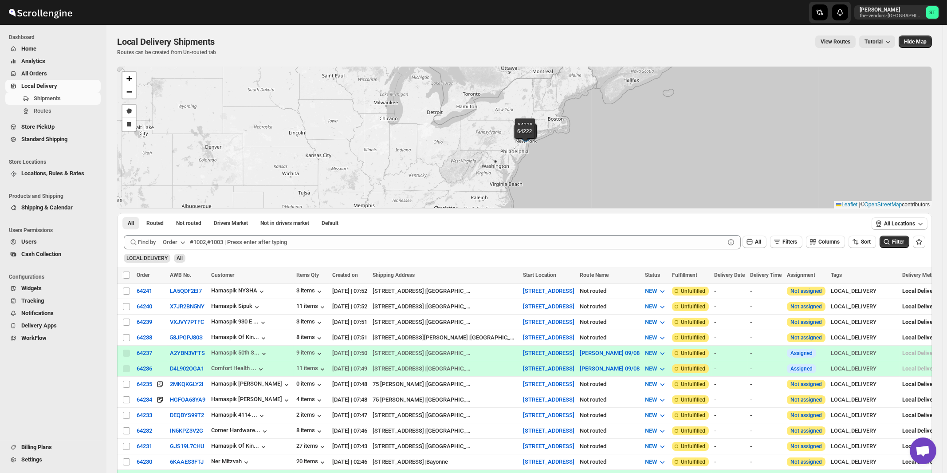
click at [177, 242] on div "Order" at bounding box center [170, 242] width 15 height 9
click at [174, 313] on div "Customer Name" at bounding box center [175, 308] width 41 height 9
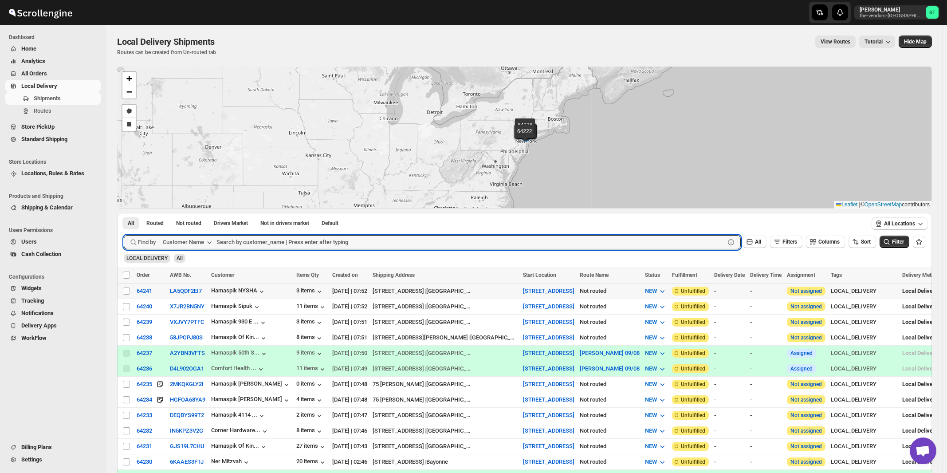
paste input "Allure Care Management LLC"
type input "Allure Care Management LLC"
click at [124, 213] on button "Submit" at bounding box center [136, 217] width 25 height 9
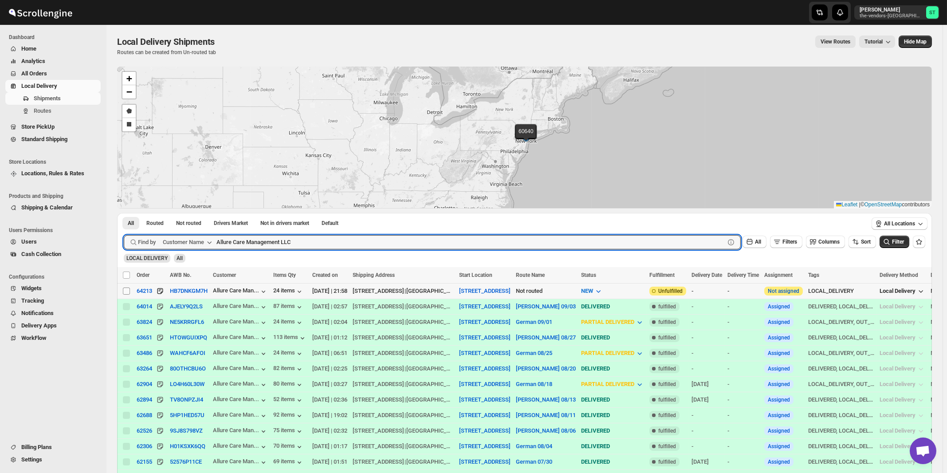
click at [126, 291] on input "Select shipment" at bounding box center [126, 290] width 7 height 7
checkbox input "true"
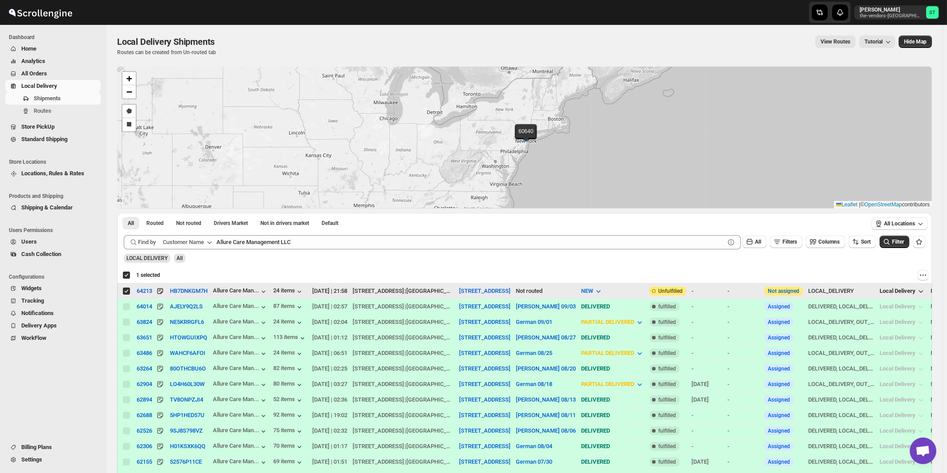
checkbox input "true"
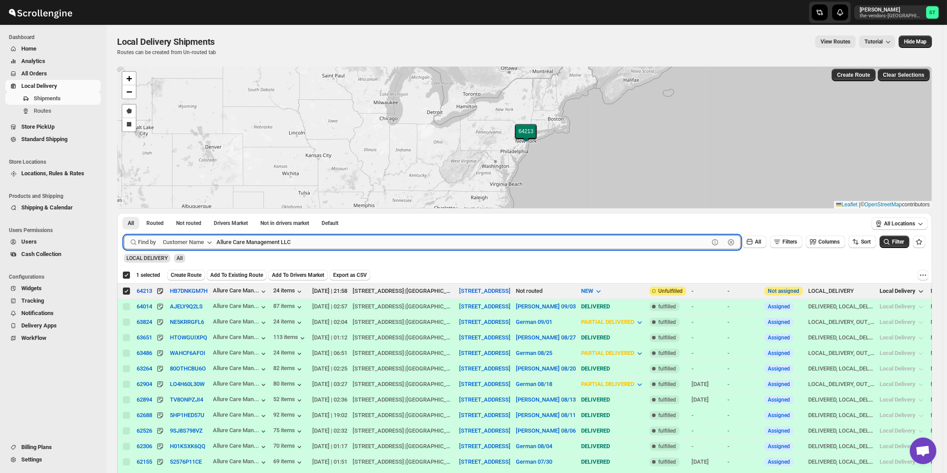
click at [302, 244] on input "Allure Care Management LLC" at bounding box center [462, 242] width 492 height 14
paste input "LPBS Corp"
type input "LPBS Corp"
click at [124, 213] on button "Submit" at bounding box center [136, 217] width 25 height 9
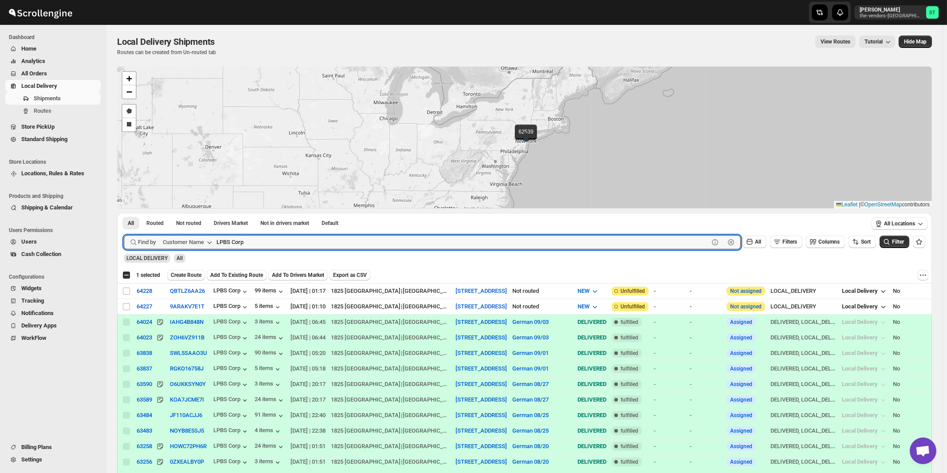
checkbox input "false"
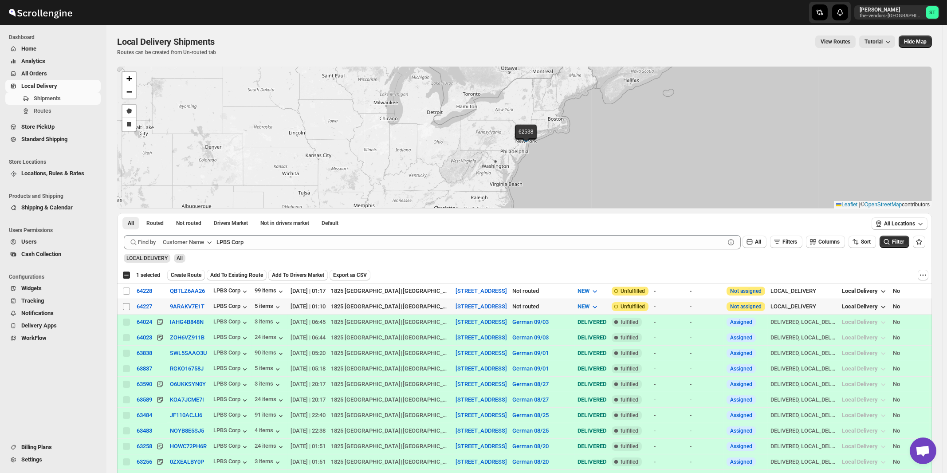
click at [130, 304] on input "Select shipment" at bounding box center [126, 306] width 7 height 7
checkbox input "true"
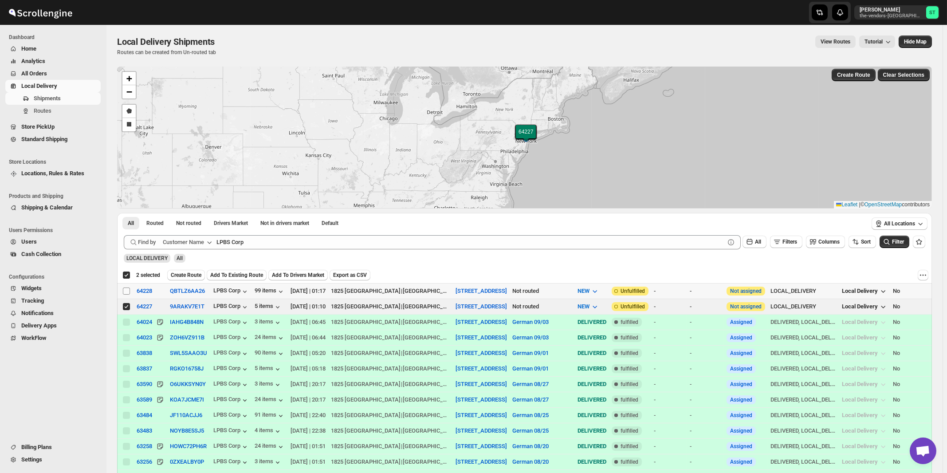
click at [128, 292] on input "Select shipment" at bounding box center [126, 290] width 7 height 7
checkbox input "true"
checkbox input "false"
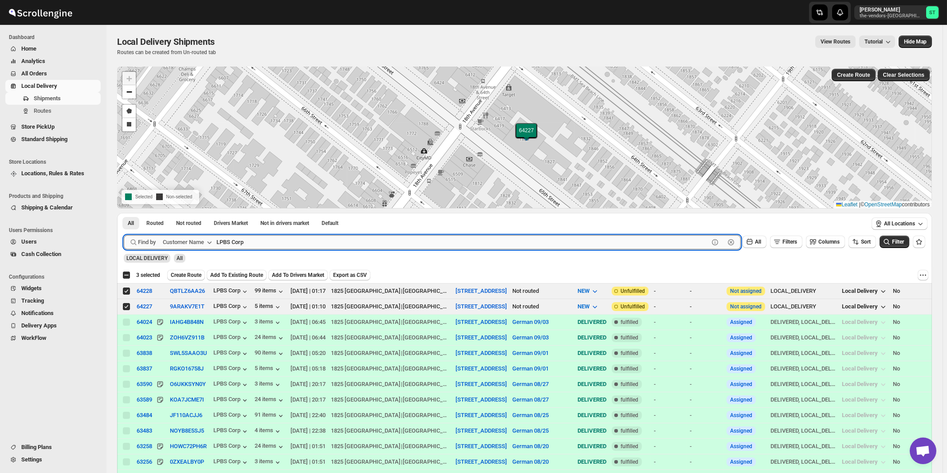
click at [267, 239] on input "LPBS Corp" at bounding box center [462, 242] width 492 height 14
paste input "Satmer Mikvah BP"
type input "Satmer Mikvah"
click at [124, 213] on button "Submit" at bounding box center [136, 217] width 25 height 9
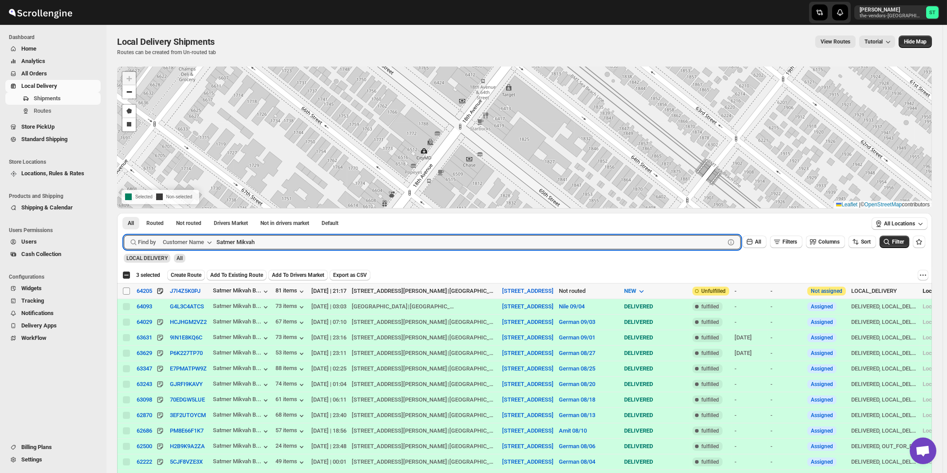
click at [126, 288] on input "Select shipment" at bounding box center [126, 290] width 7 height 7
checkbox input "true"
click at [397, 239] on input "Satmer Mikvah" at bounding box center [462, 242] width 492 height 14
paste input "[PERSON_NAME] CPA and Associates"
type input "[PERSON_NAME] CPA and Associates"
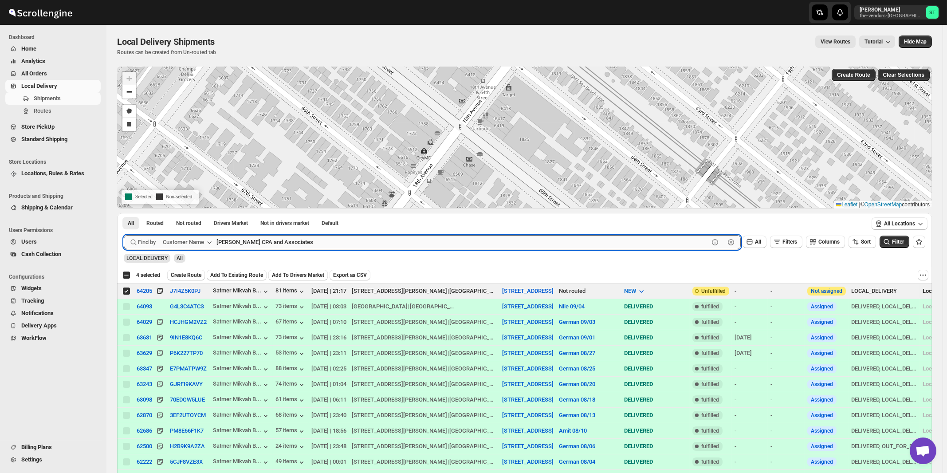
click at [124, 213] on button "Submit" at bounding box center [136, 217] width 25 height 9
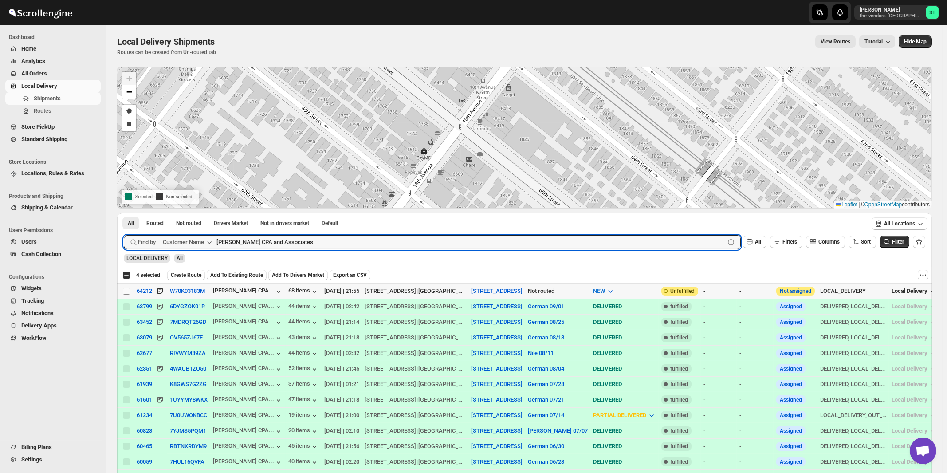
click at [125, 292] on input "Select shipment" at bounding box center [126, 290] width 7 height 7
checkbox input "true"
click at [305, 239] on input "[PERSON_NAME] CPA and Associates" at bounding box center [462, 242] width 492 height 14
paste input "World Wide Plumbing"
type input "World Wide Plumbing"
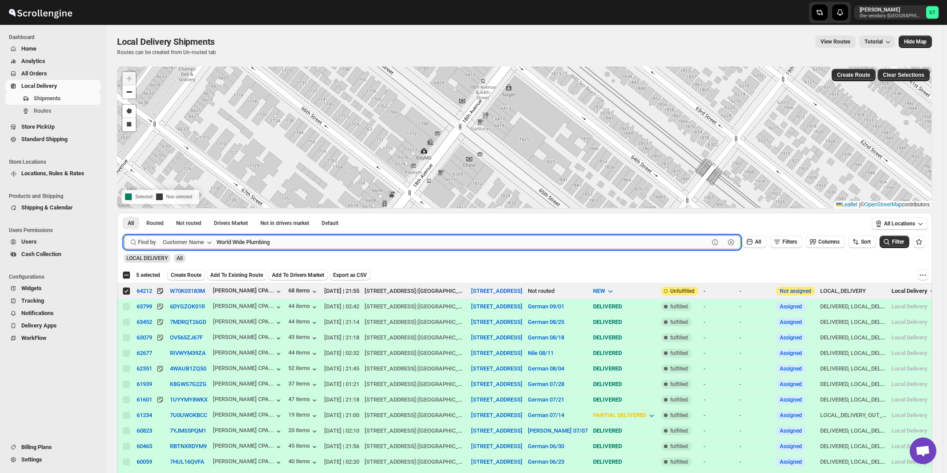
click at [124, 213] on button "Submit" at bounding box center [136, 217] width 25 height 9
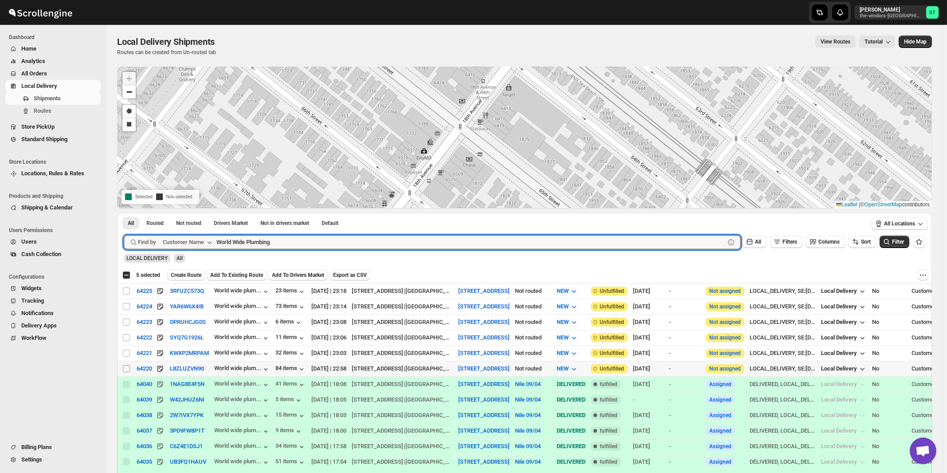
click at [126, 366] on input "Select shipment" at bounding box center [126, 368] width 7 height 7
checkbox input "true"
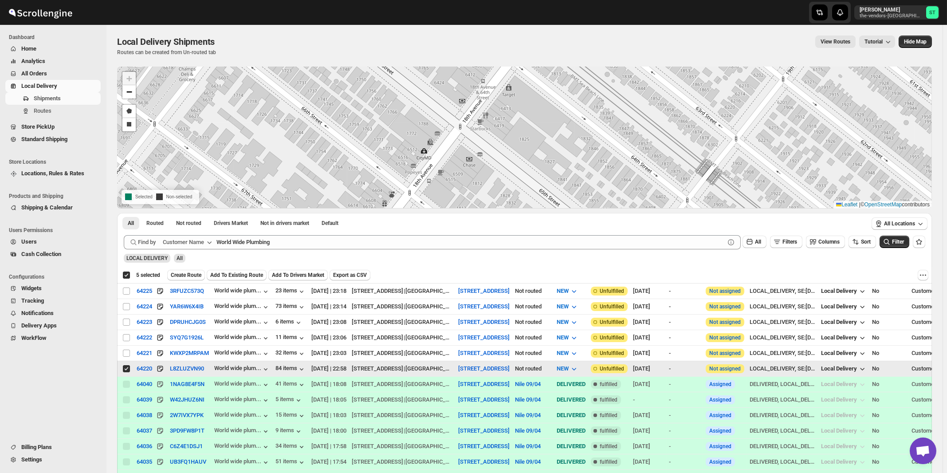
checkbox input "true"
click at [128, 351] on input "Select shipment" at bounding box center [126, 352] width 7 height 7
checkbox input "true"
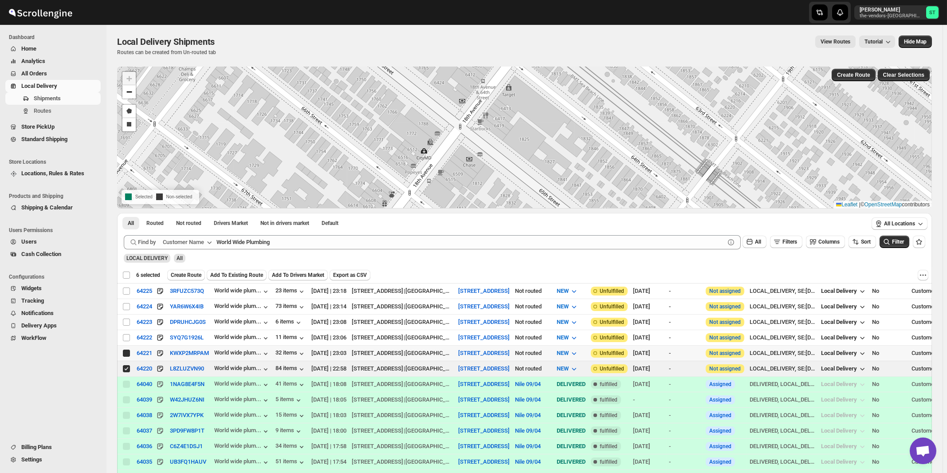
checkbox input "false"
click at [126, 335] on input "Select shipment" at bounding box center [126, 337] width 7 height 7
checkbox input "true"
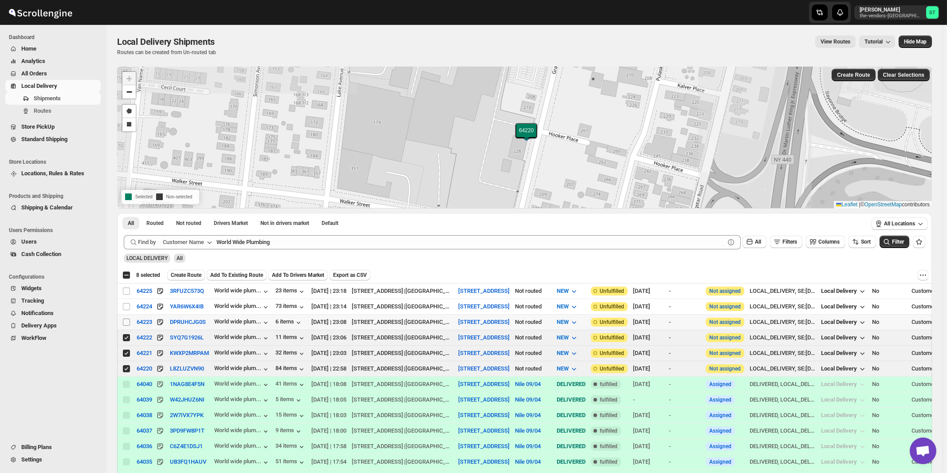
click at [126, 321] on input "Select shipment" at bounding box center [126, 321] width 7 height 7
checkbox input "true"
click at [125, 302] on span at bounding box center [126, 306] width 8 height 8
click at [125, 303] on input "Select shipment" at bounding box center [126, 306] width 7 height 7
click at [127, 304] on input "Select shipment" at bounding box center [126, 306] width 7 height 7
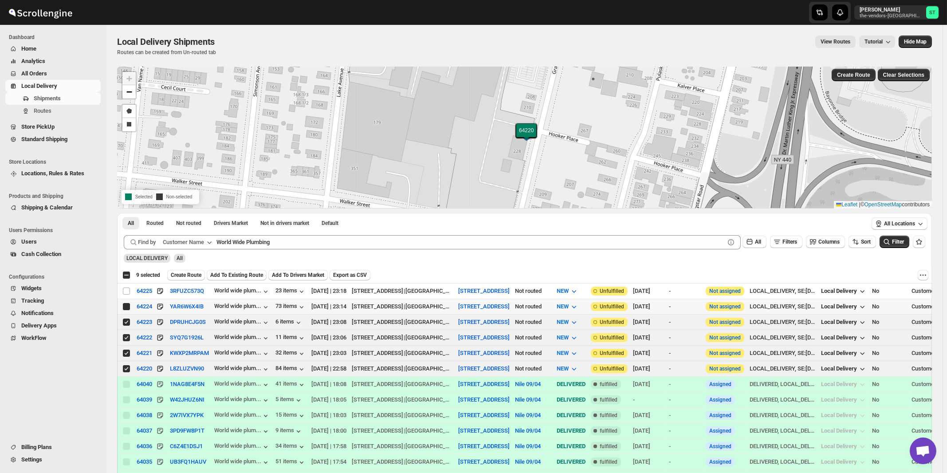
checkbox input "true"
click at [127, 291] on input "Select shipment" at bounding box center [126, 290] width 7 height 7
checkbox input "true"
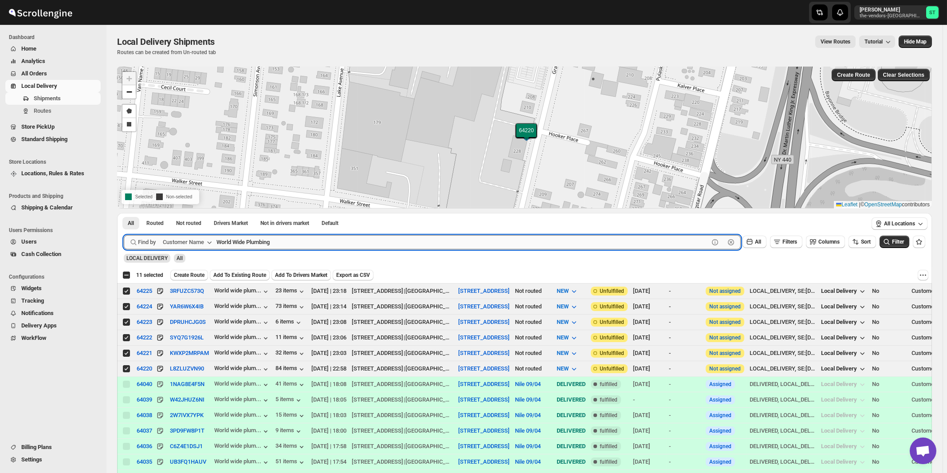
click at [306, 242] on input "World Wide Plumbing" at bounding box center [462, 242] width 492 height 14
paste input "[PERSON_NAME] & Company"
click at [124, 213] on button "Submit" at bounding box center [136, 217] width 25 height 9
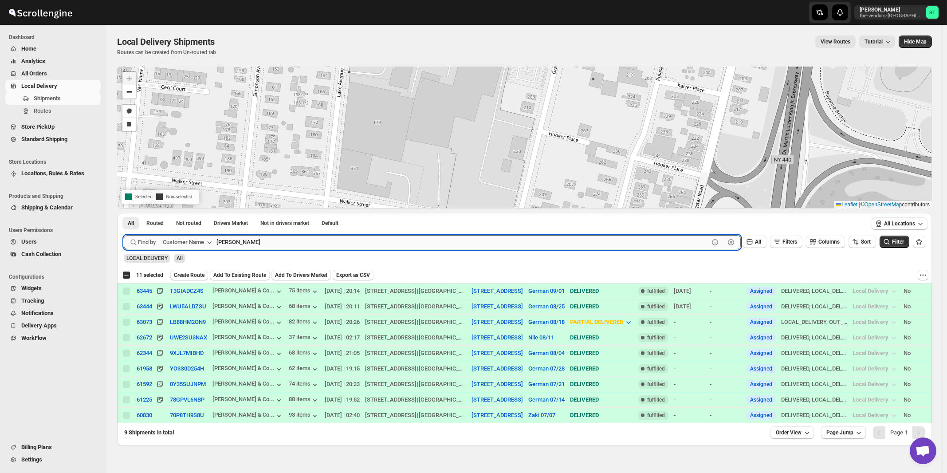
type input "[PERSON_NAME]"
click at [124, 213] on button "Submit" at bounding box center [136, 217] width 25 height 9
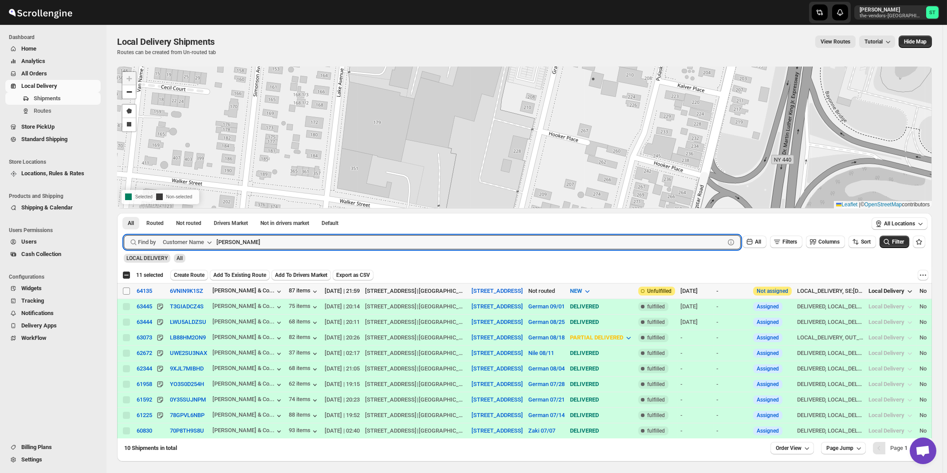
click at [127, 292] on input "Select shipment" at bounding box center [126, 290] width 7 height 7
checkbox input "true"
click at [313, 238] on input "[PERSON_NAME]" at bounding box center [462, 242] width 492 height 14
paste input "NP brokerage"
click at [124, 213] on button "Submit" at bounding box center [136, 217] width 25 height 9
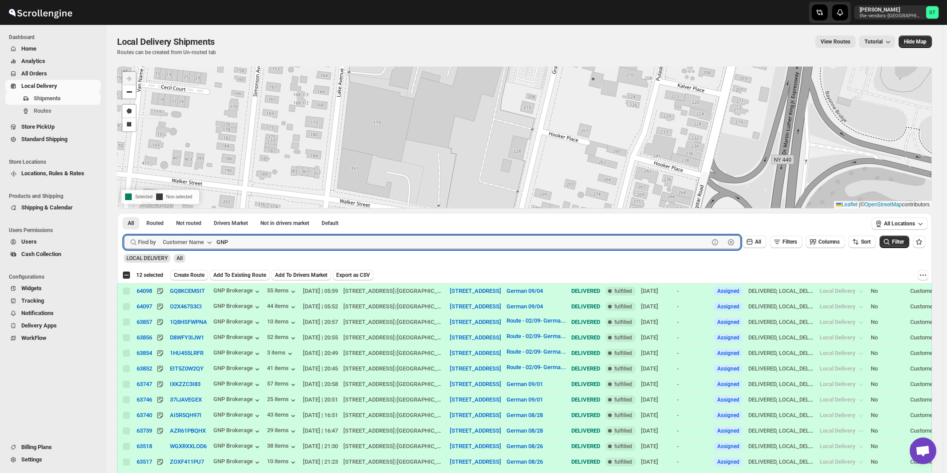
paste input "brokerage"
click at [124, 213] on button "Submit" at bounding box center [136, 217] width 25 height 9
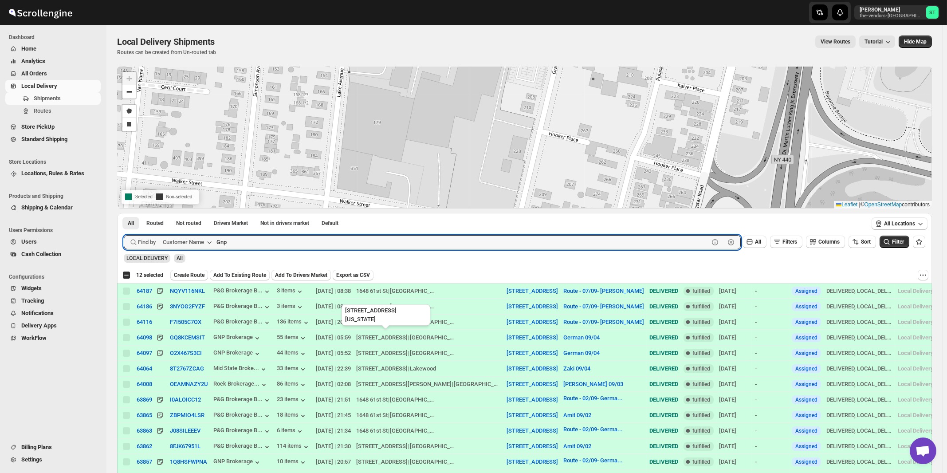
type input "Gnp"
click at [124, 213] on button "Submit" at bounding box center [136, 217] width 25 height 9
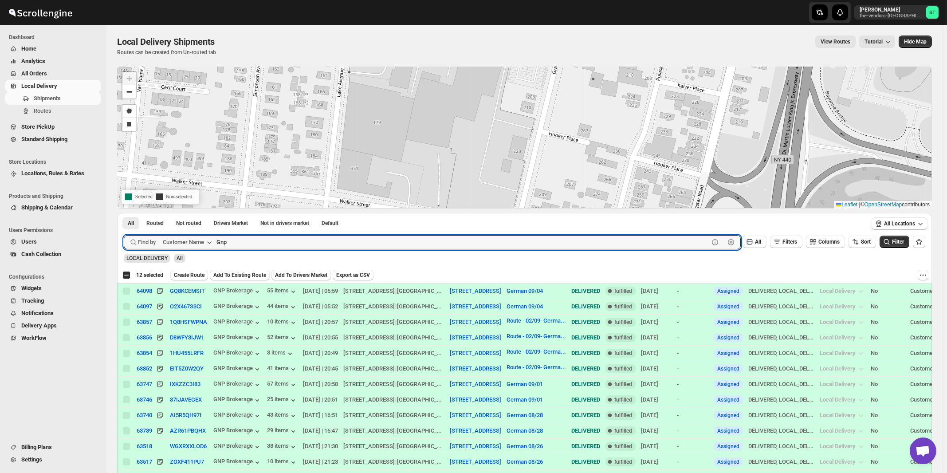
click at [124, 213] on button "Submit" at bounding box center [136, 217] width 25 height 9
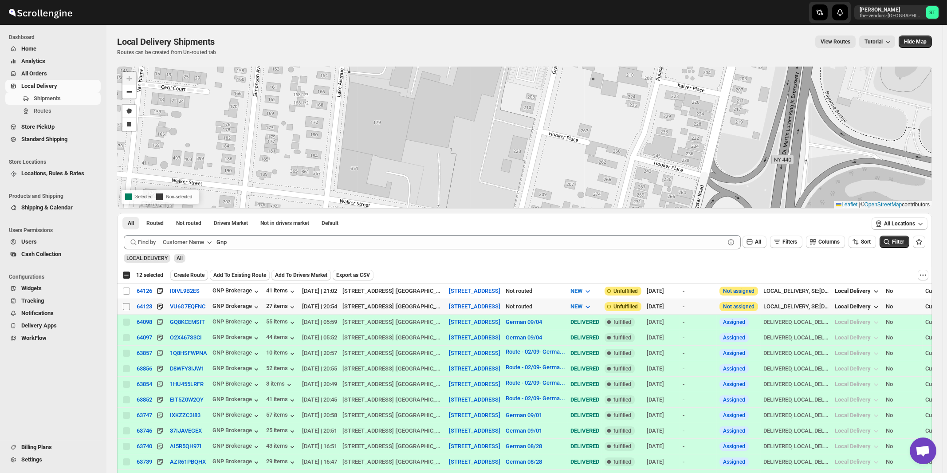
click at [126, 306] on input "Select shipment" at bounding box center [126, 306] width 7 height 7
checkbox input "true"
click at [127, 292] on input "Select shipment" at bounding box center [126, 290] width 7 height 7
checkbox input "true"
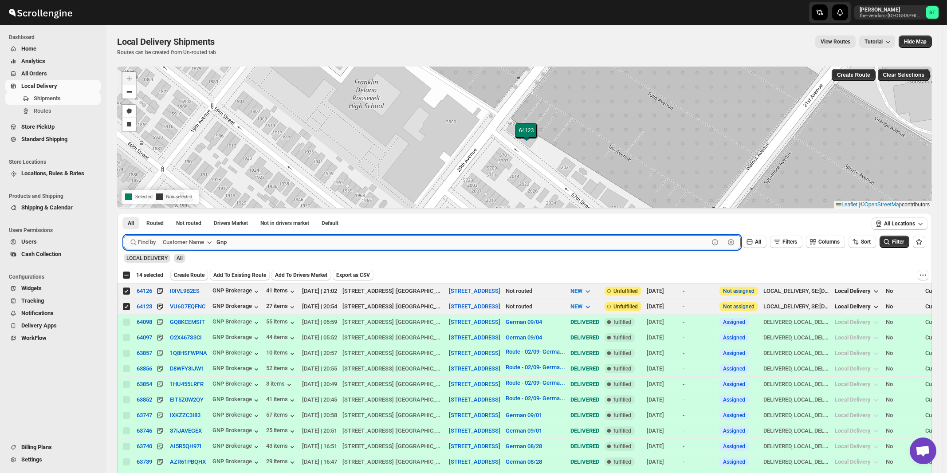
click at [239, 246] on input "Gnp" at bounding box center [462, 242] width 492 height 14
paste input "Chesed 24 6"
type input "Chesed 24 6"
click at [124, 213] on button "Submit" at bounding box center [136, 217] width 25 height 9
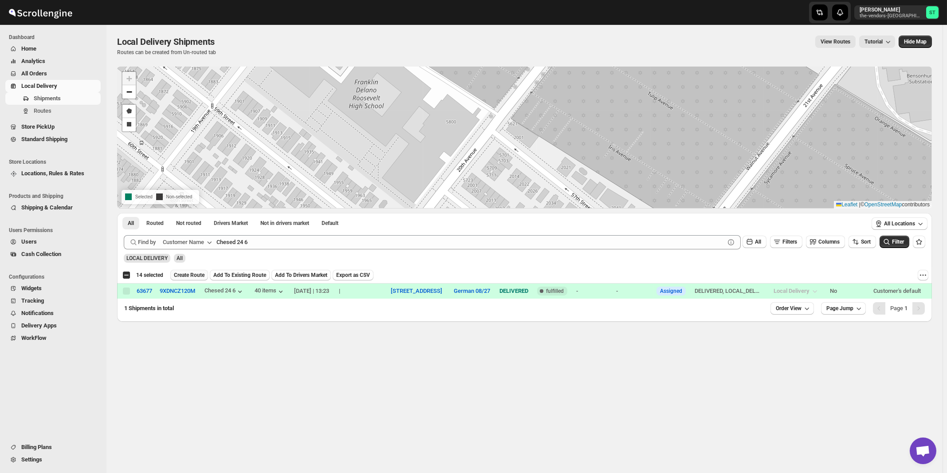
click at [187, 277] on span "Create Route" at bounding box center [189, 274] width 31 height 7
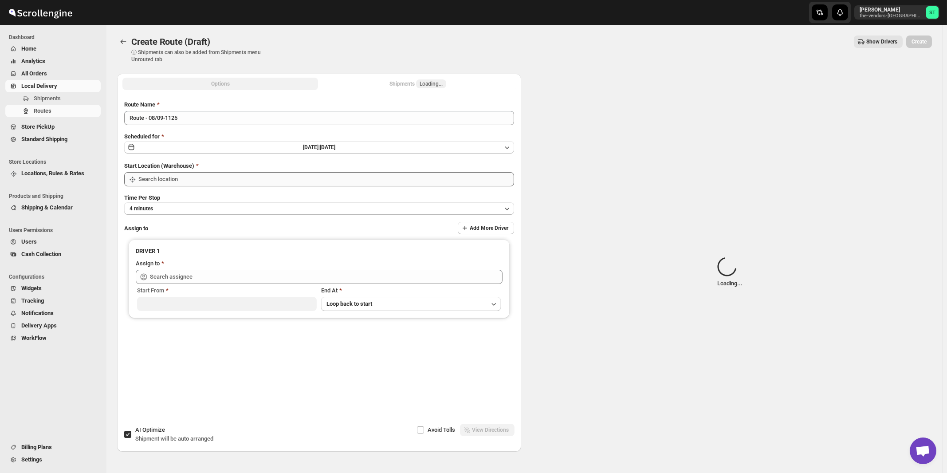
type input "[STREET_ADDRESS]"
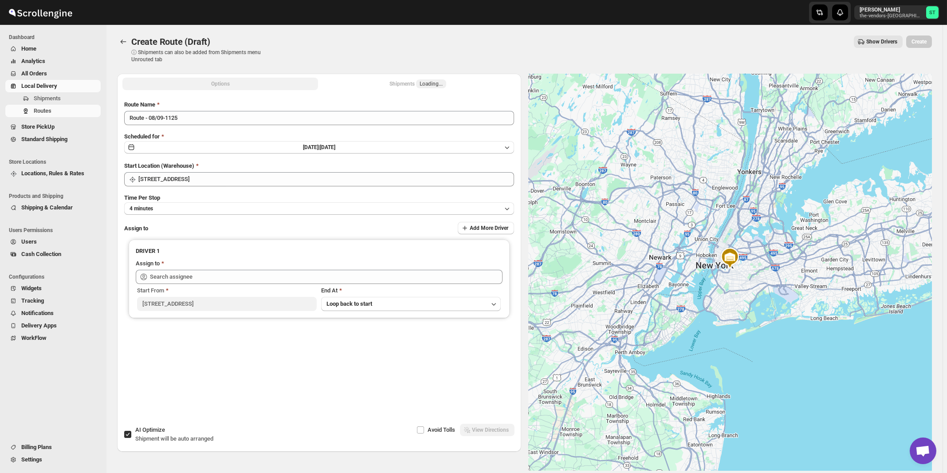
click at [212, 109] on div "Route Name" at bounding box center [319, 104] width 390 height 9
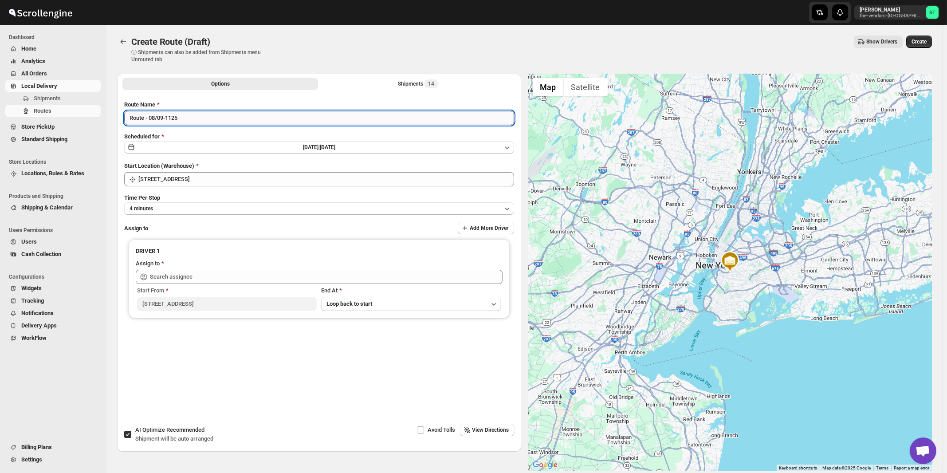
click at [213, 116] on input "Route - 08/09-1125" at bounding box center [319, 118] width 390 height 14
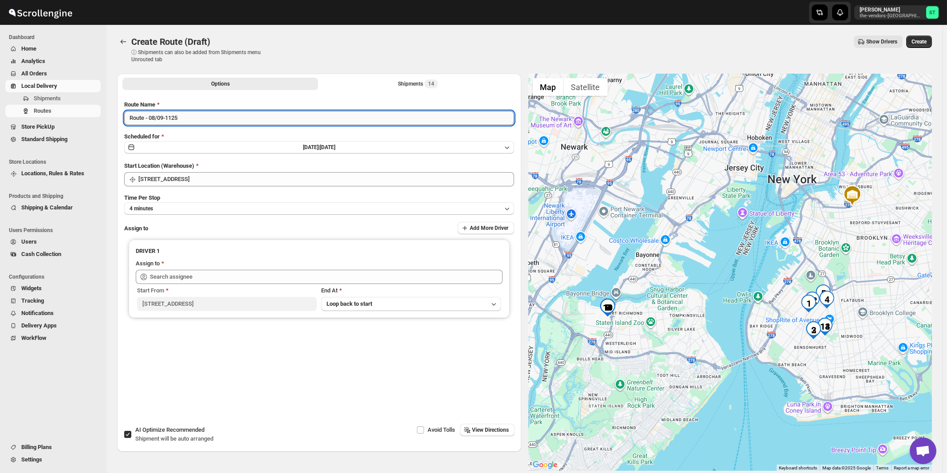
paste input "German"
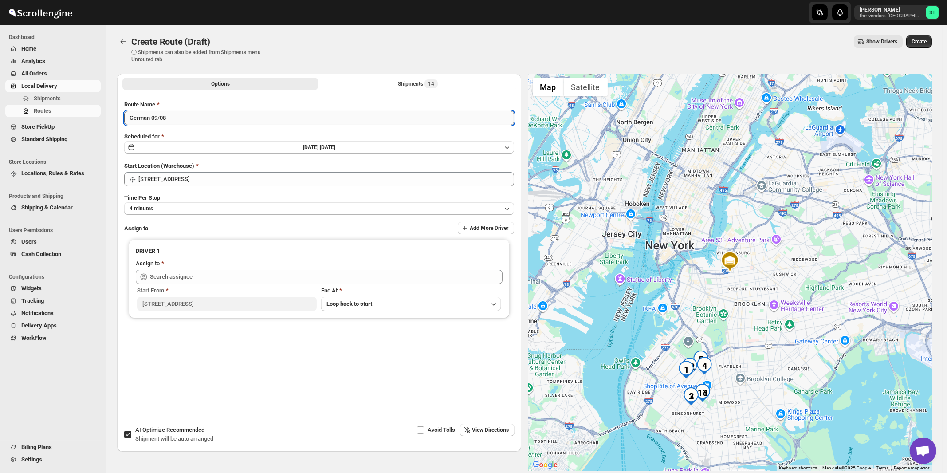
type input "German 09/08"
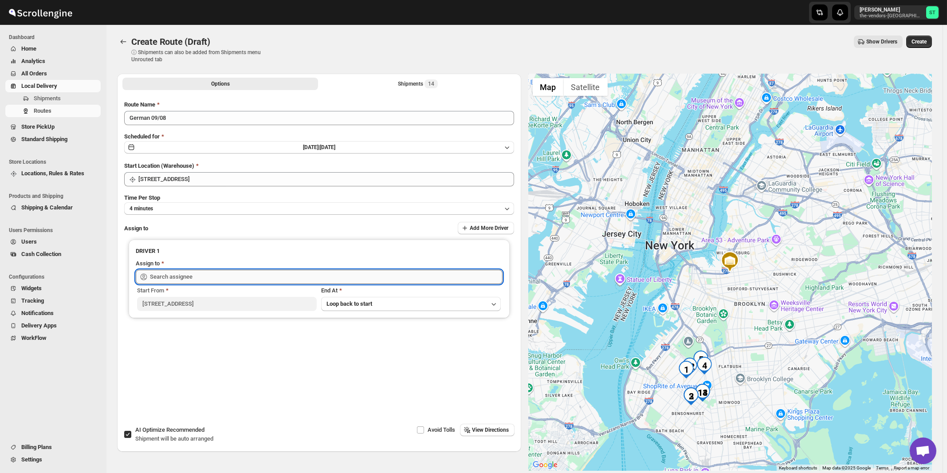
click at [180, 280] on input "text" at bounding box center [326, 277] width 353 height 14
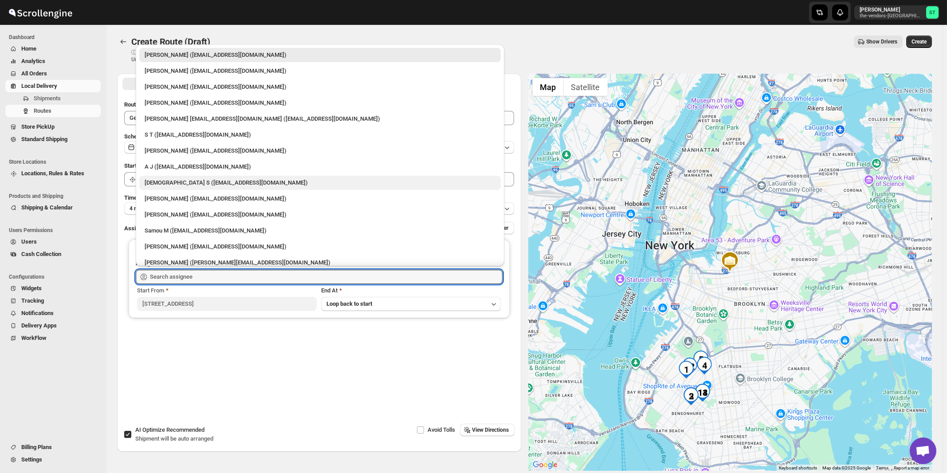
click at [182, 185] on div "[DEMOGRAPHIC_DATA] S ([EMAIL_ADDRESS][DOMAIN_NAME])" at bounding box center [320, 182] width 351 height 9
type input "[DEMOGRAPHIC_DATA] S ([EMAIL_ADDRESS][DOMAIN_NAME])"
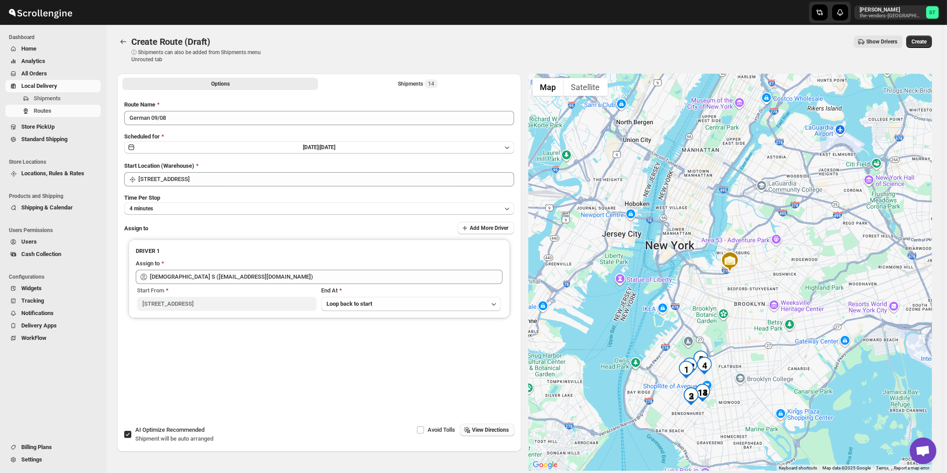
click at [481, 428] on span "View Directions" at bounding box center [490, 429] width 37 height 7
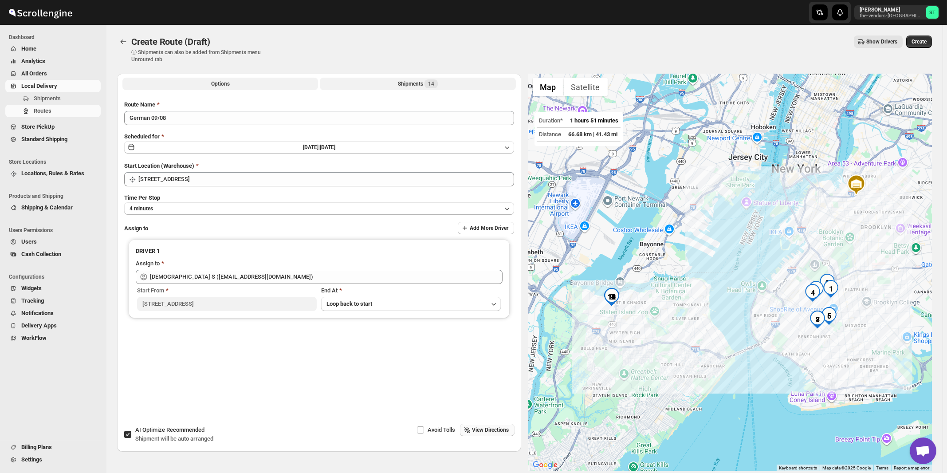
click at [413, 85] on div "Shipments 14" at bounding box center [418, 83] width 40 height 9
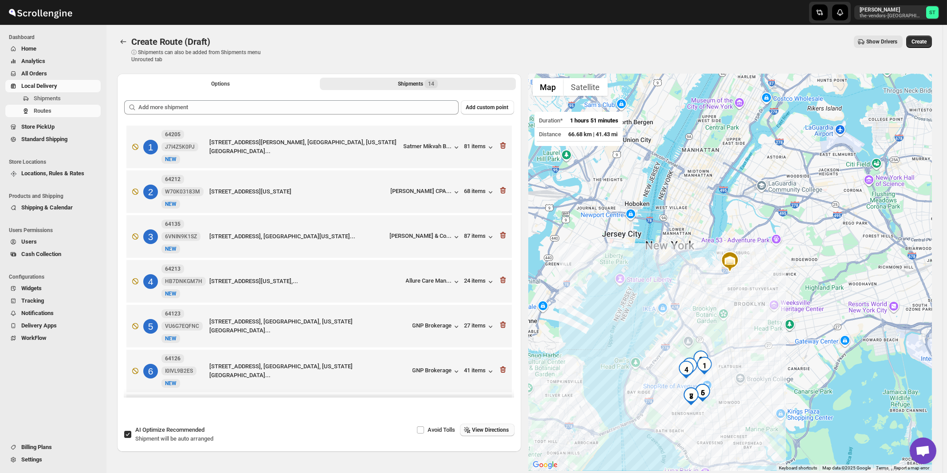
click at [166, 437] on span "Shipment will be auto arranged" at bounding box center [174, 438] width 78 height 7
click at [131, 437] on input "AI Optimize Recommended Shipment will be auto arranged" at bounding box center [127, 434] width 7 height 7
checkbox input "false"
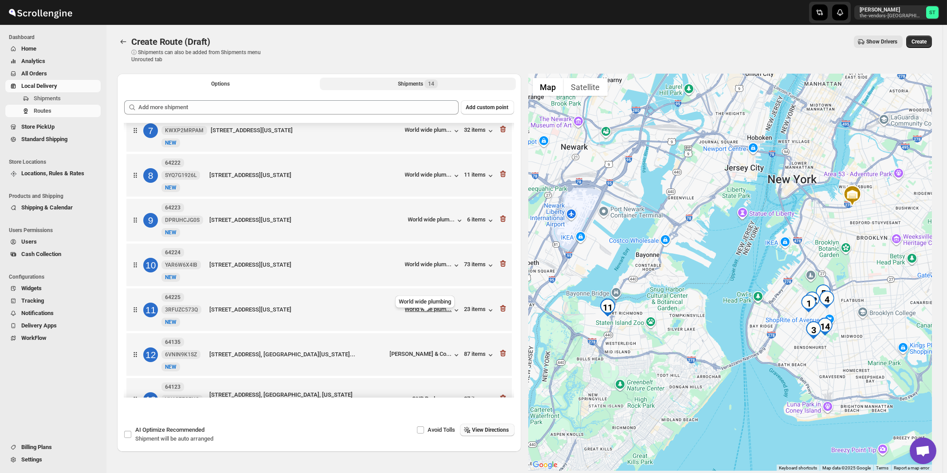
scroll to position [367, 0]
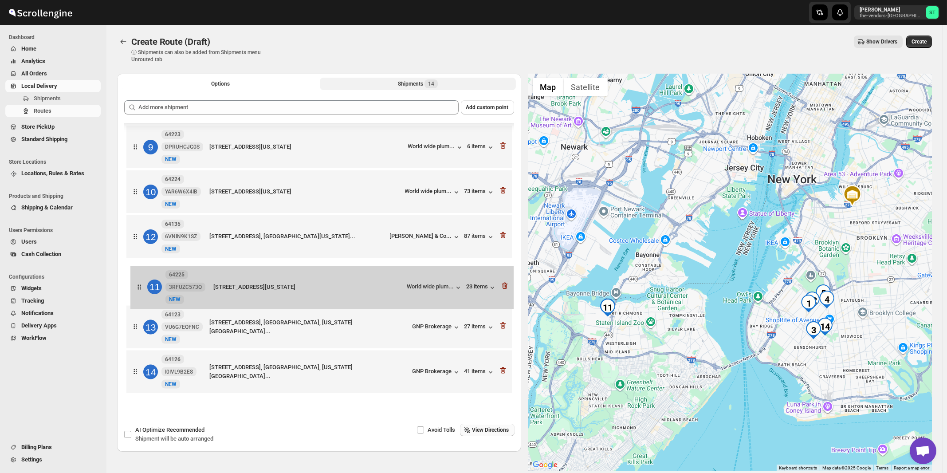
drag, startPoint x: 389, startPoint y: 237, endPoint x: 394, endPoint y: 294, distance: 56.5
click at [394, 294] on div "1 64213 HB7DNKGM7H New [GEOGRAPHIC_DATA][STREET_ADDRESS][US_STATE],... Allure C…" at bounding box center [319, 81] width 390 height 632
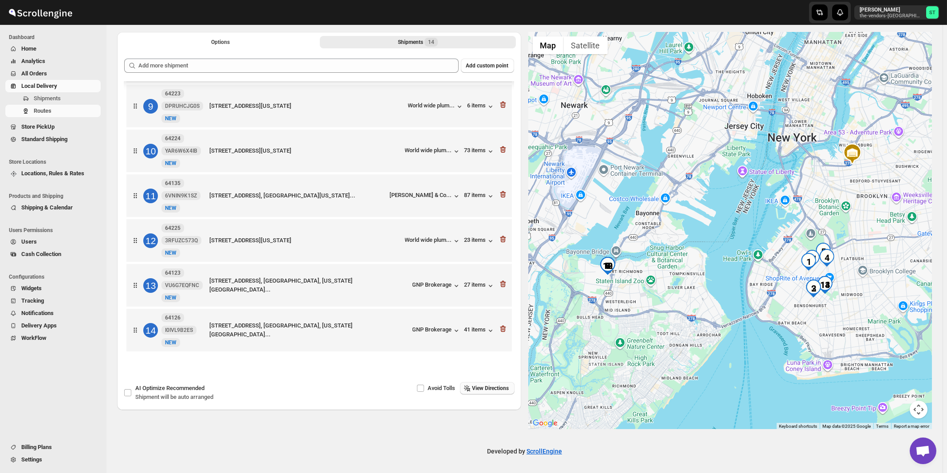
click at [491, 388] on span "View Directions" at bounding box center [490, 388] width 37 height 7
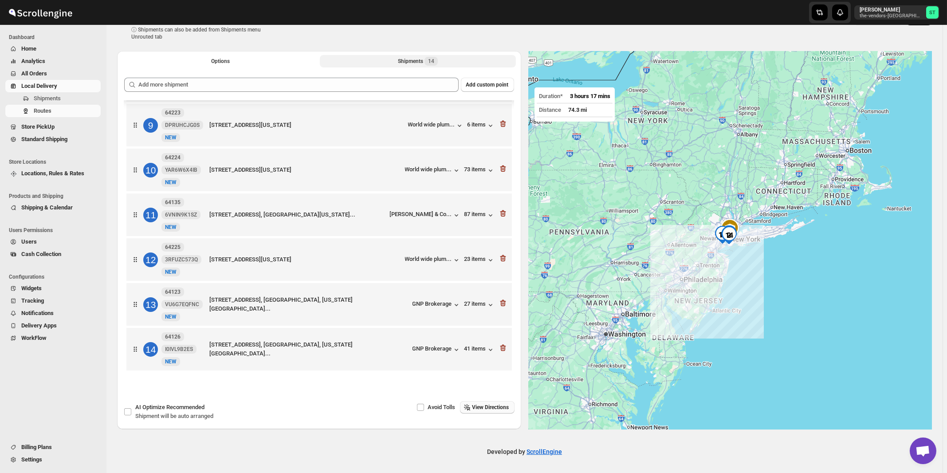
scroll to position [0, 0]
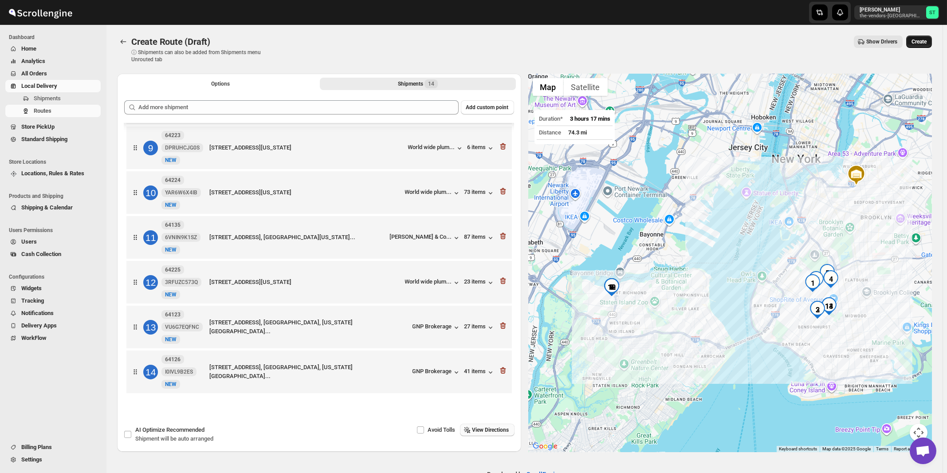
click at [921, 40] on span "Create" at bounding box center [918, 41] width 15 height 7
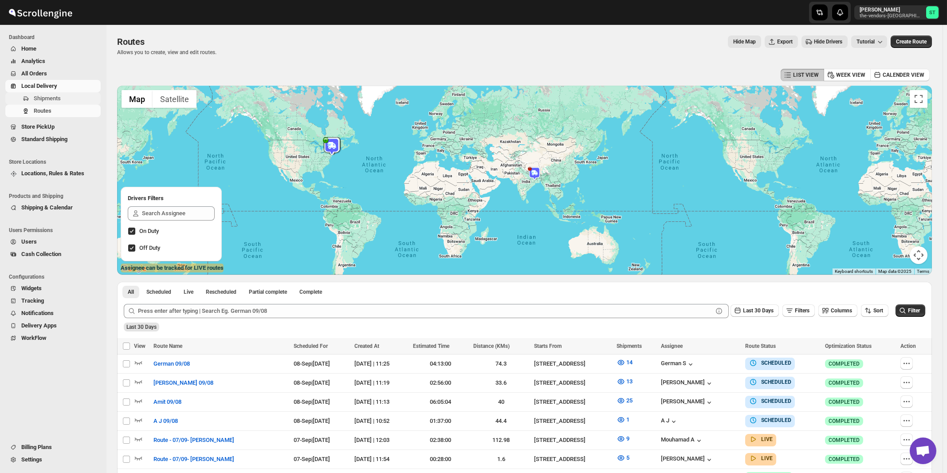
click at [67, 101] on span "Shipments" at bounding box center [66, 98] width 65 height 9
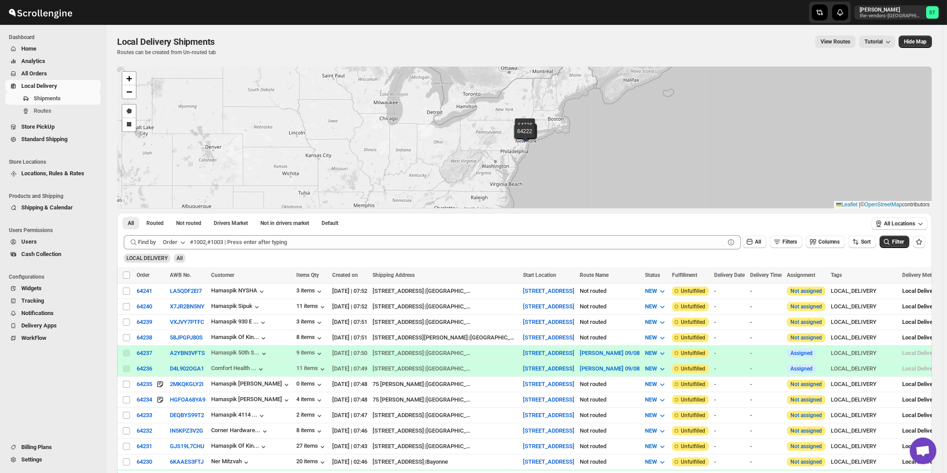
click at [179, 242] on button "Order" at bounding box center [174, 242] width 35 height 14
click at [177, 306] on div "Customer Name" at bounding box center [175, 308] width 41 height 9
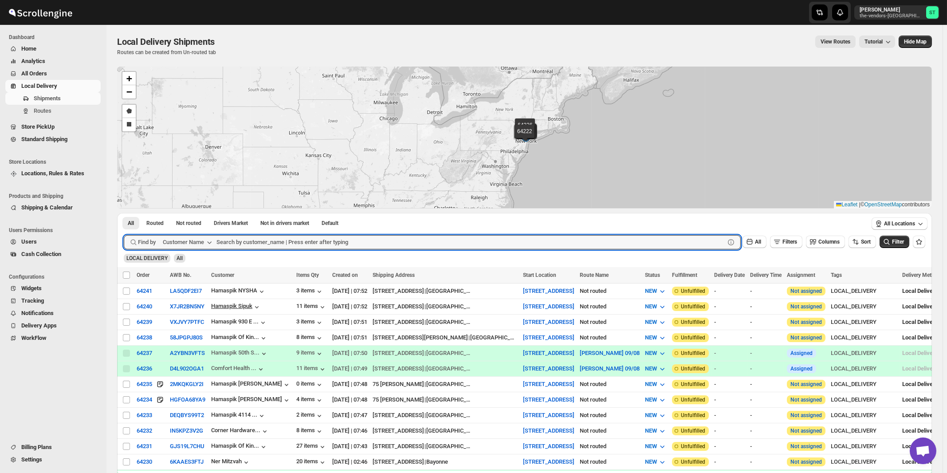
paste input "Certified Lumber"
type input "Certified Lumber"
click at [124, 213] on button "Submit" at bounding box center [136, 217] width 25 height 9
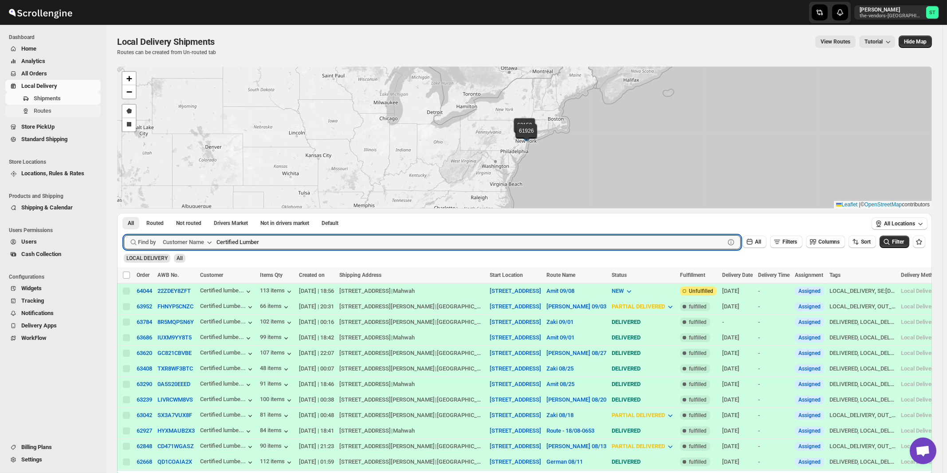
click at [42, 110] on span "Routes" at bounding box center [43, 110] width 18 height 7
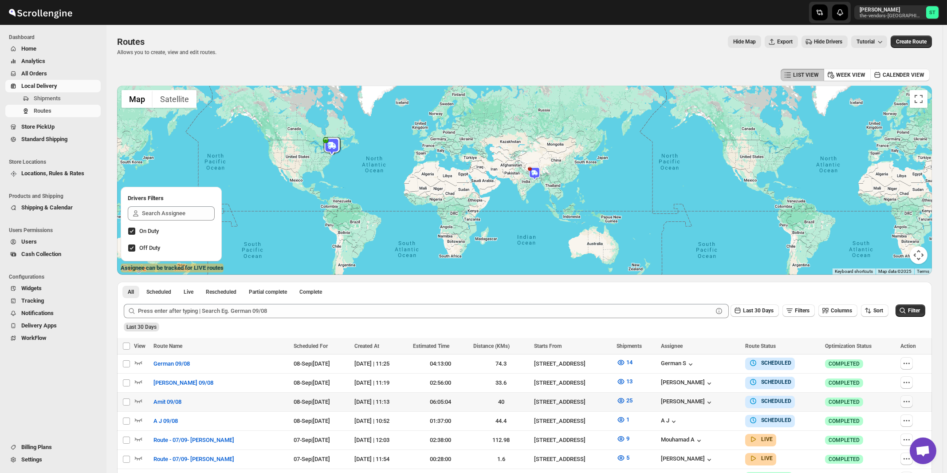
click at [911, 402] on icon "button" at bounding box center [906, 401] width 9 height 9
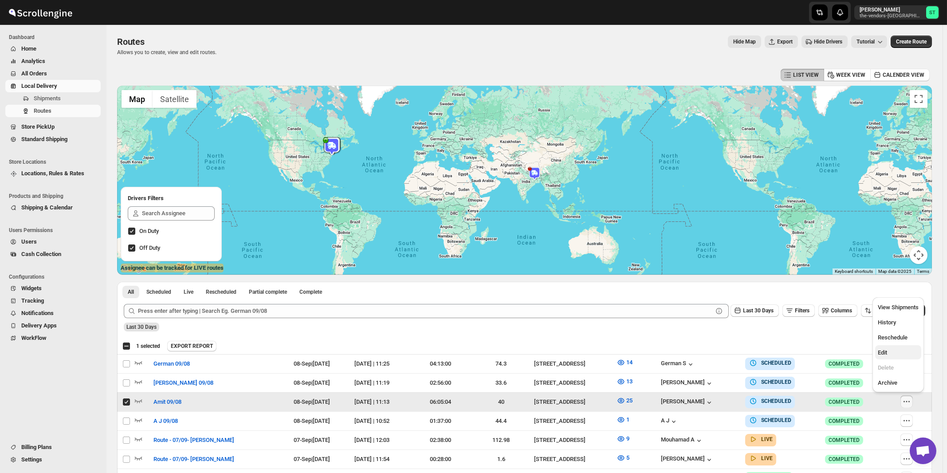
click at [887, 354] on span "Edit" at bounding box center [882, 352] width 9 height 7
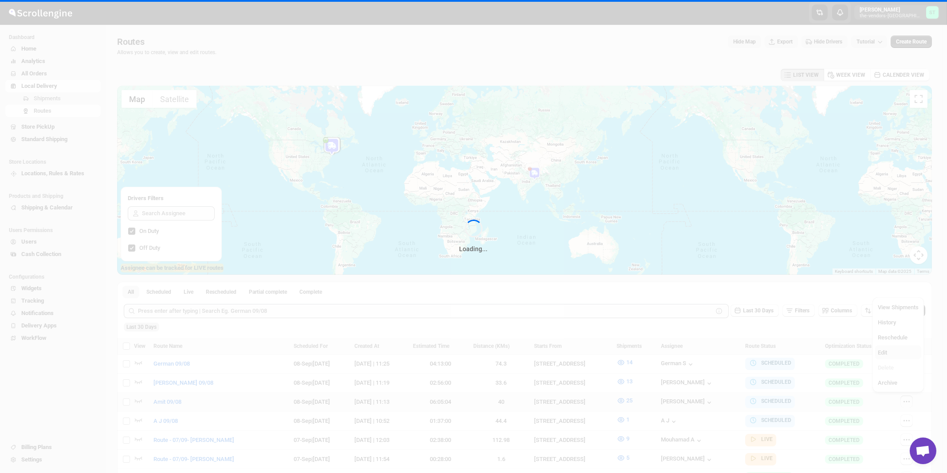
checkbox input "false"
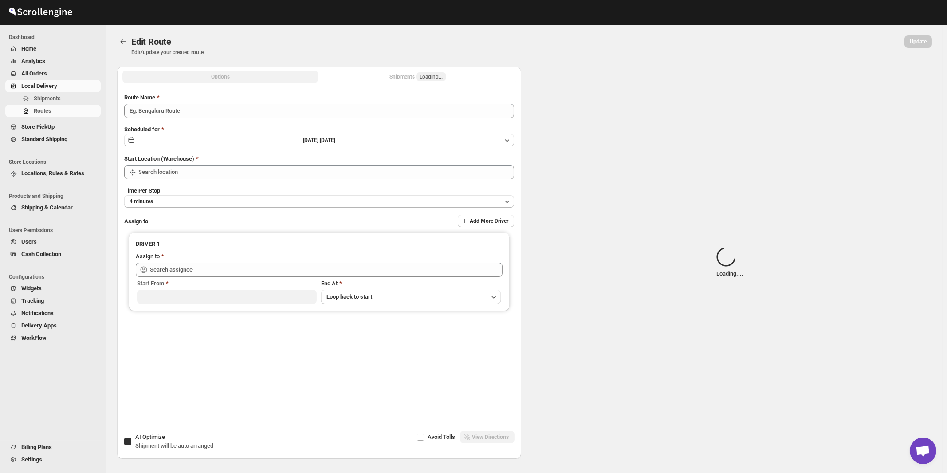
type input "Amit 09/08"
checkbox input "true"
type input "[STREET_ADDRESS]"
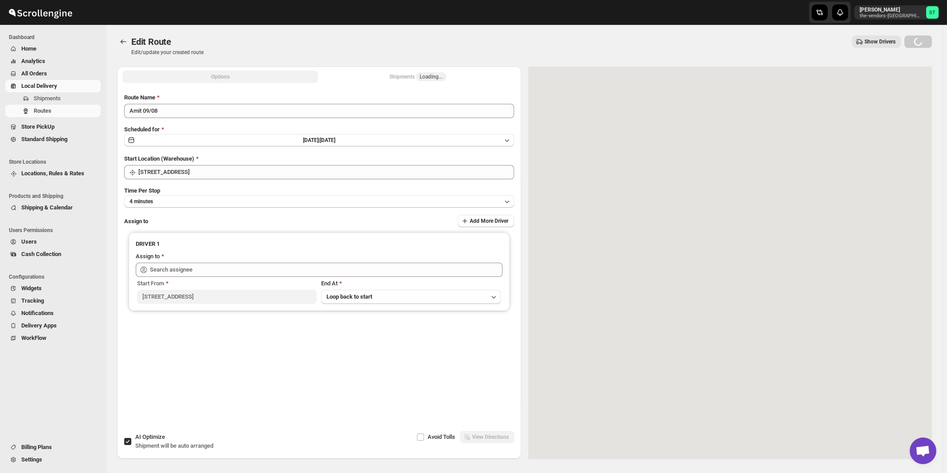
type input "[PERSON_NAME] ([EMAIL_ADDRESS][DOMAIN_NAME])"
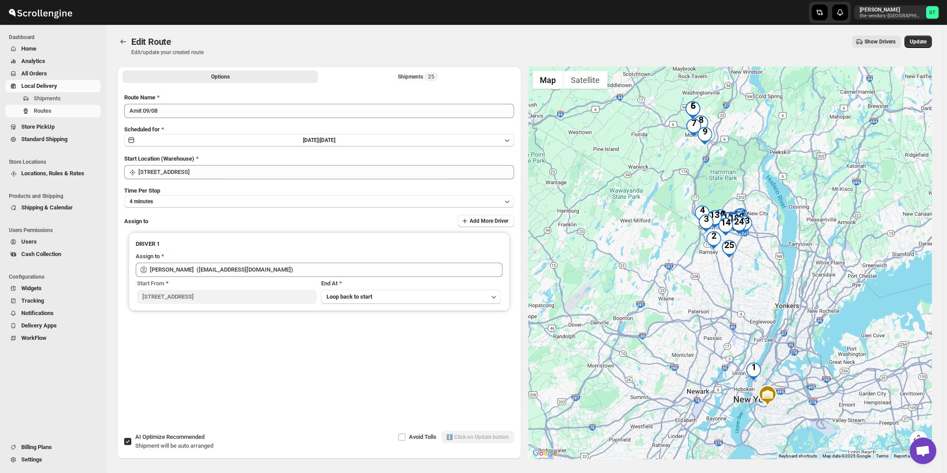
click at [424, 69] on div "Options Shipments 25 More views Options Shipments 25 More views" at bounding box center [319, 77] width 404 height 20
click at [423, 73] on div "Shipments 25" at bounding box center [418, 76] width 40 height 9
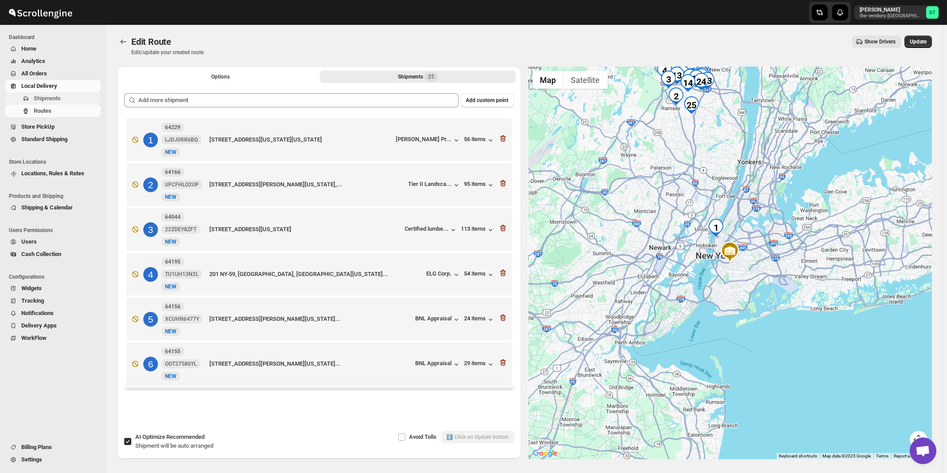
click at [47, 98] on span "Shipments" at bounding box center [47, 98] width 27 height 7
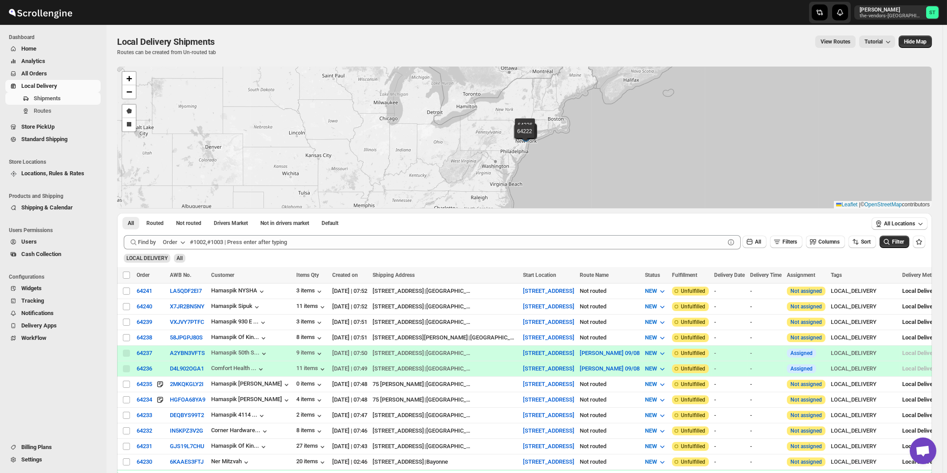
click at [180, 242] on icon "button" at bounding box center [182, 242] width 9 height 9
click at [174, 314] on button "Customer Name" at bounding box center [176, 308] width 46 height 14
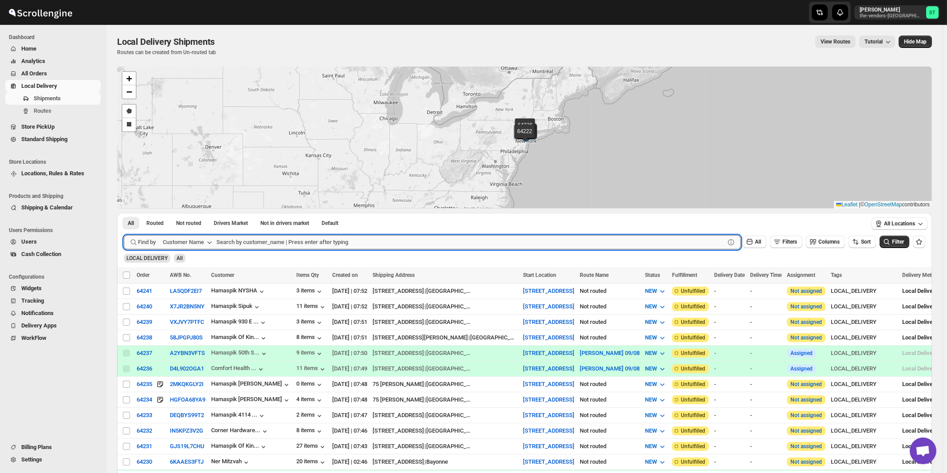
paste input "Certified Lumber"
type input "Certified Lumber"
click at [124, 213] on button "Submit" at bounding box center [136, 217] width 25 height 9
